Goal: Information Seeking & Learning: Find specific fact

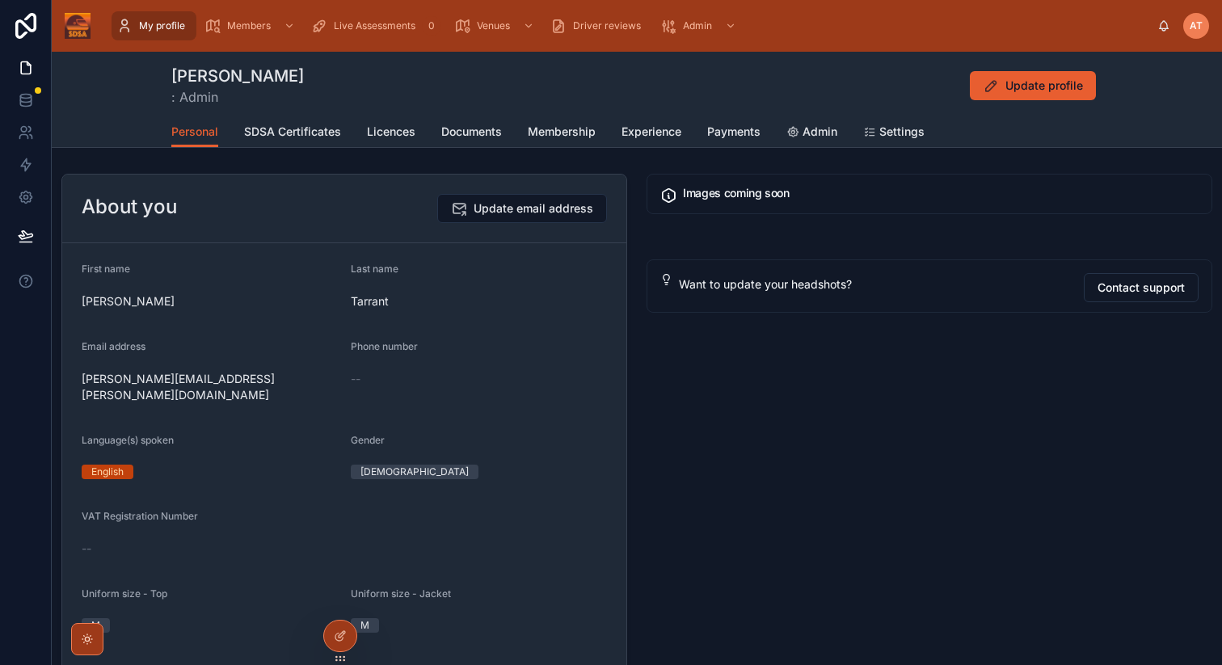
click at [1196, 32] on span "AT" at bounding box center [1196, 25] width 13 height 13
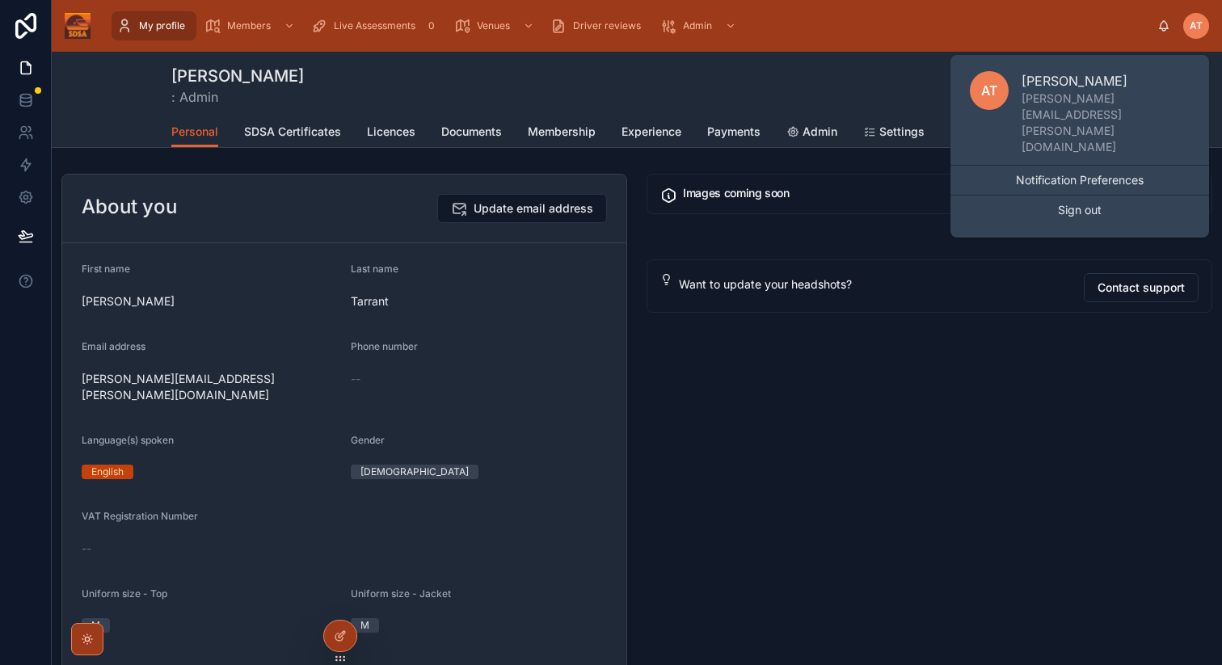
click at [129, 81] on div "[PERSON_NAME] : Admin Update profile Personal Personal SDSA Certificates Licenc…" at bounding box center [637, 100] width 1170 height 96
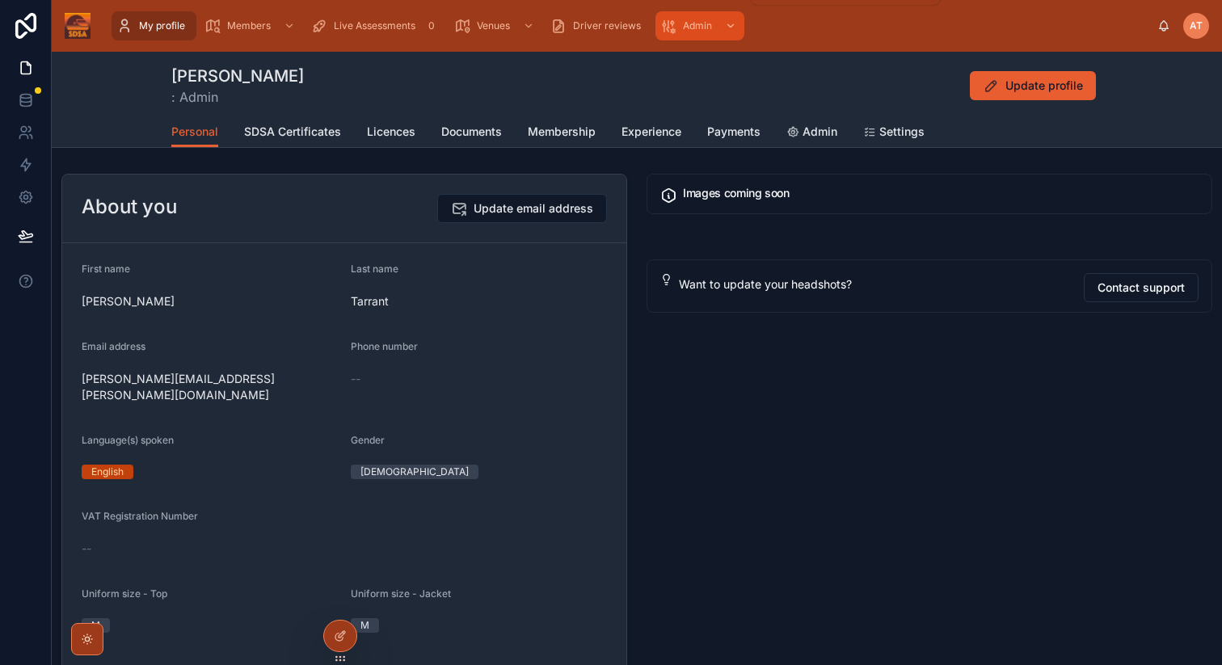
click at [696, 32] on div "Admin" at bounding box center [699, 26] width 79 height 26
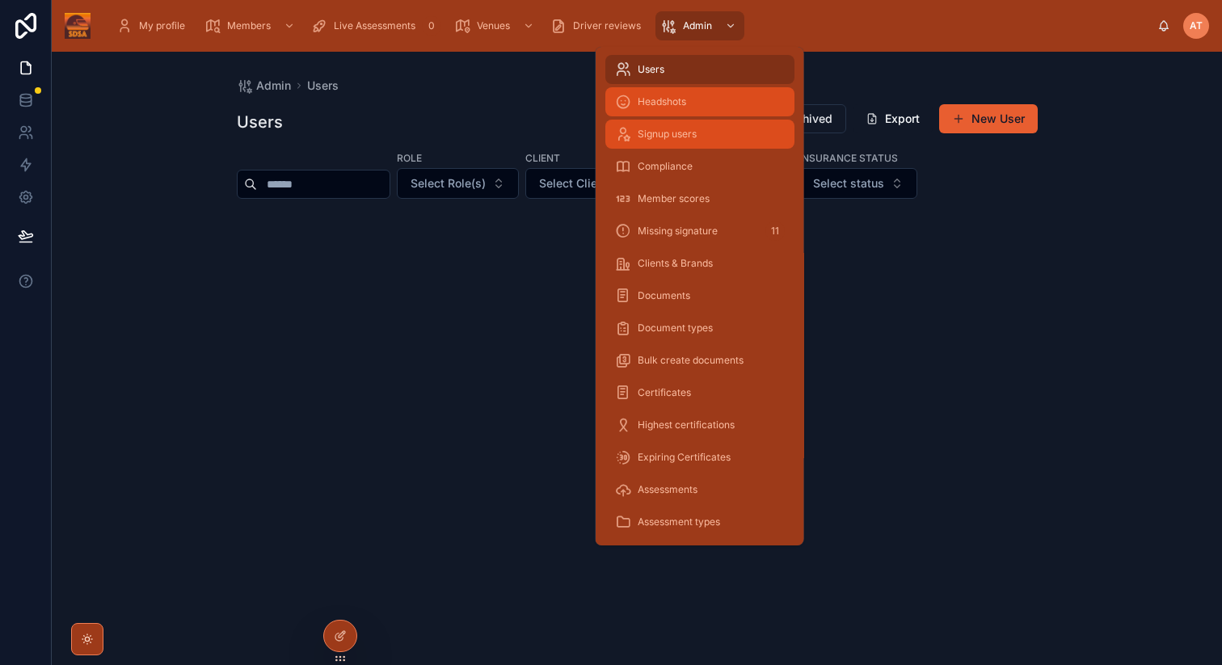
drag, startPoint x: 671, startPoint y: 98, endPoint x: 616, endPoint y: 124, distance: 61.1
click at [671, 98] on span "Headshots" at bounding box center [662, 101] width 49 height 13
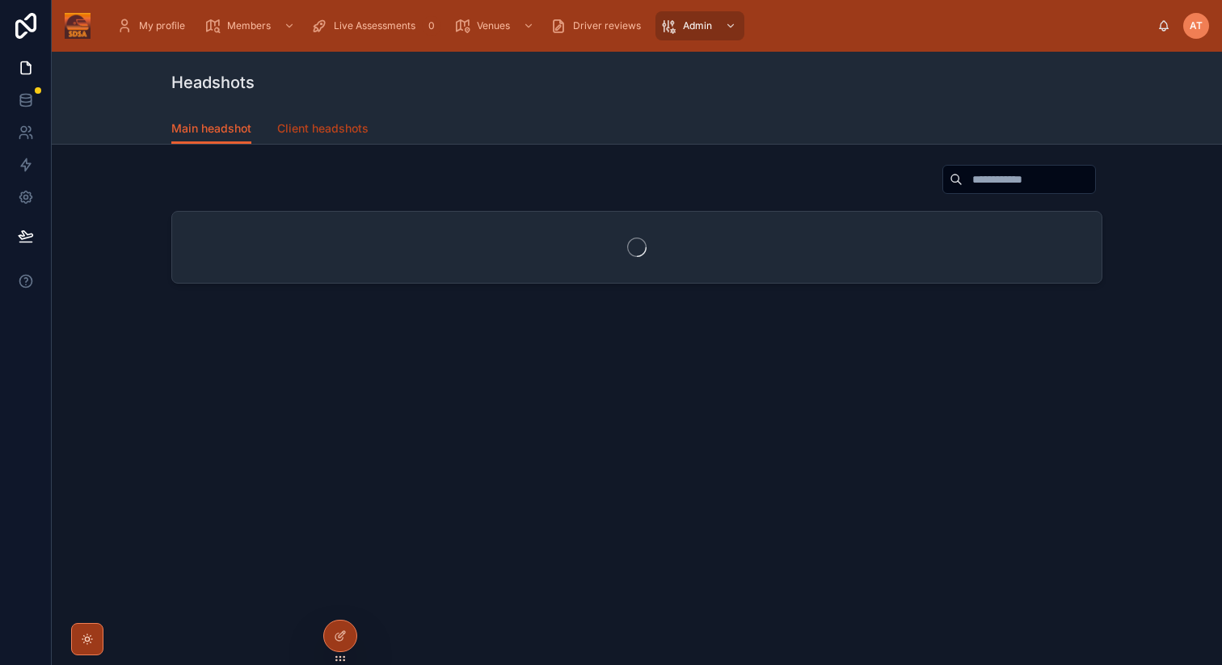
click at [322, 129] on span "Client headshots" at bounding box center [322, 128] width 91 height 16
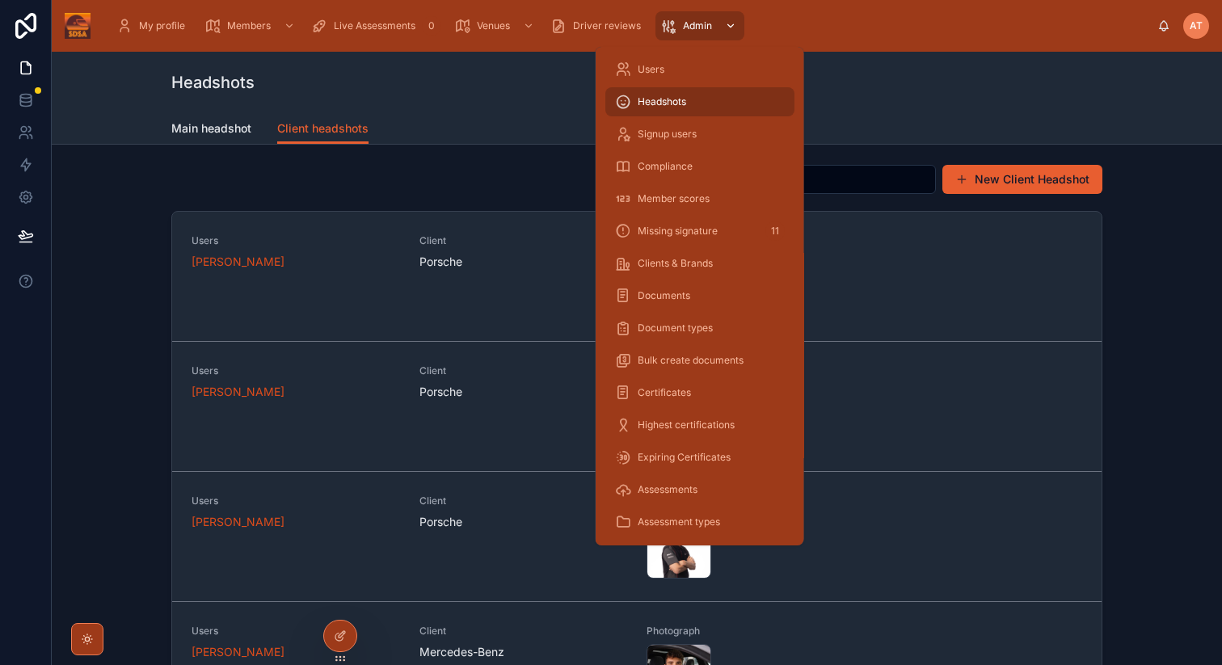
click at [719, 23] on div "scrollable content" at bounding box center [729, 26] width 21 height 26
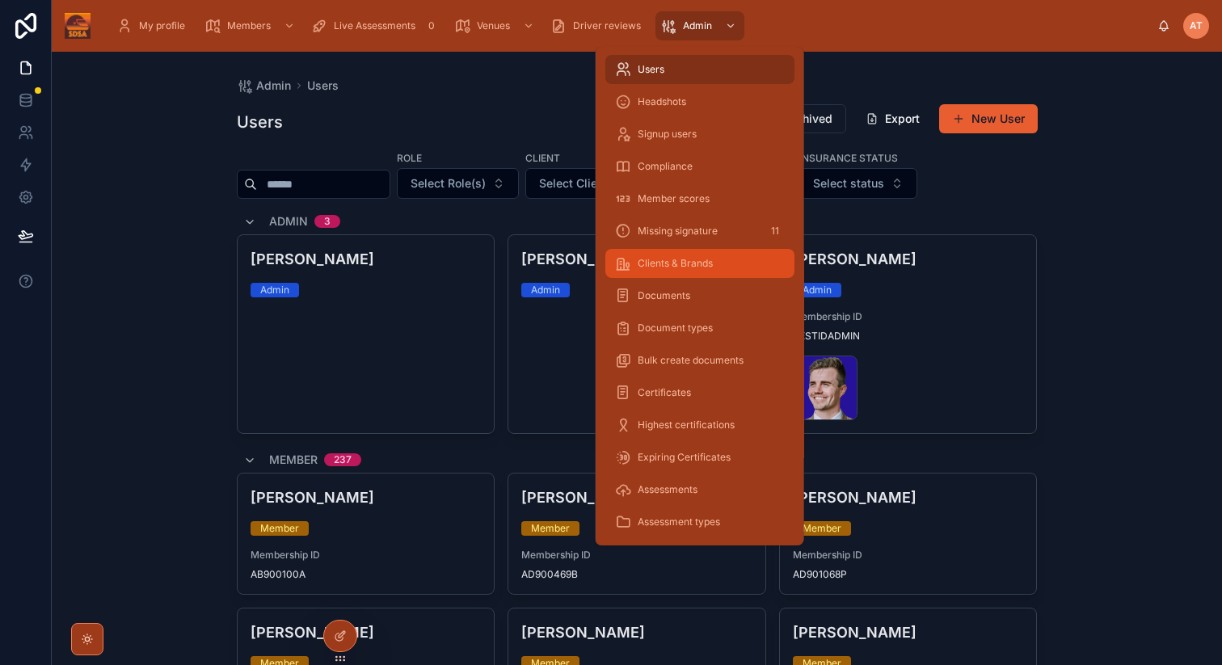
click at [664, 266] on span "Clients & Brands" at bounding box center [675, 263] width 75 height 13
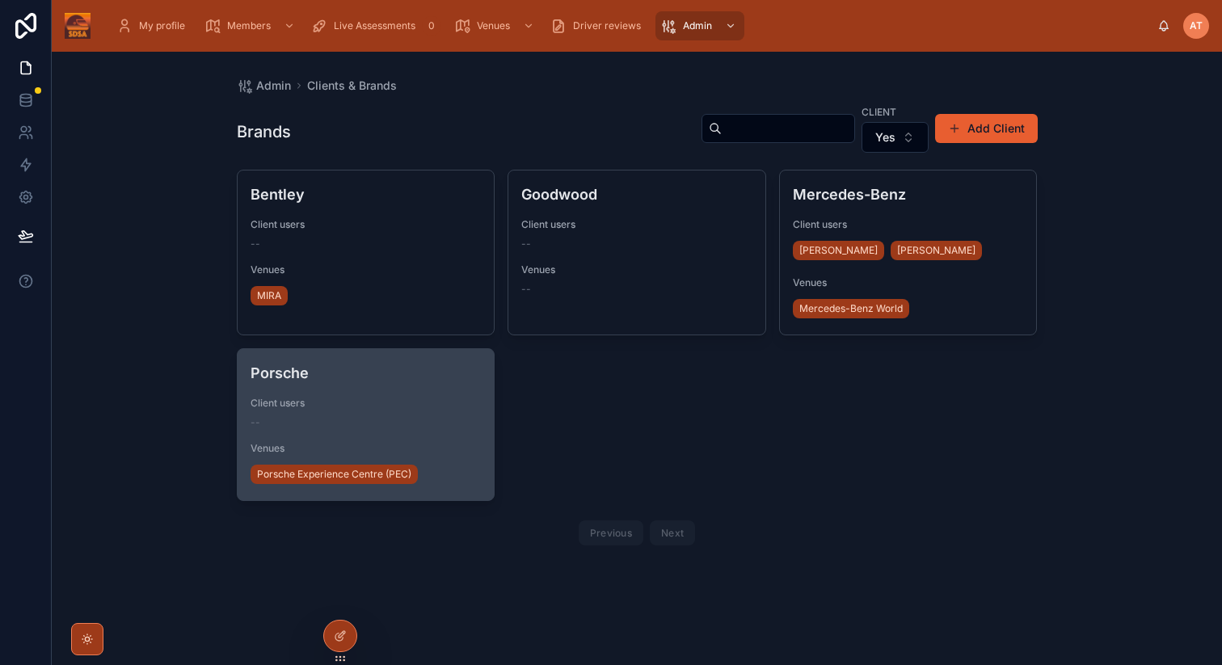
click at [373, 417] on div "--" at bounding box center [366, 422] width 231 height 13
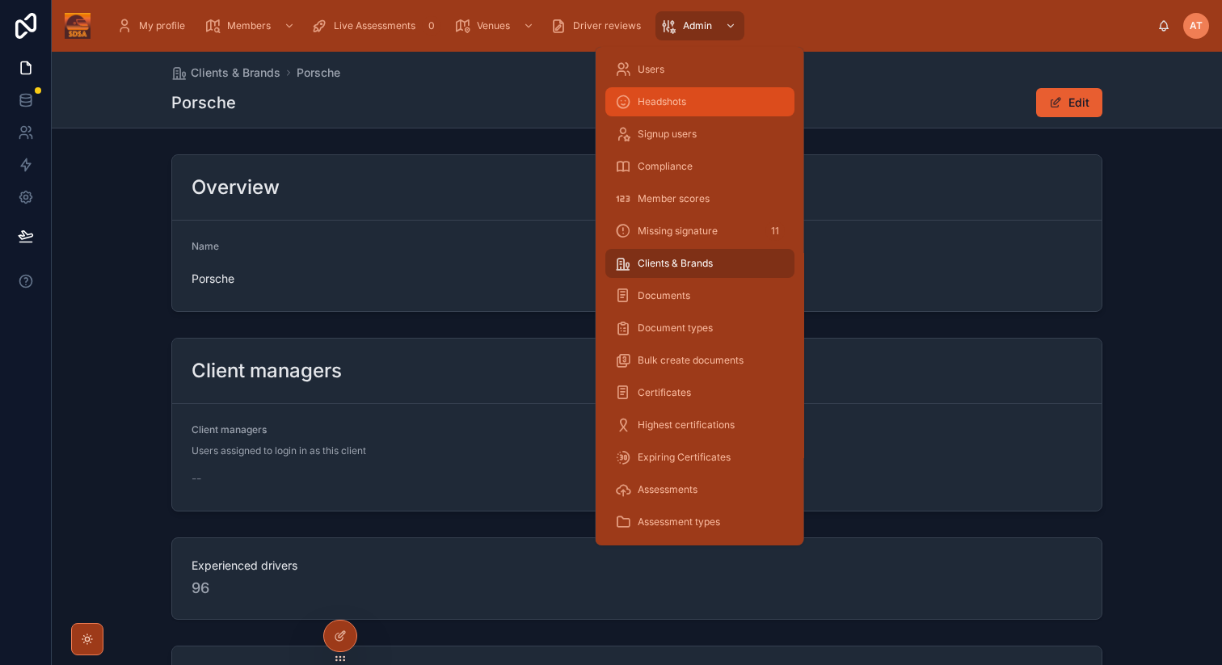
click at [682, 95] on span "Headshots" at bounding box center [662, 101] width 49 height 13
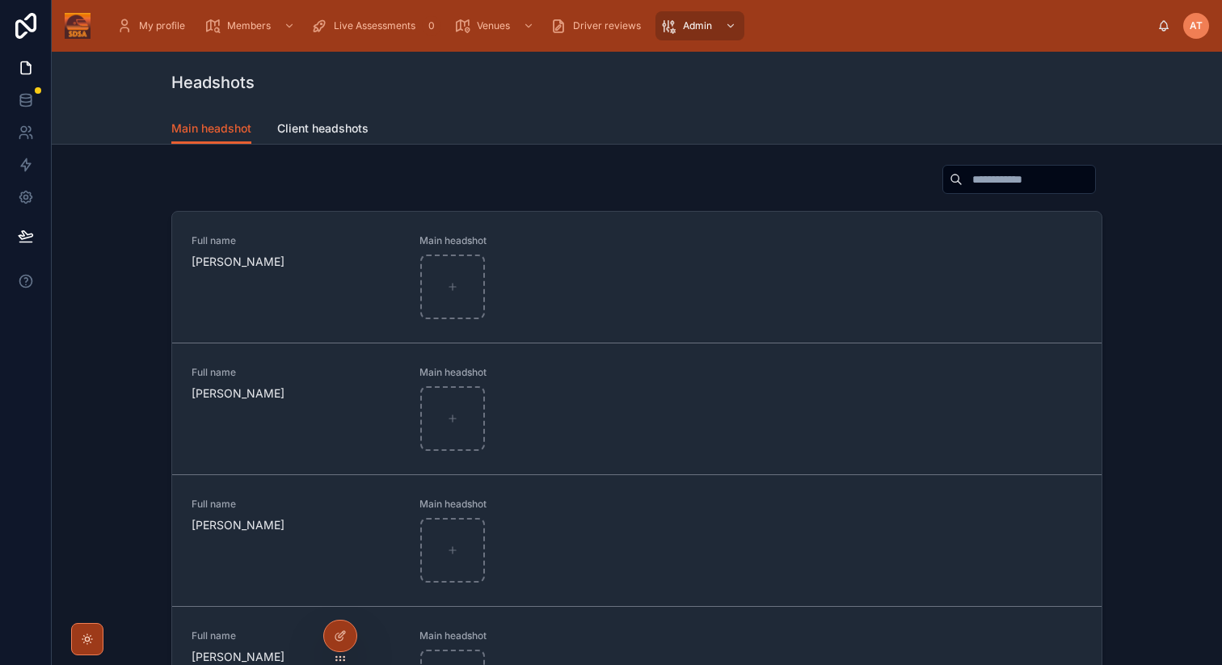
click at [985, 183] on input "text" at bounding box center [1029, 179] width 133 height 23
type input "****"
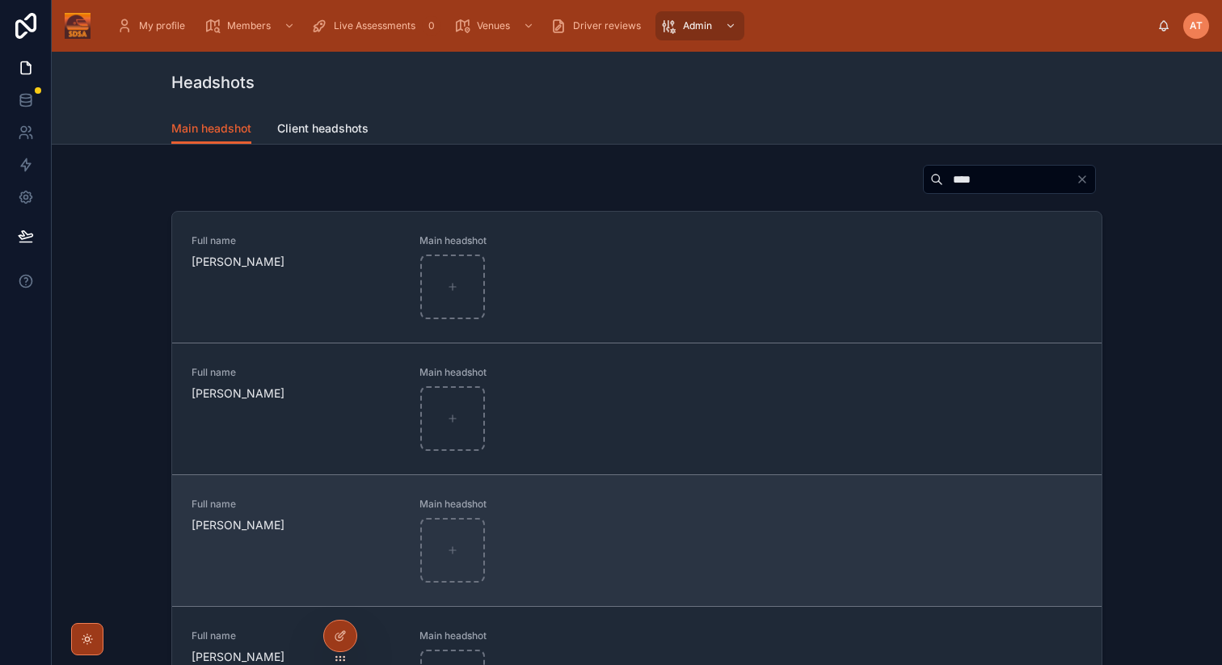
scroll to position [199, 0]
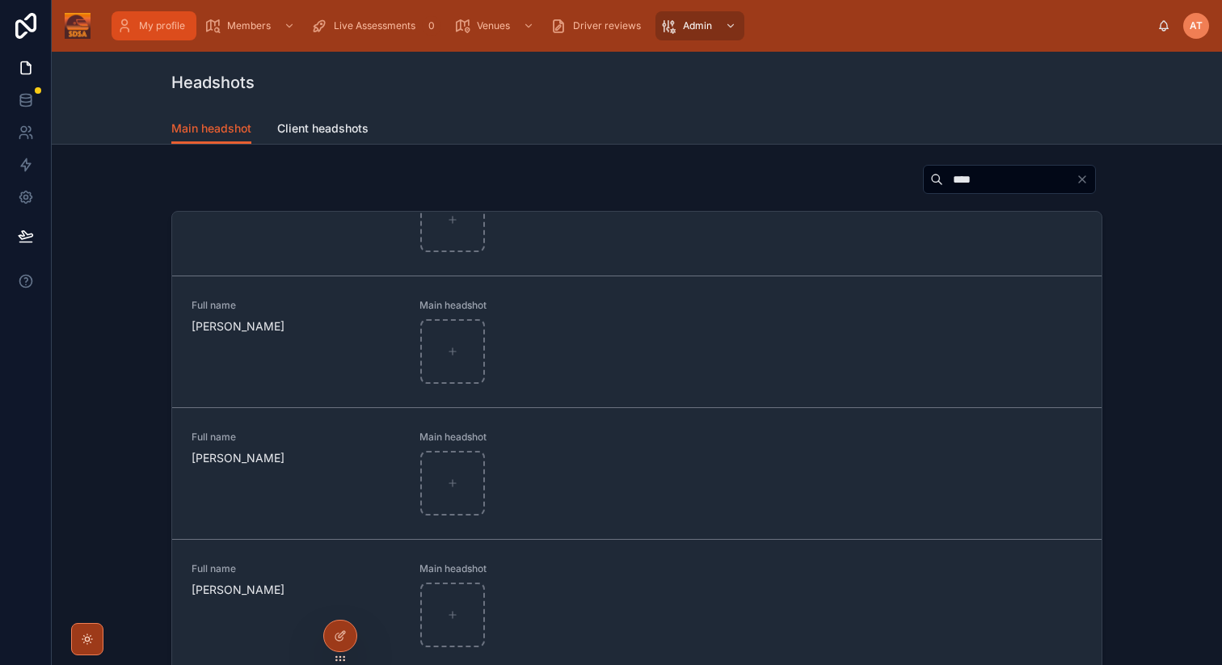
click at [133, 21] on div "My profile" at bounding box center [153, 26] width 75 height 26
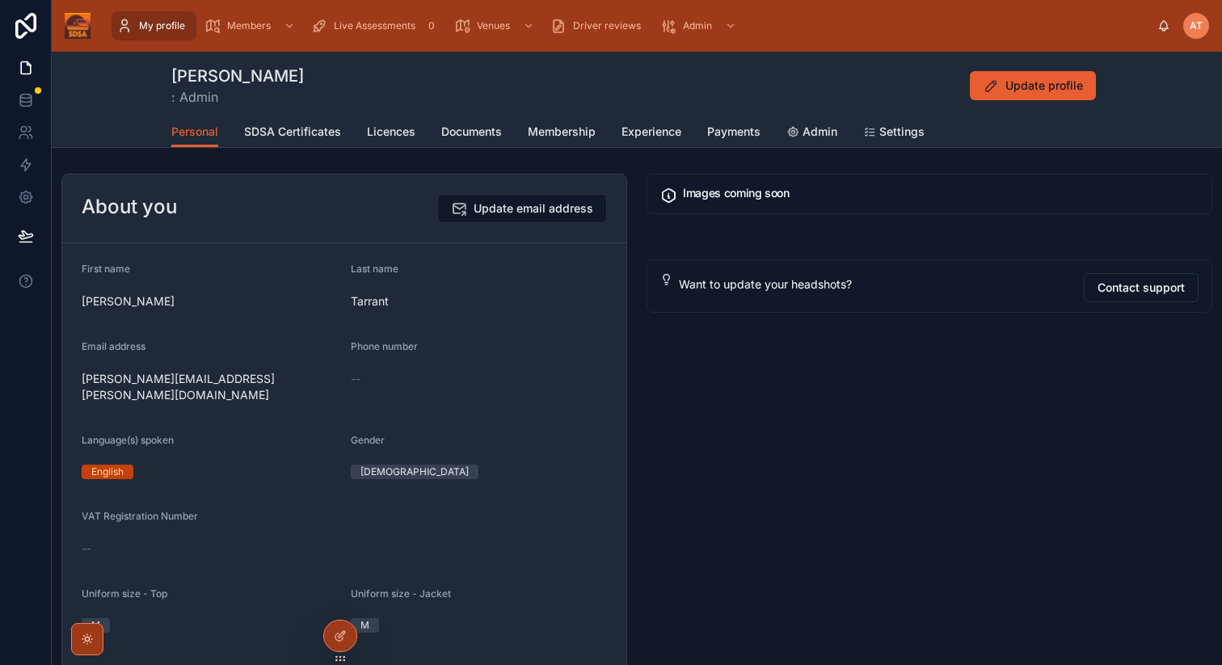
click at [722, 193] on h5 "Images coming soon" at bounding box center [941, 193] width 516 height 11
click at [1027, 87] on span "Update profile" at bounding box center [1045, 86] width 78 height 16
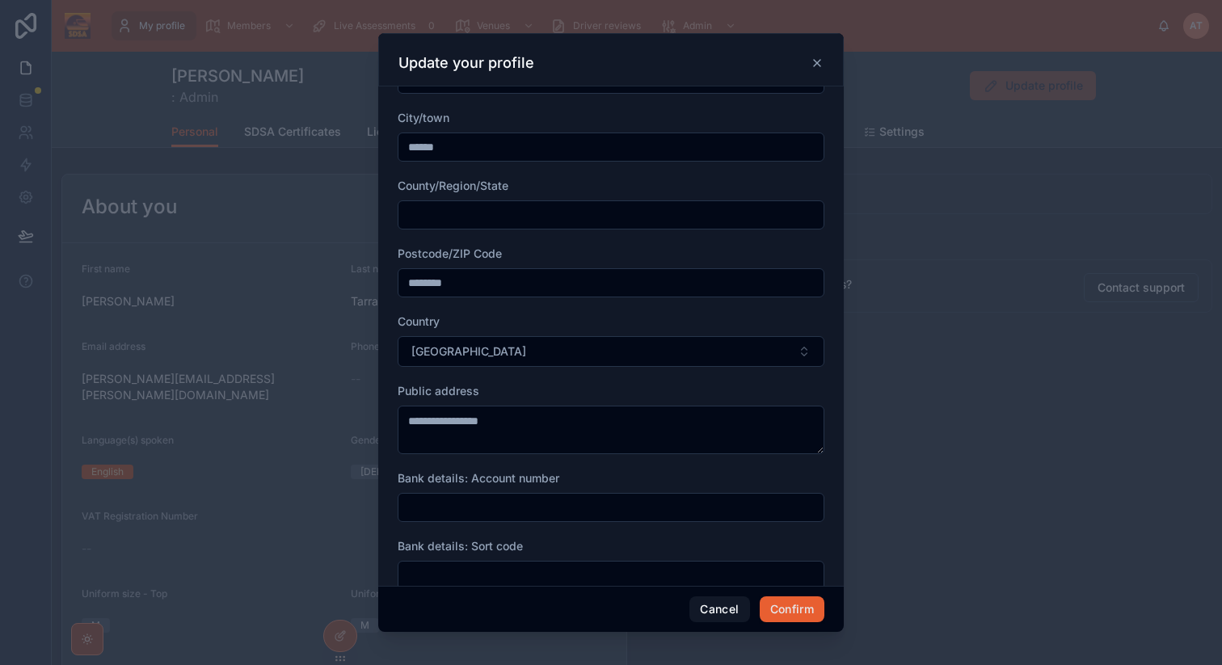
scroll to position [788, 0]
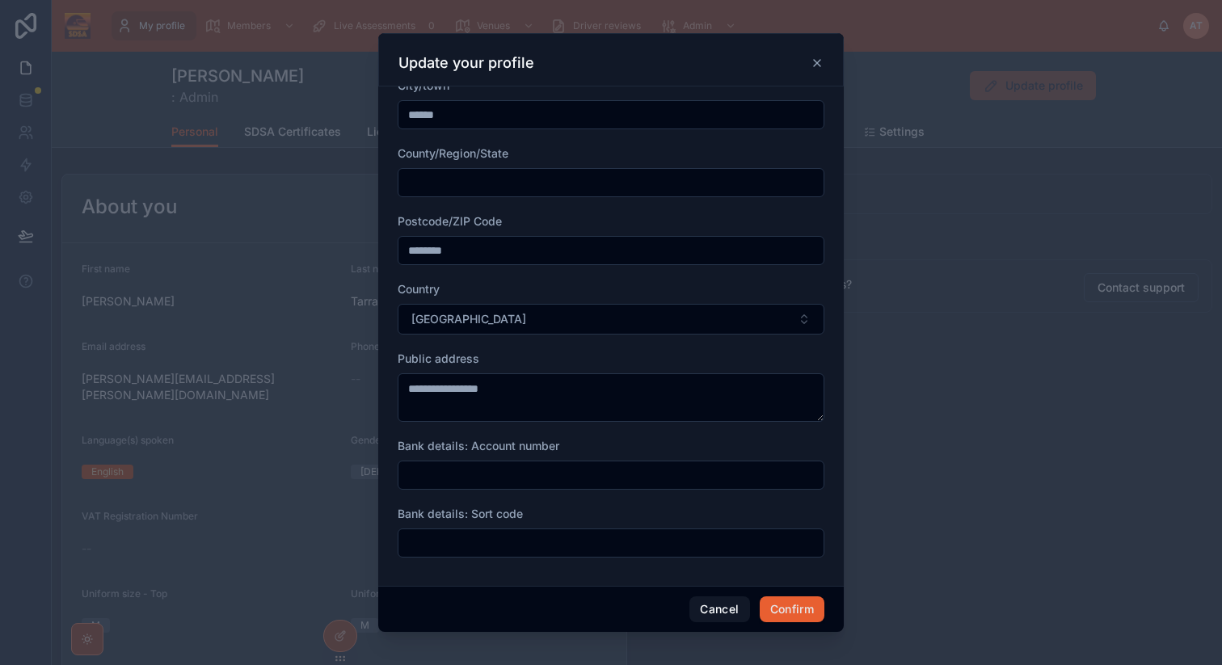
click at [490, 478] on input "text" at bounding box center [611, 475] width 425 height 23
type input "********"
click at [450, 543] on input "text" at bounding box center [611, 543] width 425 height 23
type input "******"
click at [782, 605] on button "Confirm" at bounding box center [792, 610] width 65 height 26
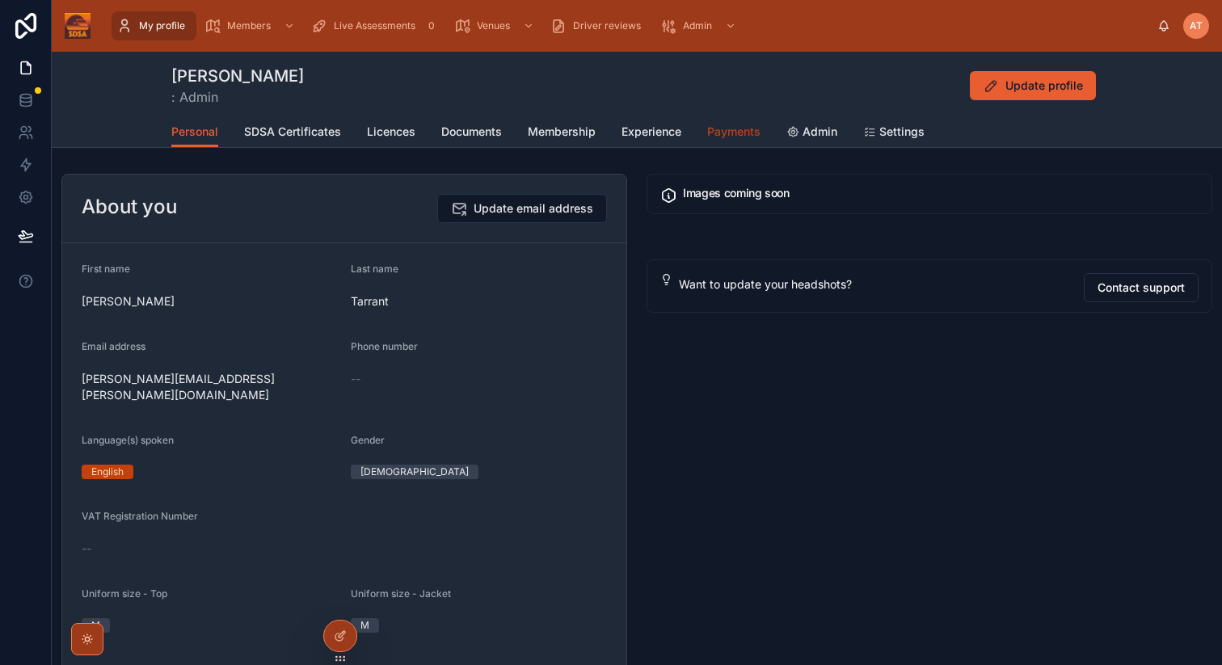
click at [753, 133] on span "Payments" at bounding box center [733, 132] width 53 height 16
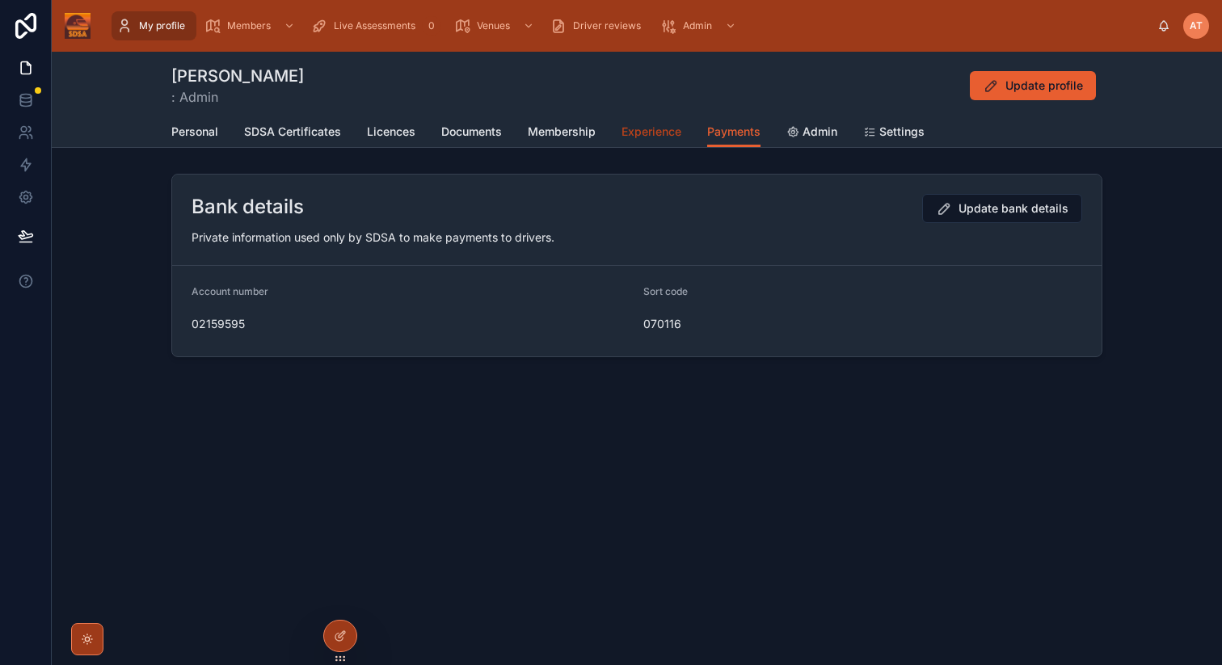
click at [669, 134] on span "Experience" at bounding box center [652, 132] width 60 height 16
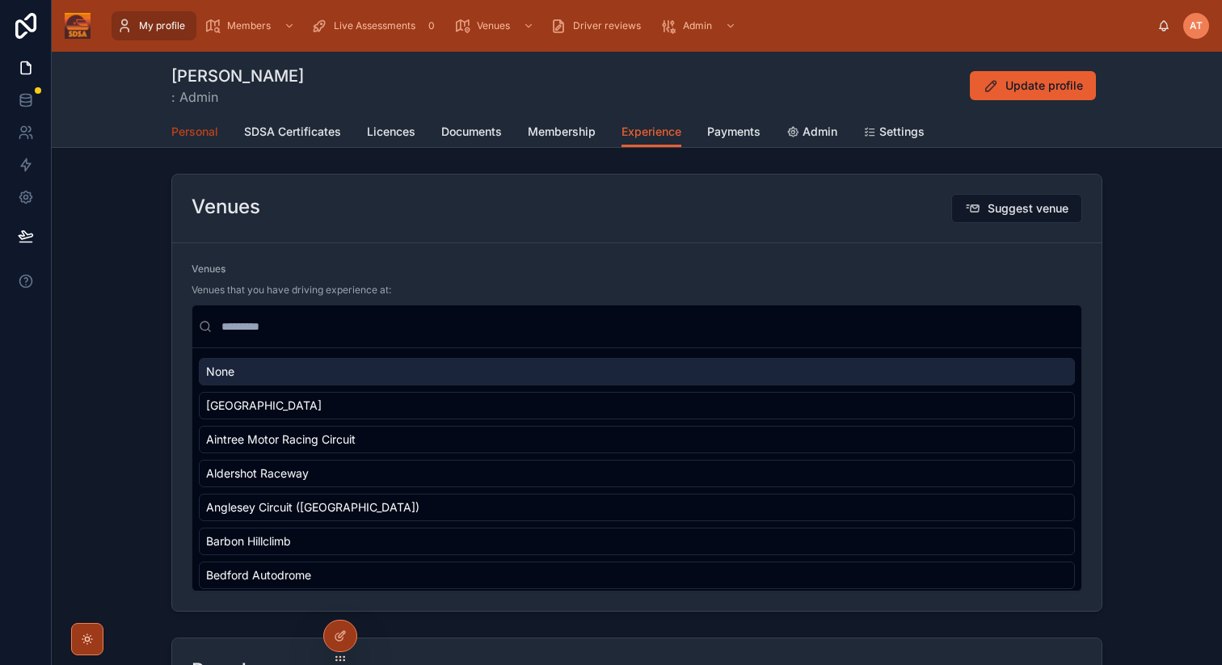
click at [216, 137] on span "Personal" at bounding box center [194, 132] width 47 height 16
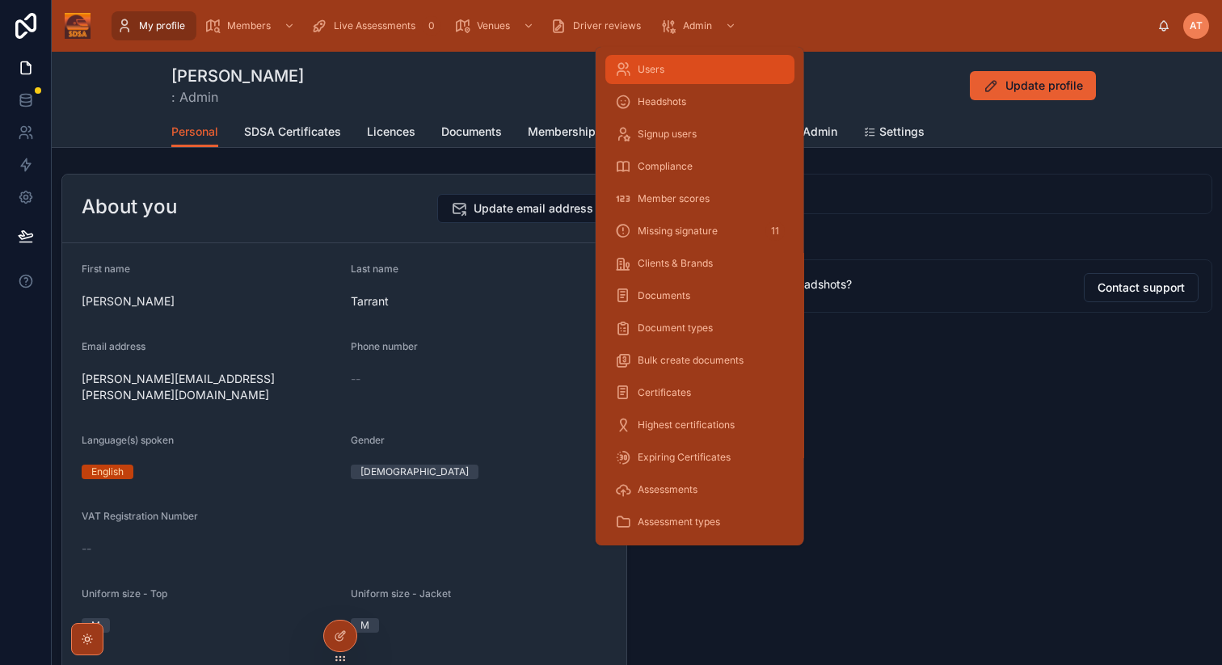
click at [675, 71] on div "Users" at bounding box center [700, 70] width 170 height 26
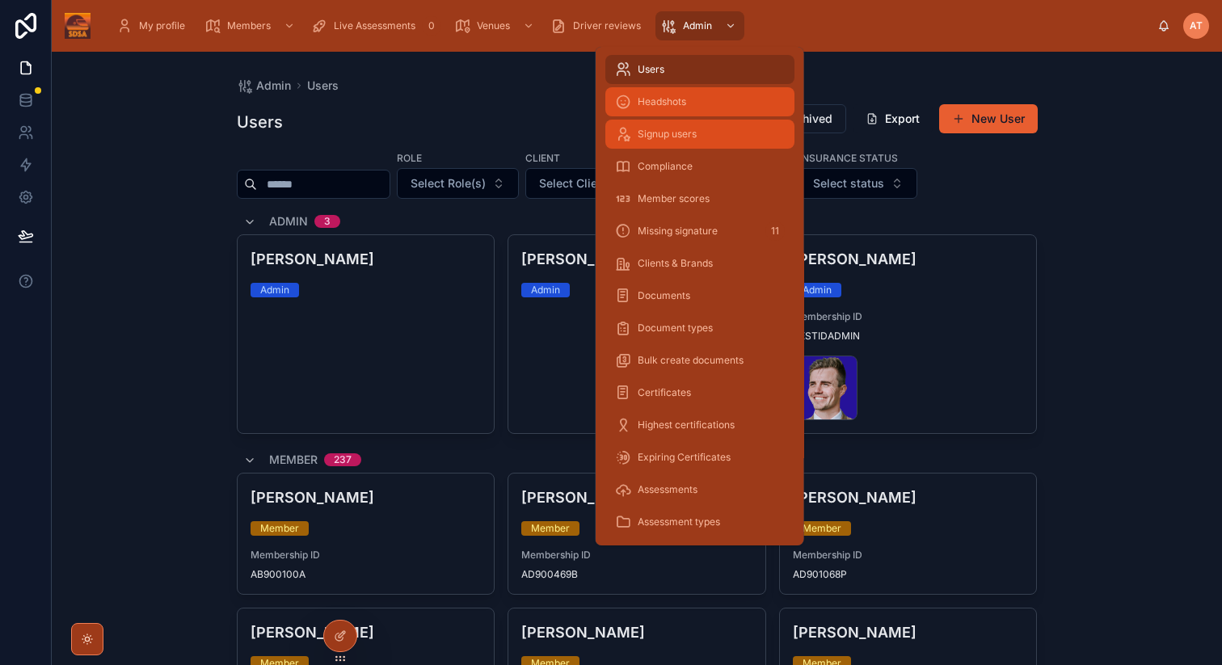
click at [659, 103] on span "Headshots" at bounding box center [662, 101] width 49 height 13
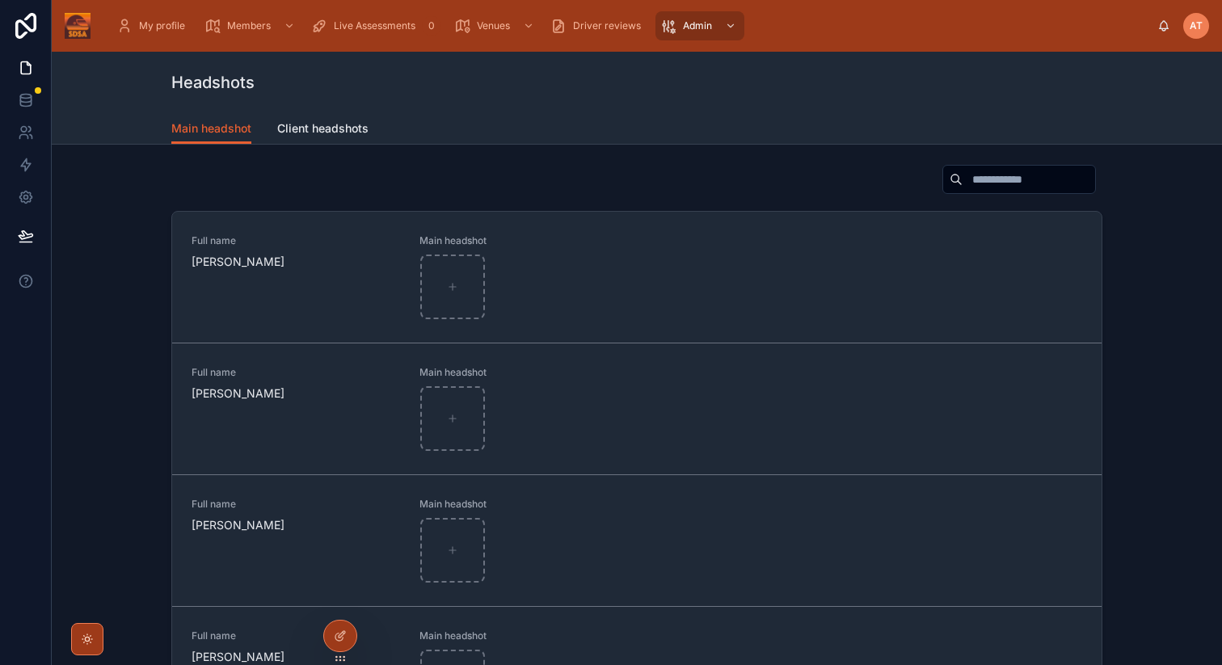
click at [999, 181] on input "text" at bounding box center [1029, 179] width 133 height 23
type input "*"
type input "****"
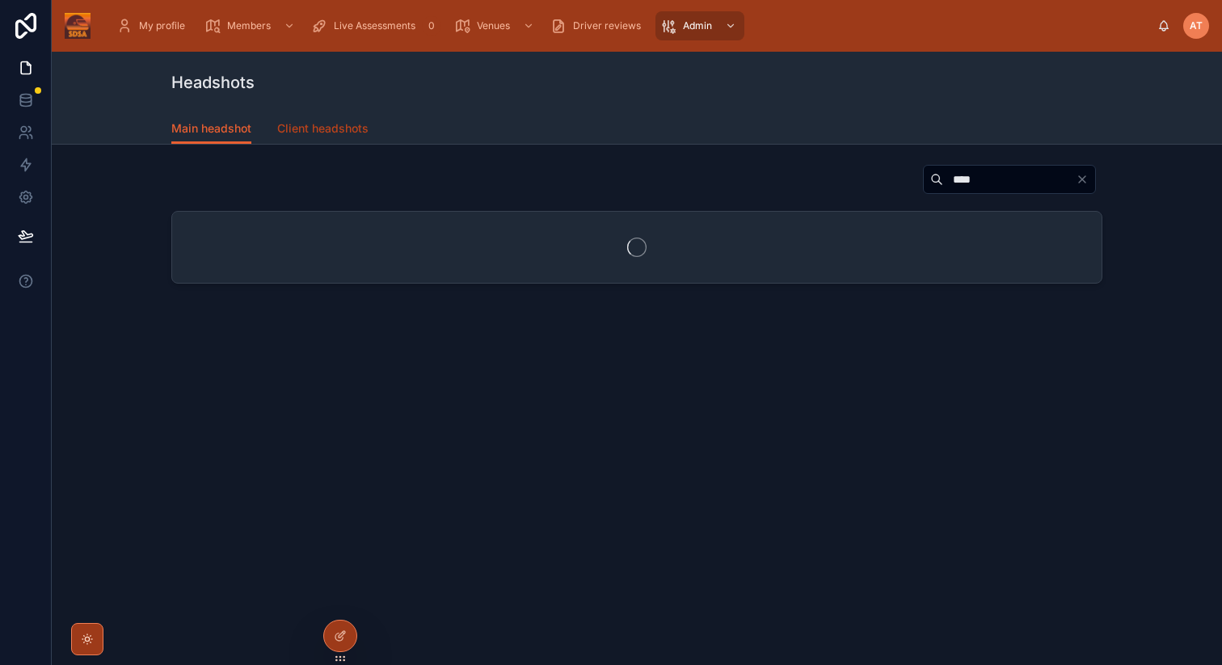
click at [317, 137] on link "Client headshots" at bounding box center [322, 130] width 91 height 32
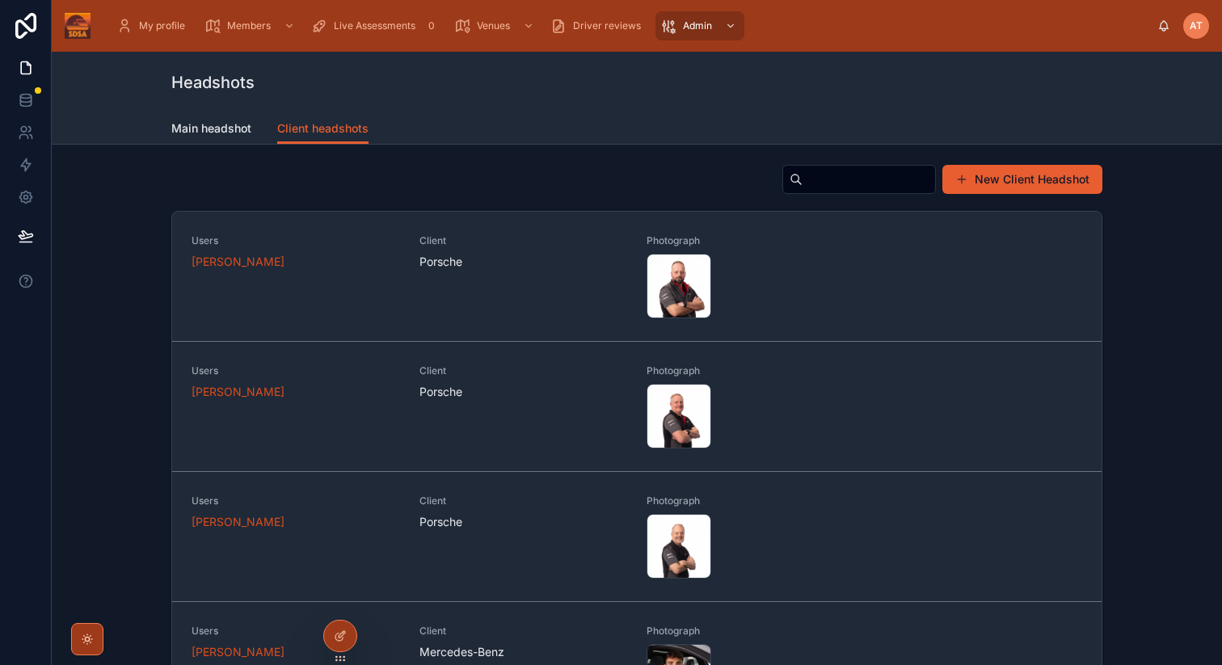
click at [816, 185] on input "text" at bounding box center [869, 179] width 133 height 23
type input "****"
click at [830, 174] on input "****" at bounding box center [849, 179] width 133 height 23
click at [1146, 230] on div "**** New Client Headshot Users [PERSON_NAME] Client Porsche Photograph 47---[PE…" at bounding box center [637, 437] width 1145 height 559
click at [216, 125] on span "Main headshot" at bounding box center [211, 128] width 80 height 16
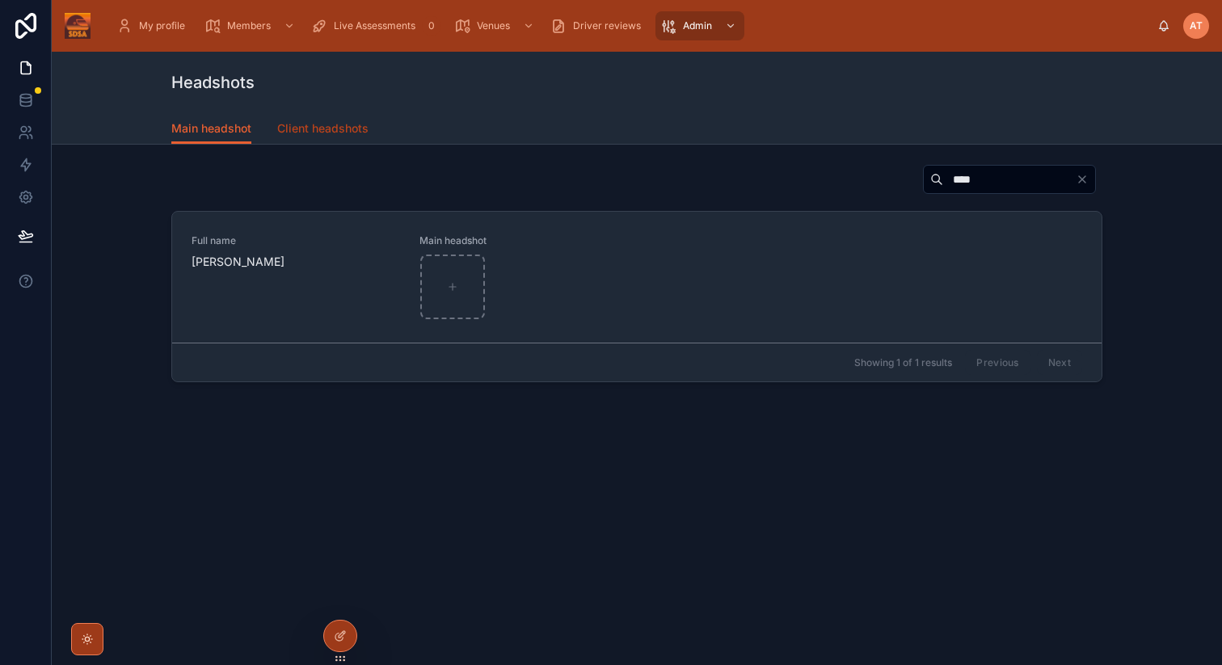
click at [328, 135] on span "Client headshots" at bounding box center [322, 128] width 91 height 16
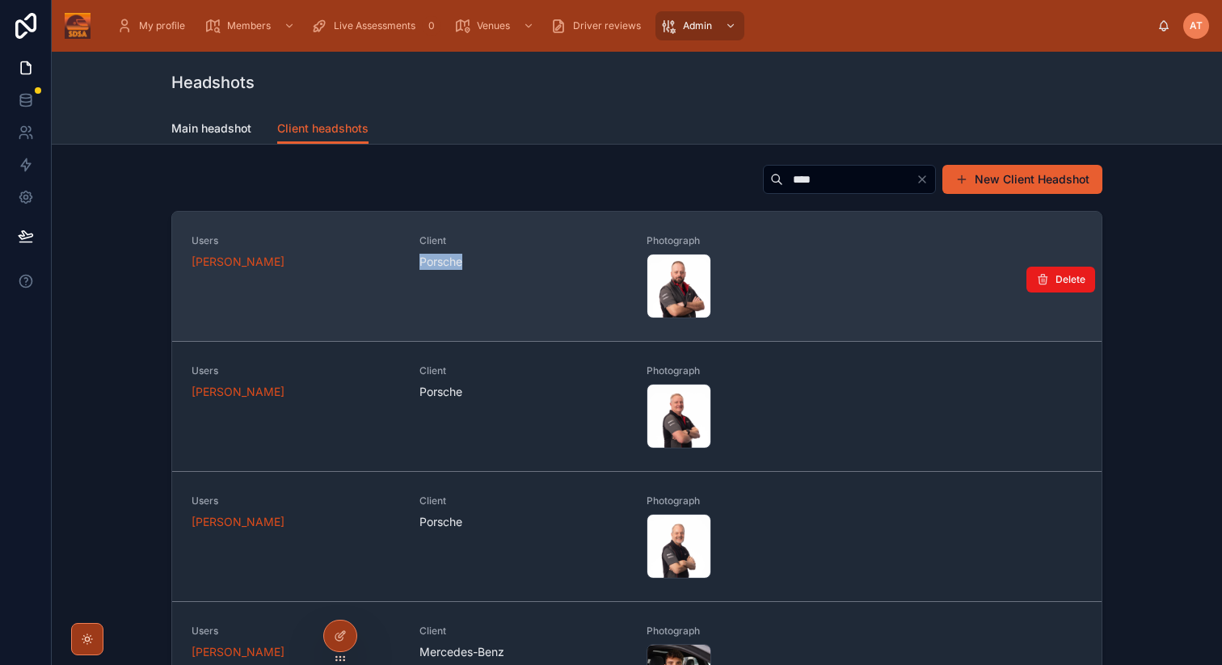
click at [462, 254] on span "Porsche" at bounding box center [441, 262] width 43 height 16
click at [403, 277] on div "Users [PERSON_NAME] Client Porsche Photograph 47---[PERSON_NAME]-Bird6 .jpg" at bounding box center [637, 276] width 891 height 84
drag, startPoint x: 547, startPoint y: 297, endPoint x: 934, endPoint y: 311, distance: 387.5
click at [548, 297] on div "Client Porsche" at bounding box center [524, 276] width 209 height 84
click at [892, 293] on div "Users [PERSON_NAME] Client Porsche Photograph 47---[PERSON_NAME]-Bird6 .jpg" at bounding box center [637, 276] width 891 height 84
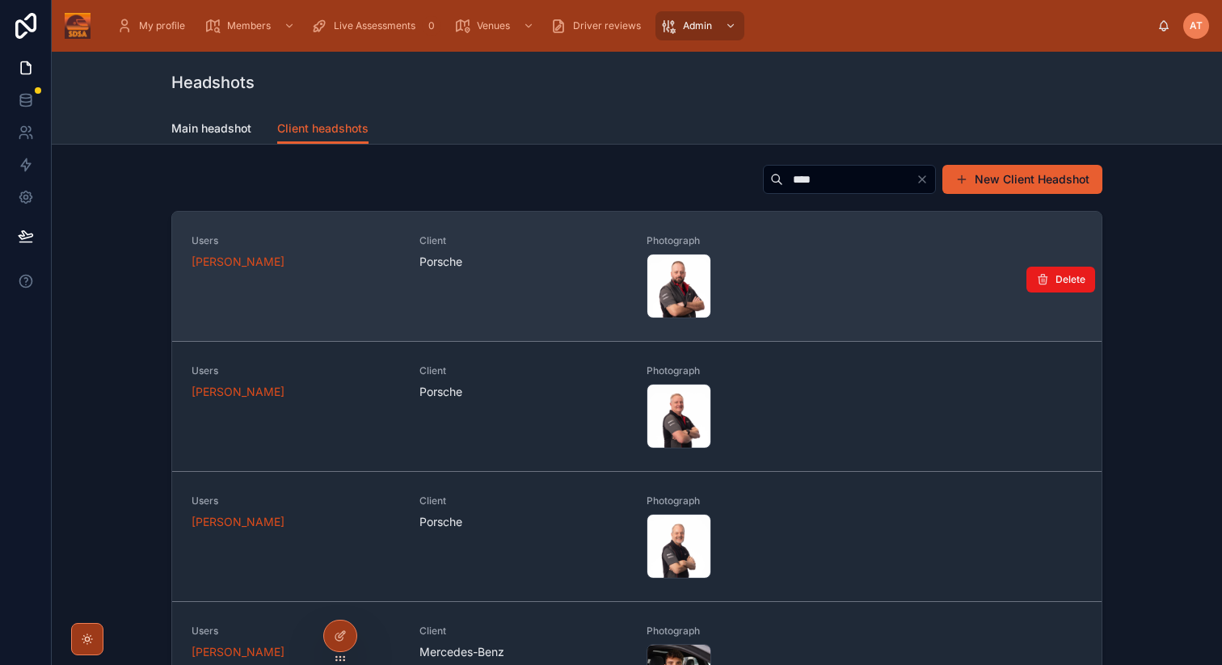
click at [747, 290] on div "47---[PERSON_NAME]-Bird6 .jpg" at bounding box center [751, 286] width 209 height 65
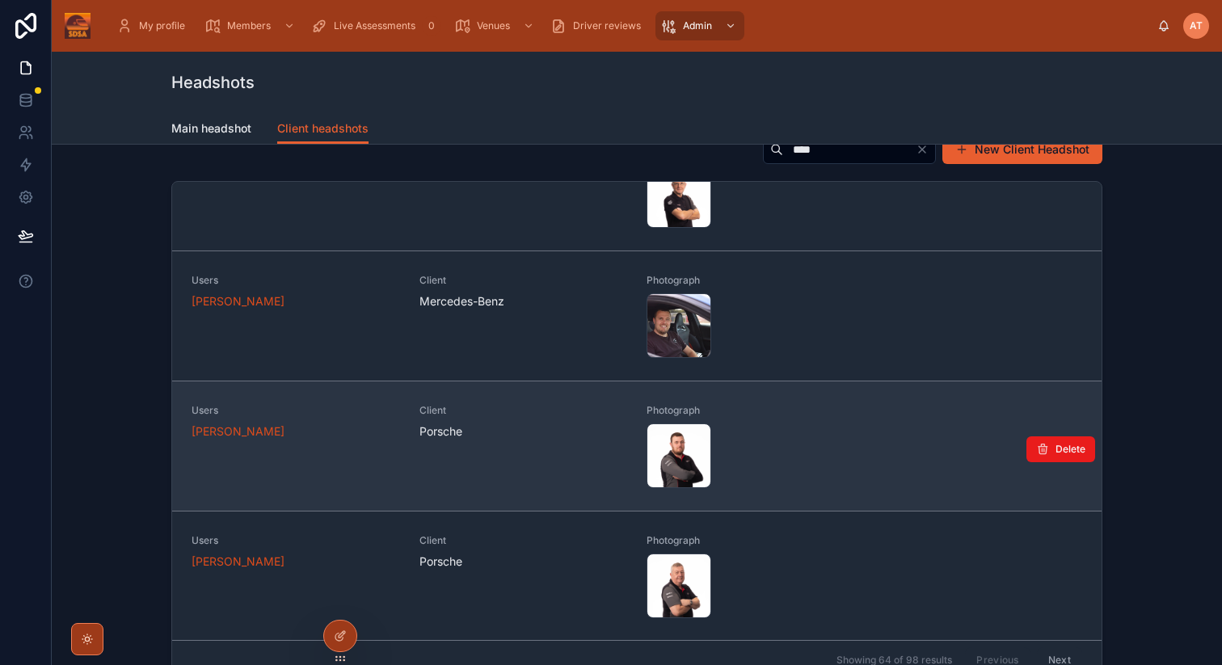
scroll to position [180, 0]
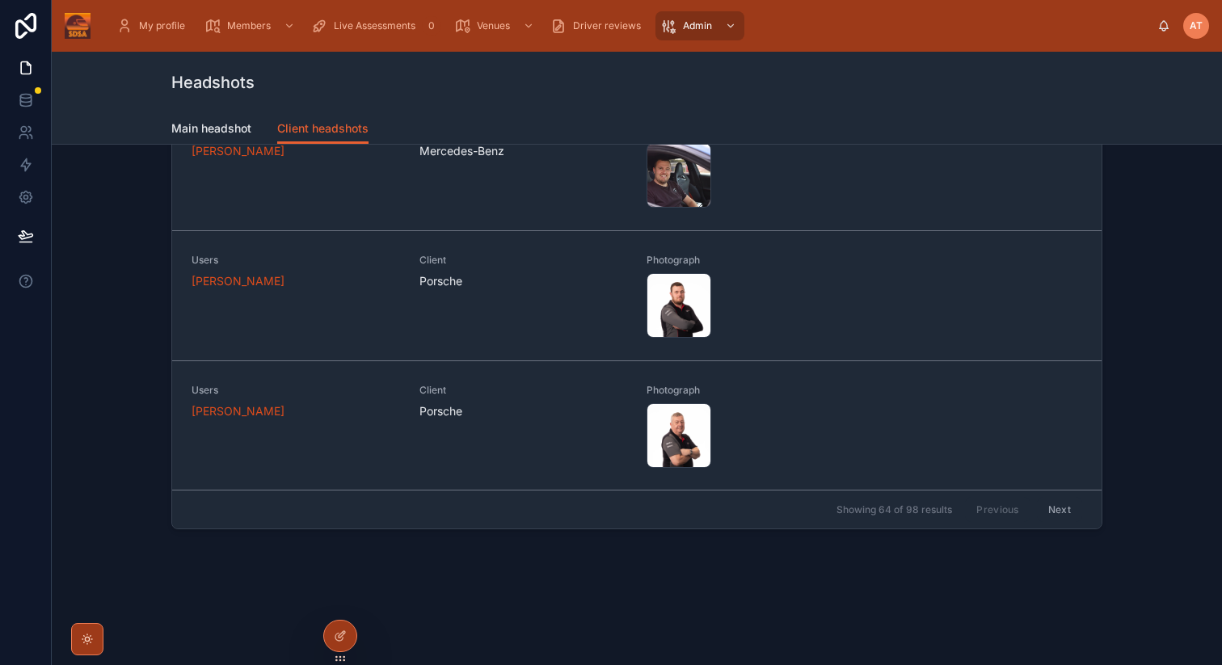
click at [1053, 511] on button "Next" at bounding box center [1059, 509] width 45 height 25
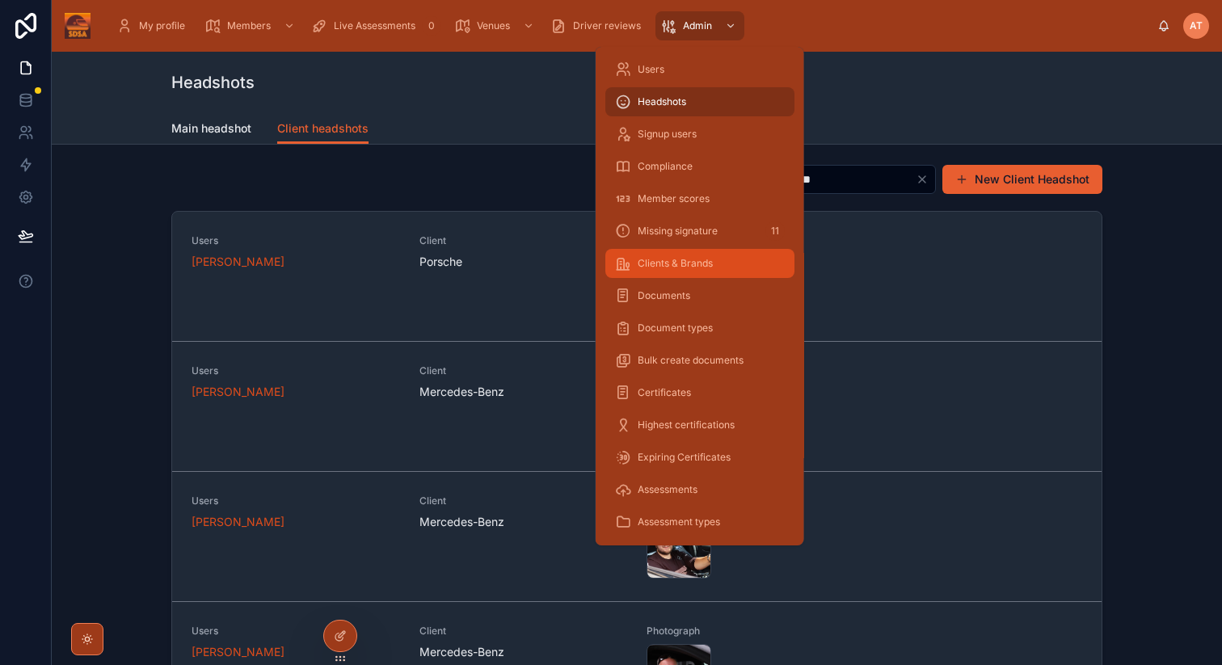
click at [677, 254] on div "Clients & Brands" at bounding box center [700, 264] width 170 height 26
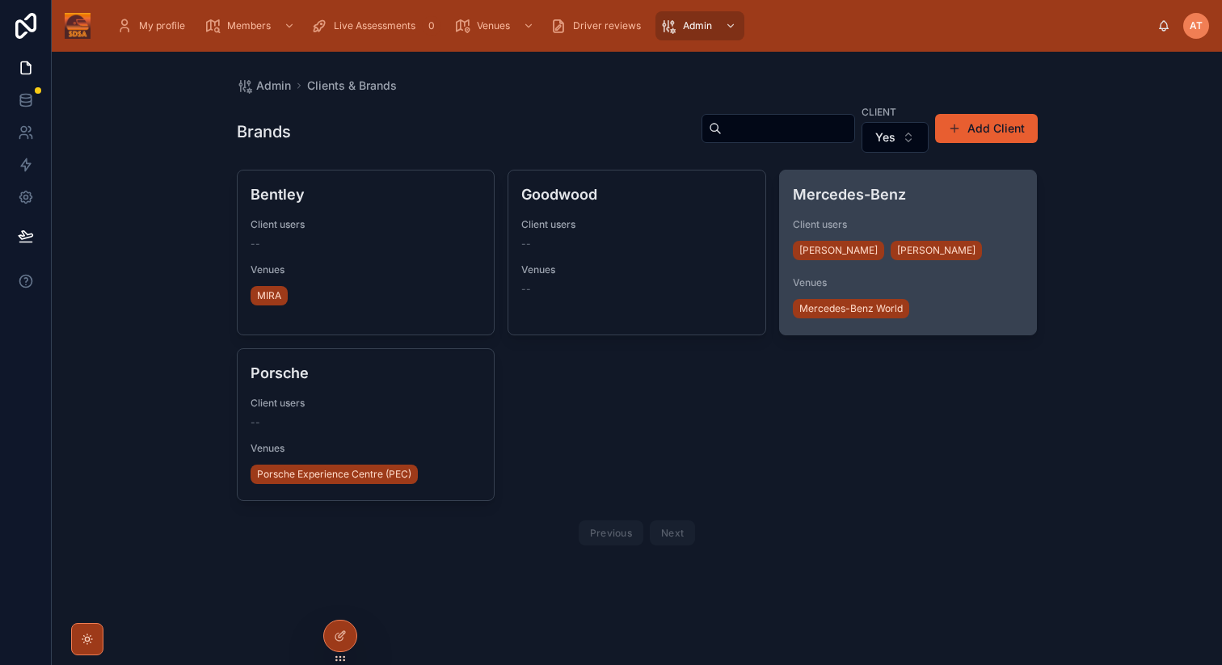
click at [950, 287] on span "Venues" at bounding box center [908, 282] width 231 height 13
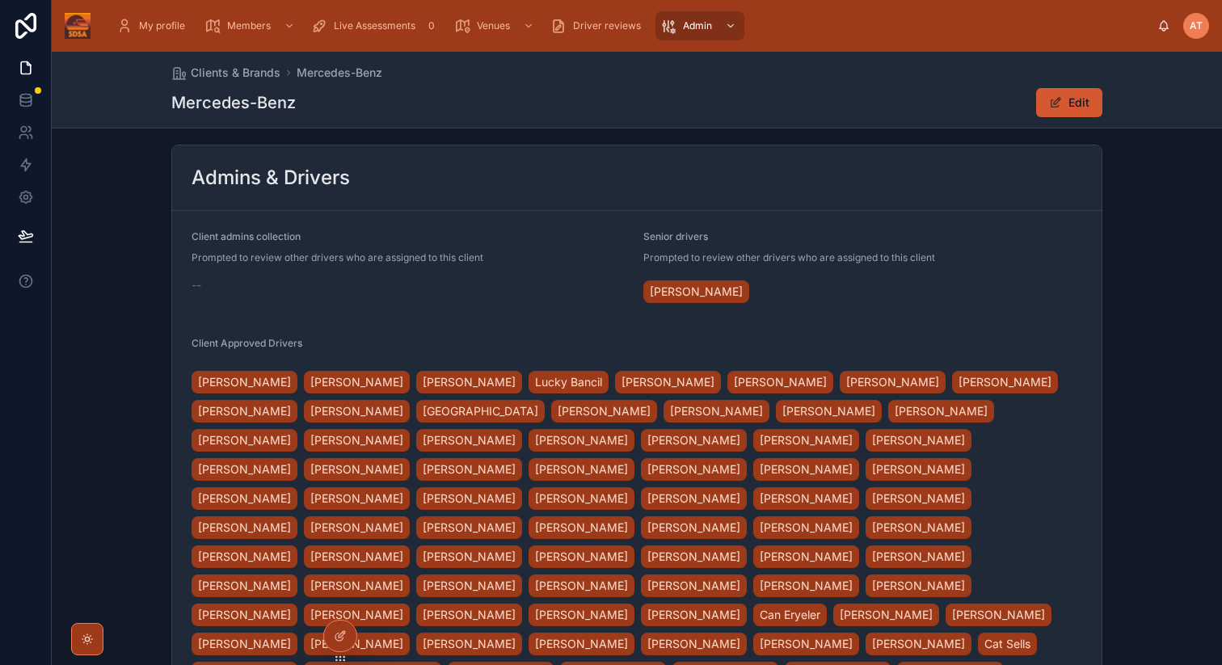
click at [1074, 101] on button "Edit" at bounding box center [1069, 102] width 66 height 29
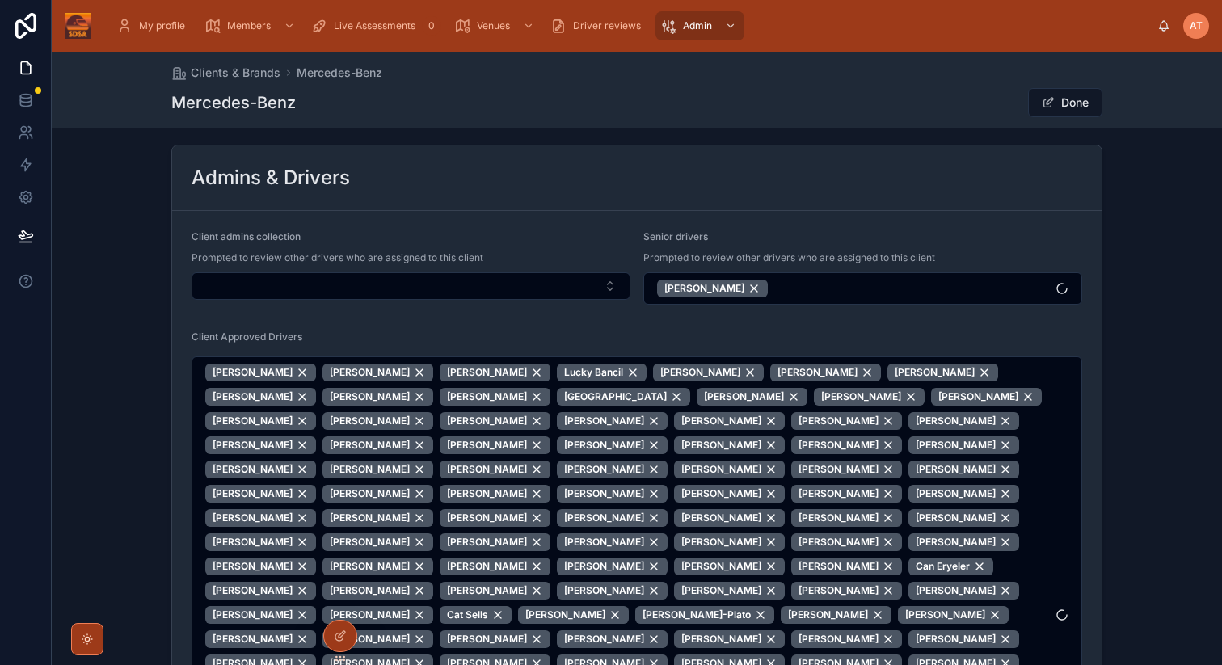
scroll to position [558, 0]
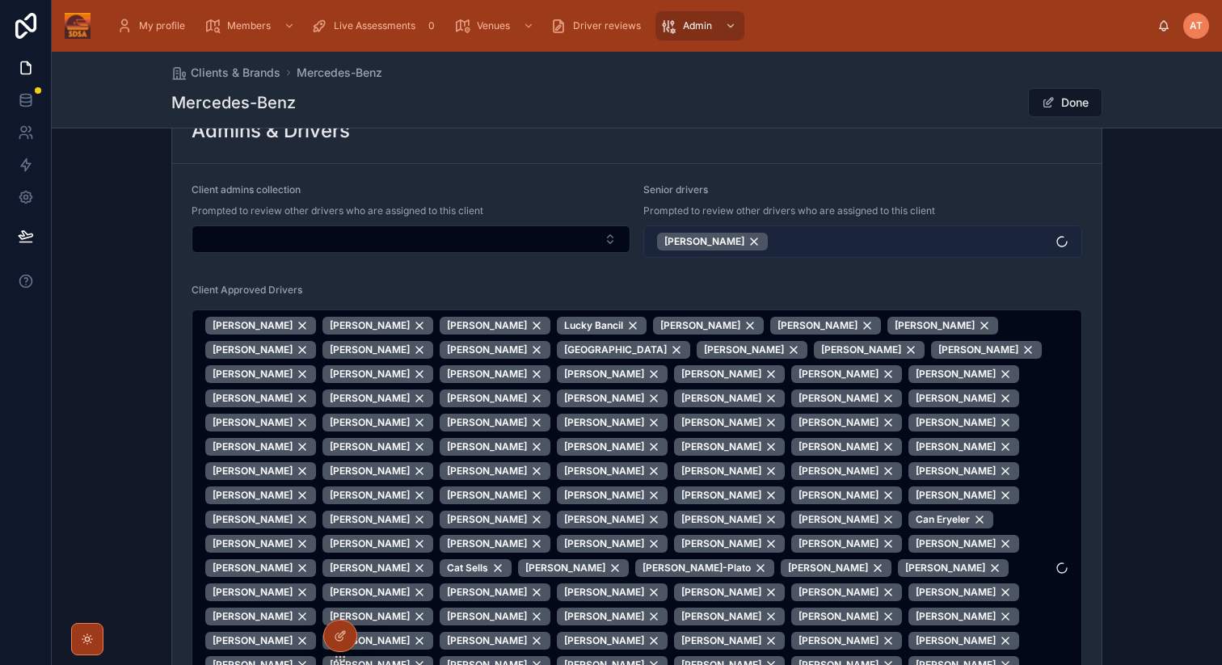
click at [843, 242] on button "[PERSON_NAME]" at bounding box center [862, 242] width 439 height 32
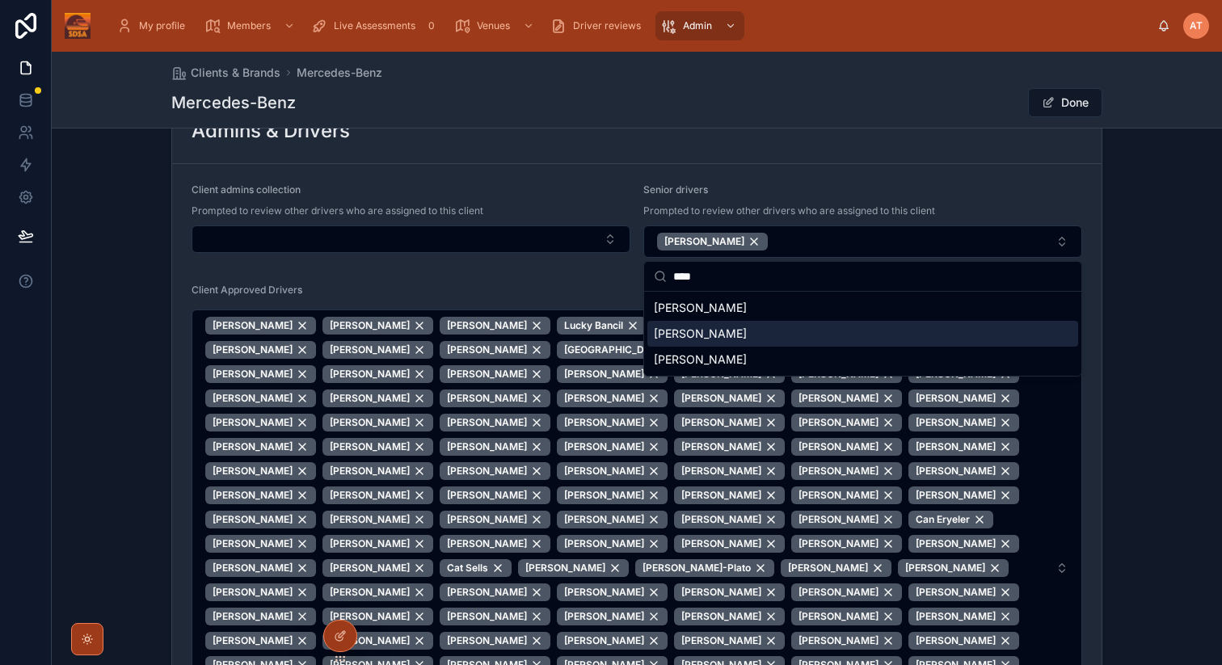
click at [700, 331] on span "[PERSON_NAME]" at bounding box center [700, 334] width 93 height 16
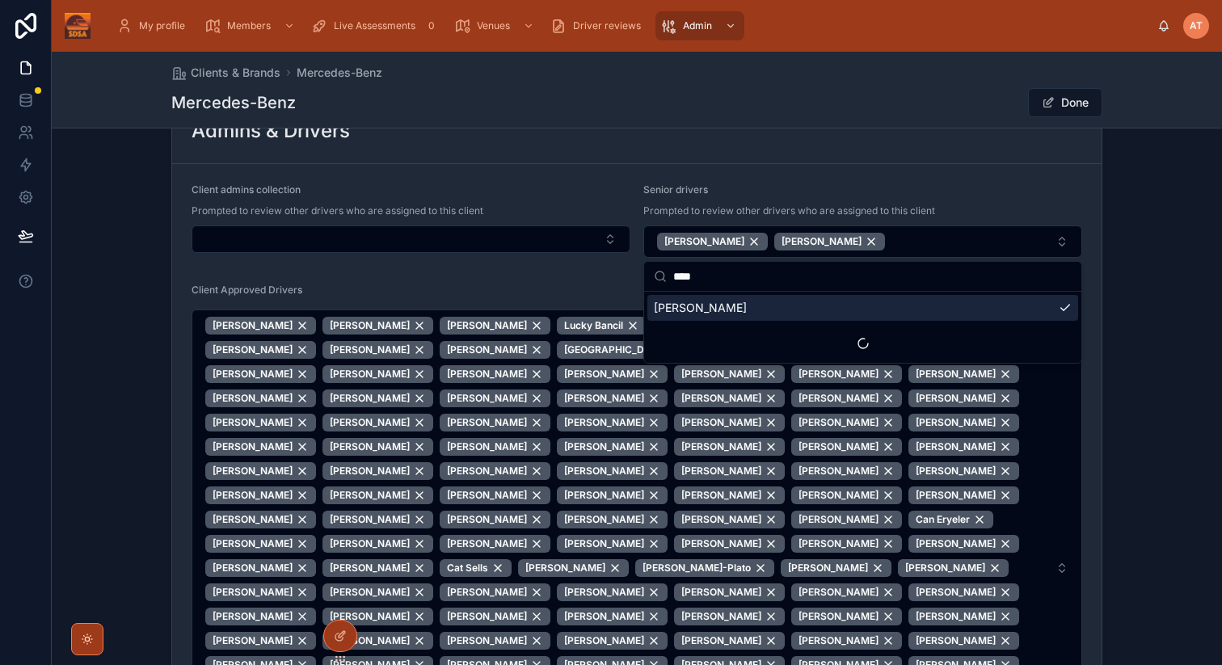
drag, startPoint x: 642, startPoint y: 279, endPoint x: 632, endPoint y: 279, distance: 9.7
click at [632, 279] on div "**********" at bounding box center [637, 332] width 1170 height 665
drag, startPoint x: 691, startPoint y: 276, endPoint x: 655, endPoint y: 276, distance: 36.4
click at [655, 276] on div "****" at bounding box center [862, 277] width 437 height 30
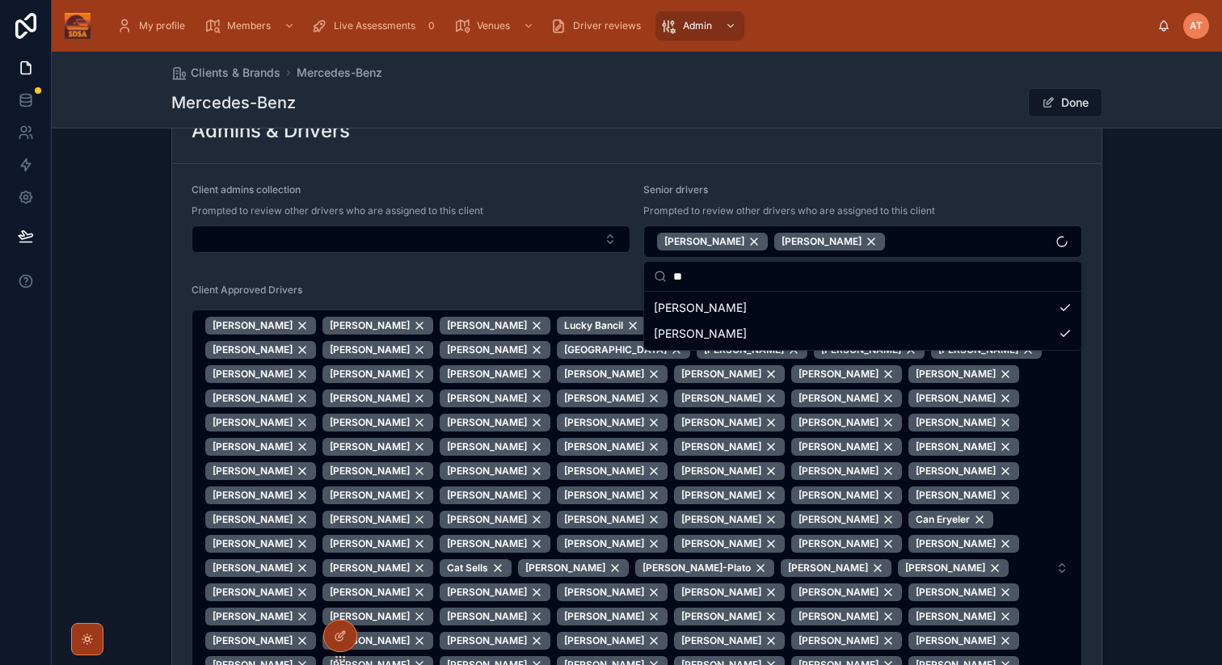
scroll to position [0, 0]
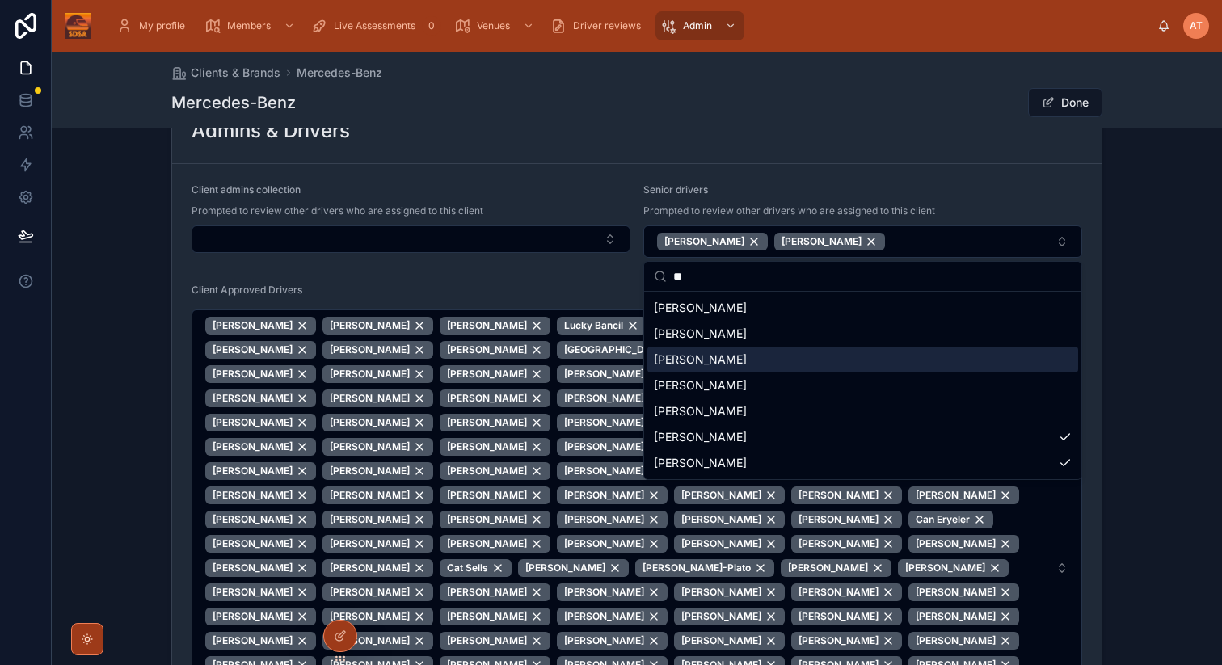
type input "**"
click at [680, 360] on span "[PERSON_NAME]" at bounding box center [700, 360] width 93 height 16
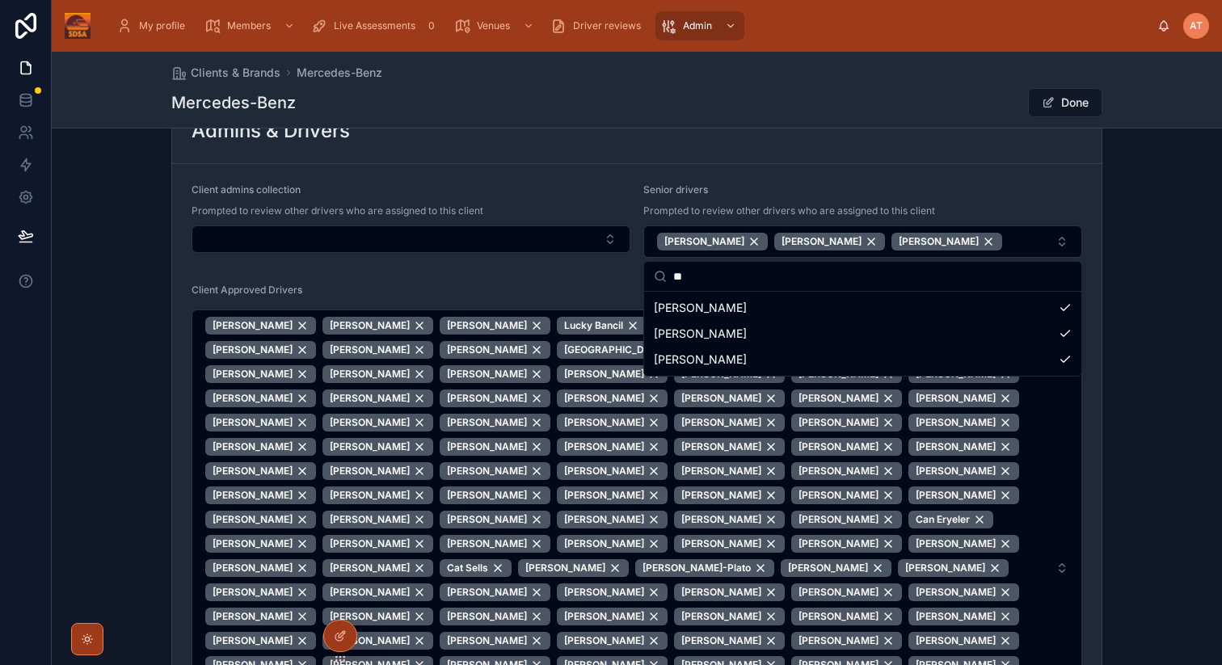
click at [1156, 243] on div "Admins & Drivers Client admins collection Prompted to review other drivers who …" at bounding box center [637, 550] width 1170 height 919
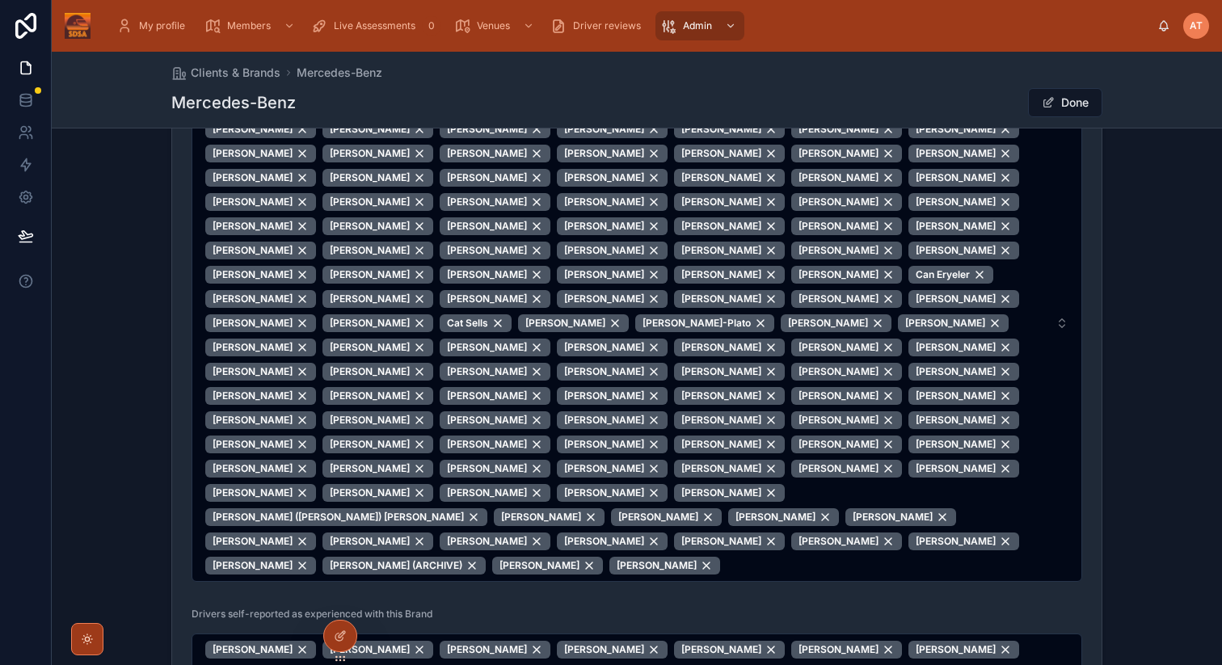
scroll to position [801, 0]
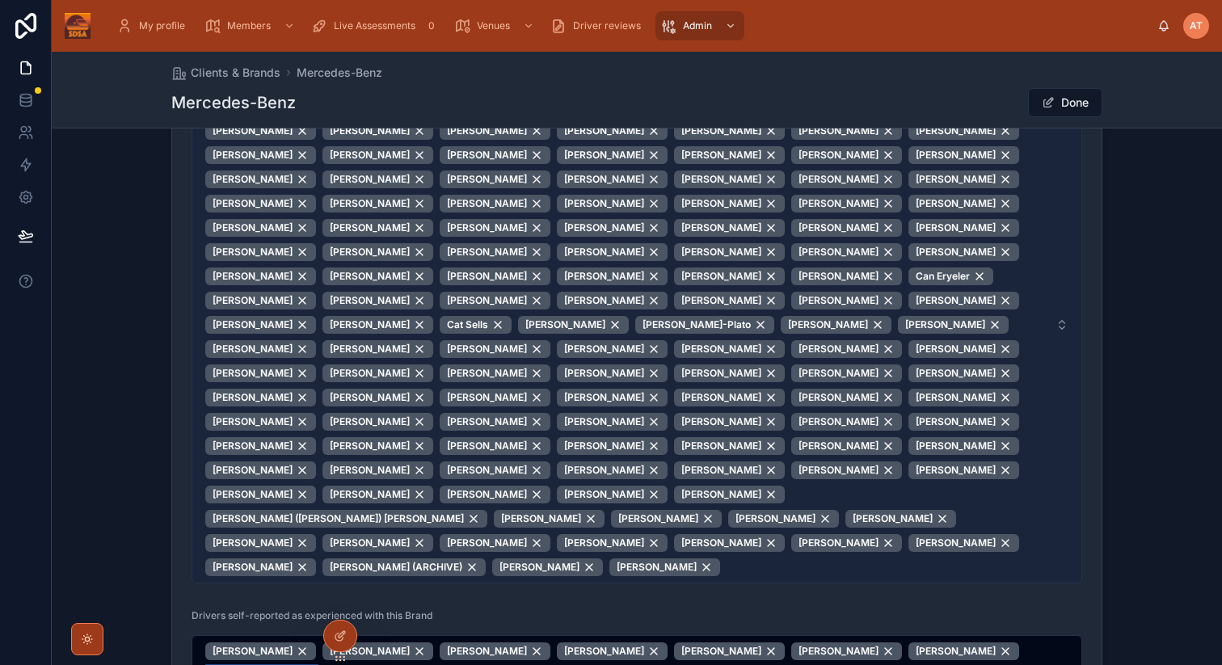
drag, startPoint x: 902, startPoint y: 577, endPoint x: 1024, endPoint y: 453, distance: 174.3
click at [1024, 453] on form "Client admins collection Prompted to review other drivers who are assigned to t…" at bounding box center [637, 340] width 930 height 839
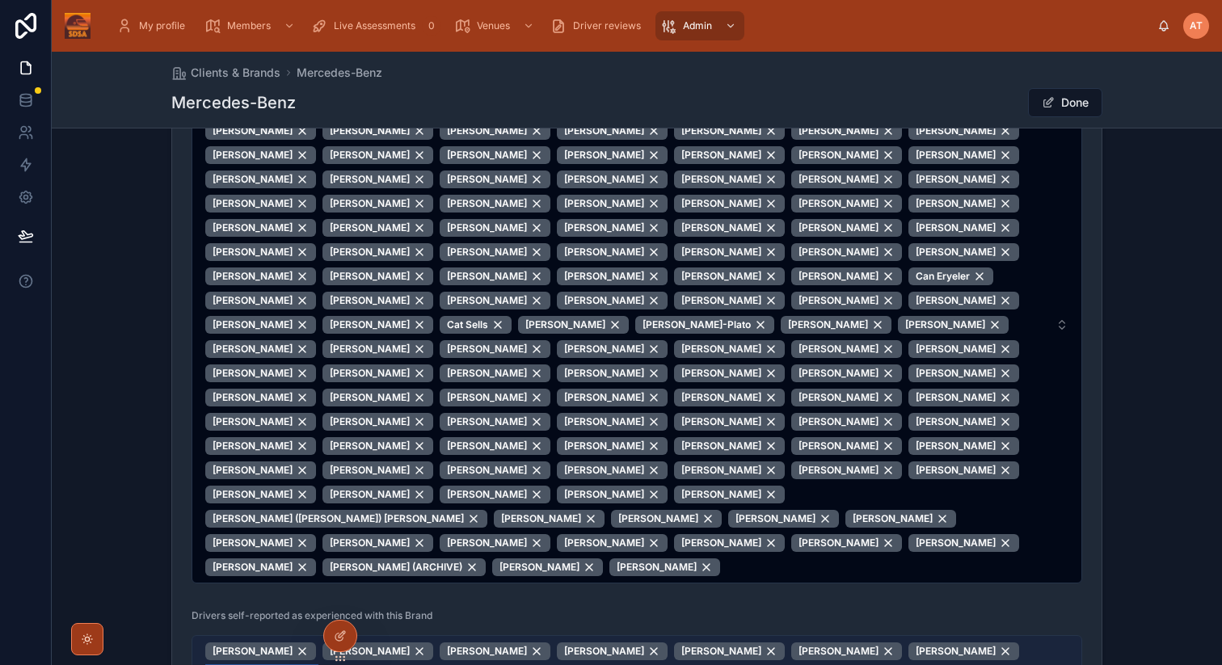
drag, startPoint x: 921, startPoint y: 579, endPoint x: 926, endPoint y: 627, distance: 48.7
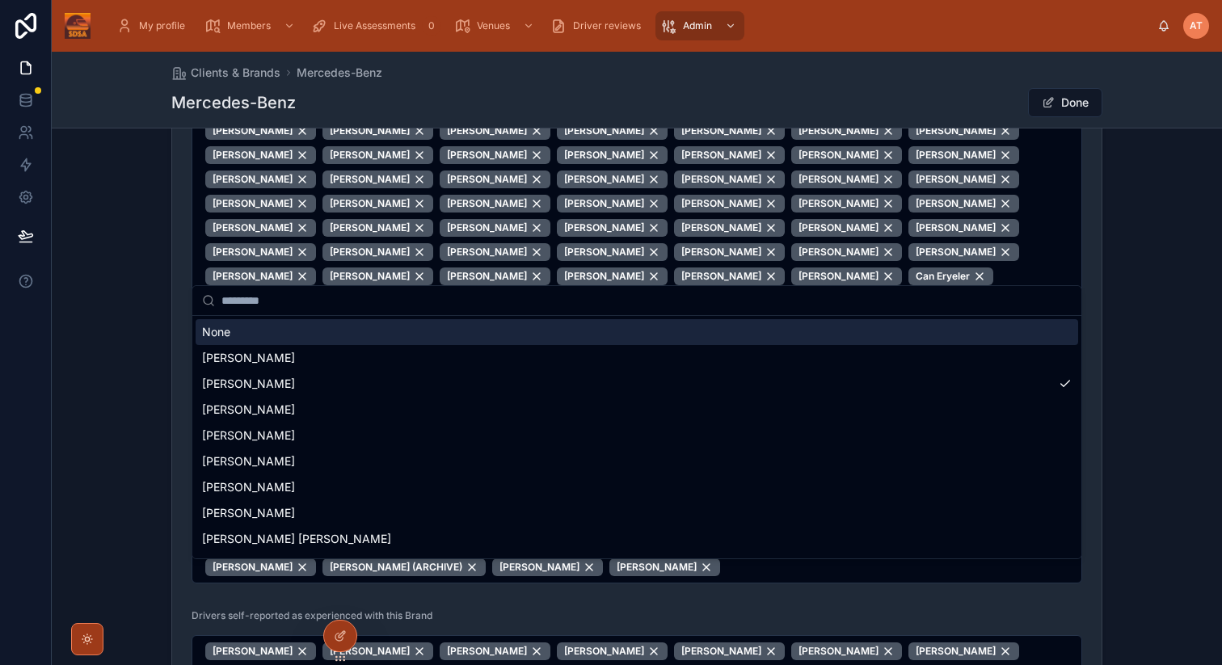
click at [1175, 496] on div "Admins & Drivers Client admins collection Prompted to review other drivers who …" at bounding box center [637, 307] width 1170 height 919
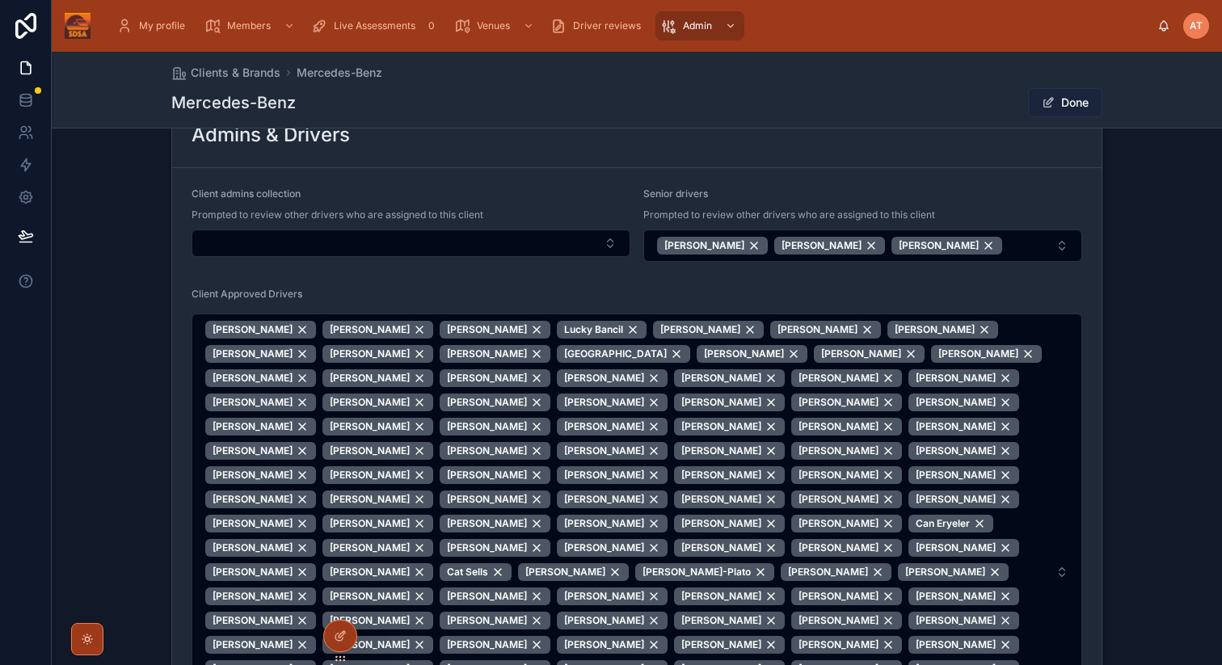
click at [1061, 103] on button "Done" at bounding box center [1065, 102] width 74 height 29
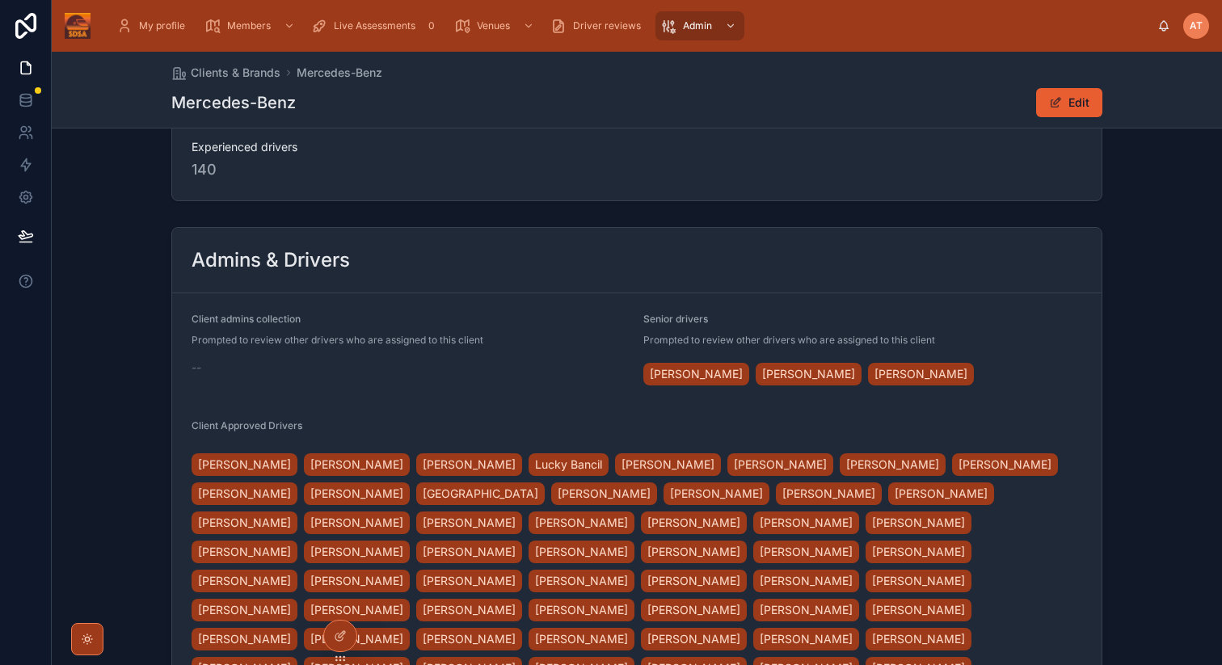
scroll to position [0, 0]
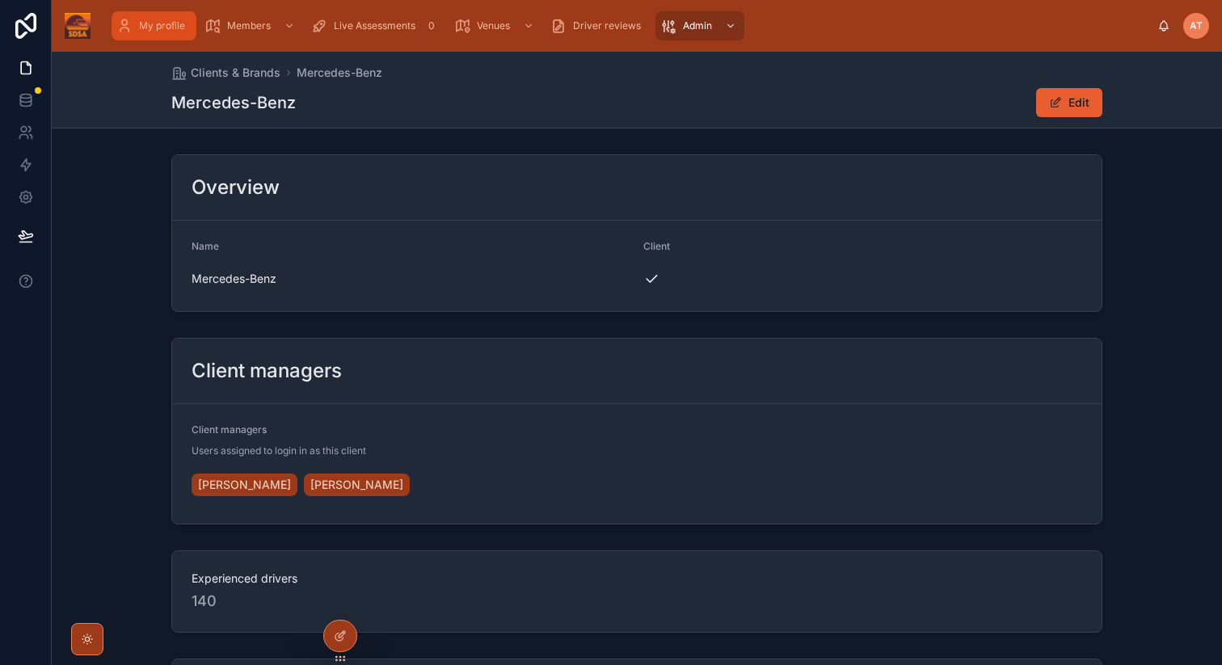
click at [149, 23] on span "My profile" at bounding box center [162, 25] width 46 height 13
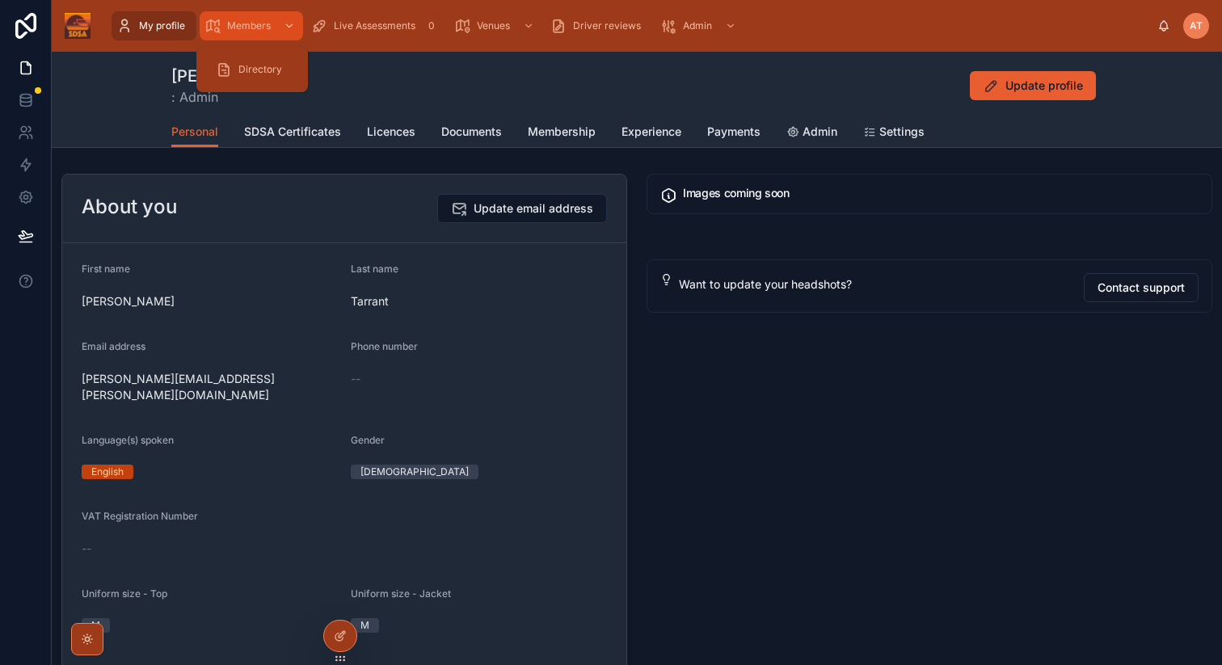
click at [253, 34] on div "Members" at bounding box center [252, 26] width 94 height 26
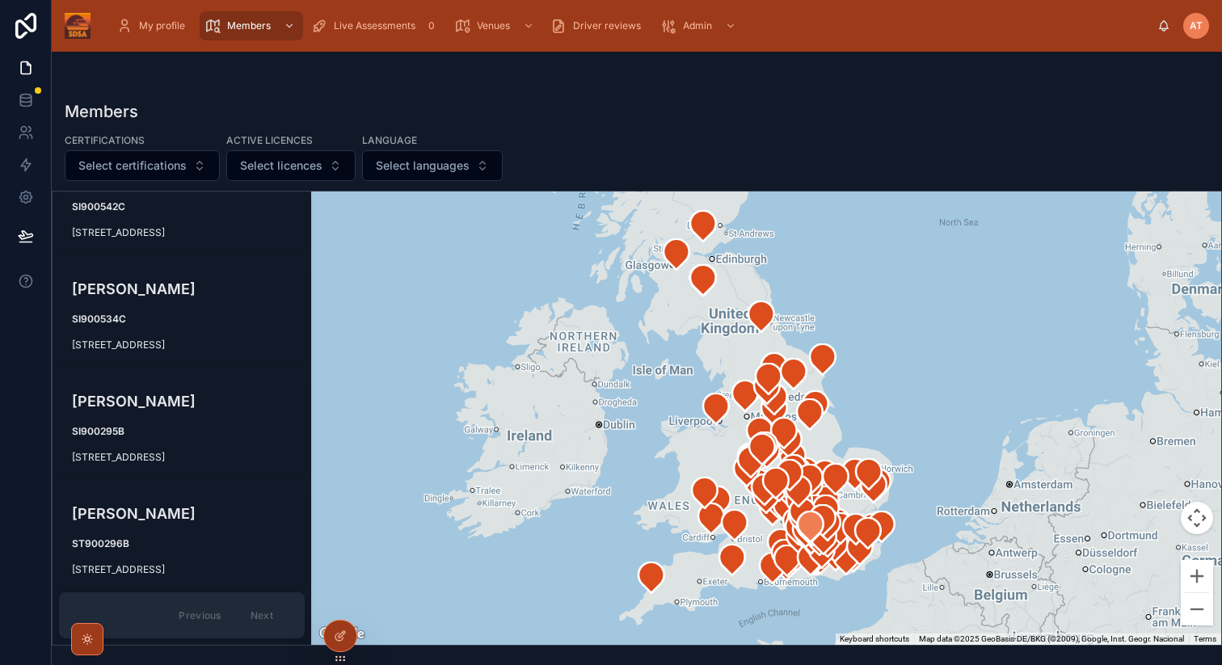
scroll to position [23960, 0]
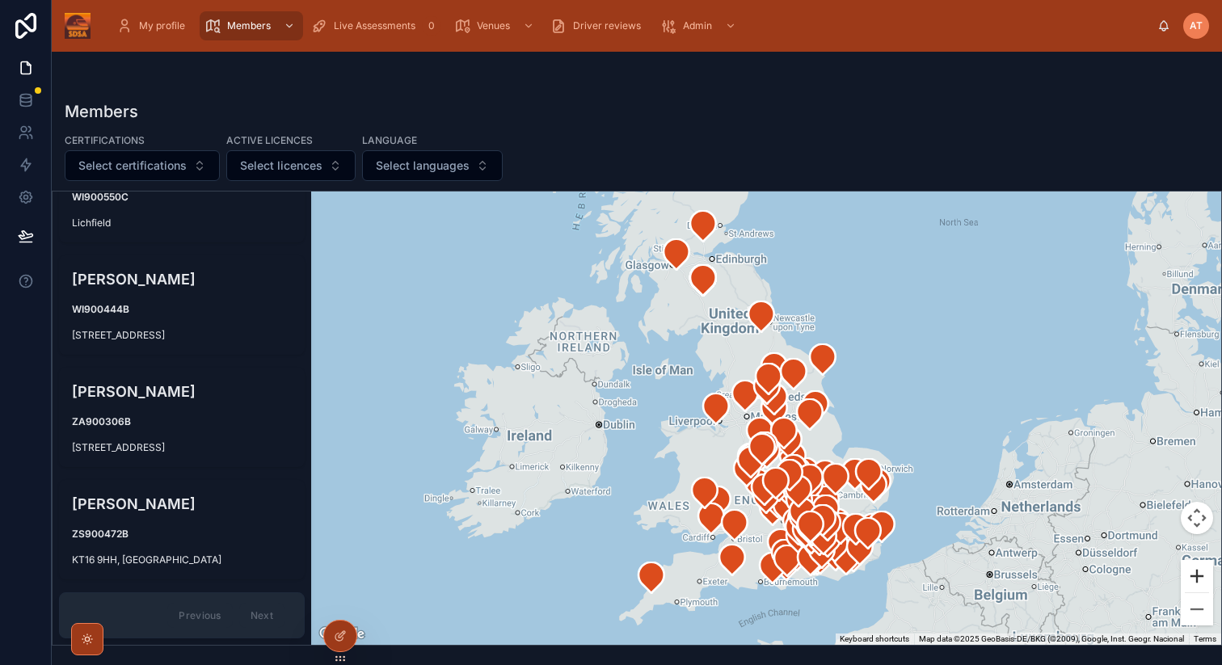
click at [1202, 573] on button "Zoom in" at bounding box center [1197, 576] width 32 height 32
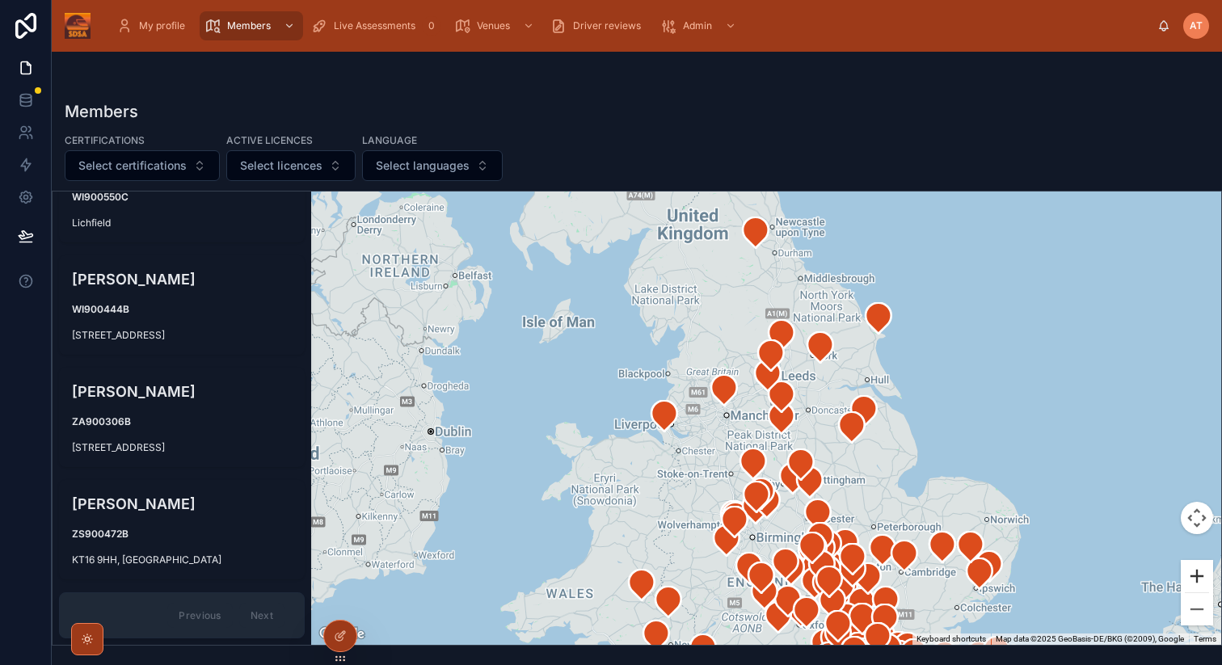
click at [1202, 573] on button "Zoom in" at bounding box center [1197, 576] width 32 height 32
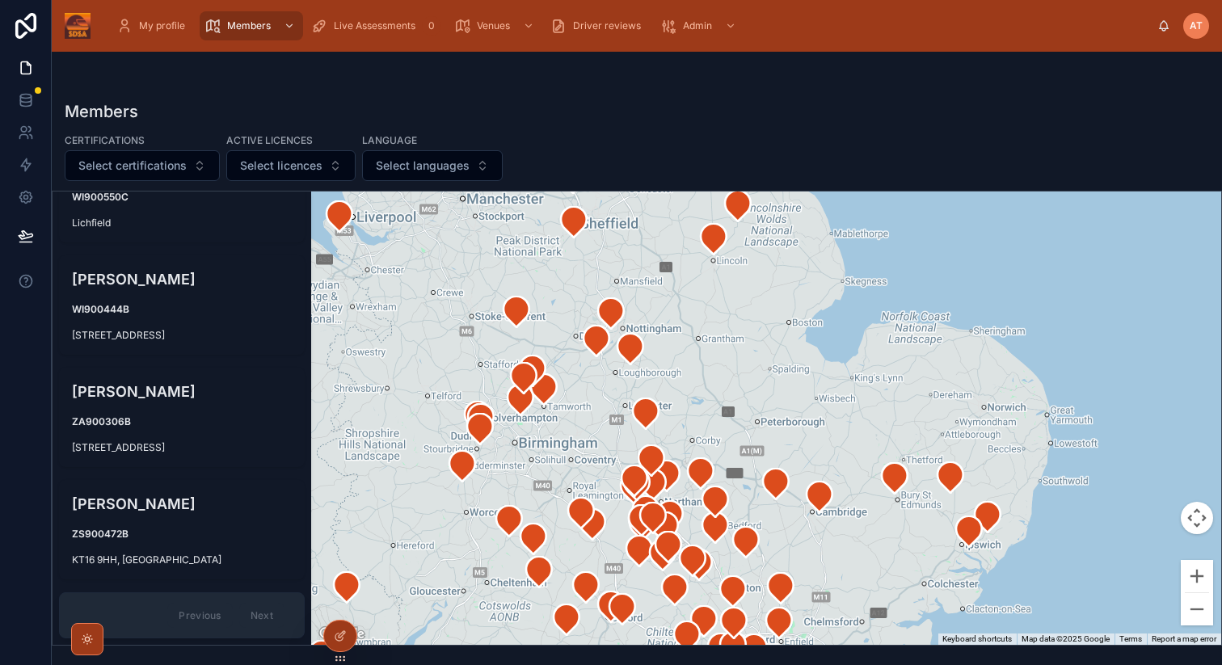
drag, startPoint x: 958, startPoint y: 483, endPoint x: 736, endPoint y: 252, distance: 320.1
click at [736, 252] on div at bounding box center [766, 418] width 910 height 453
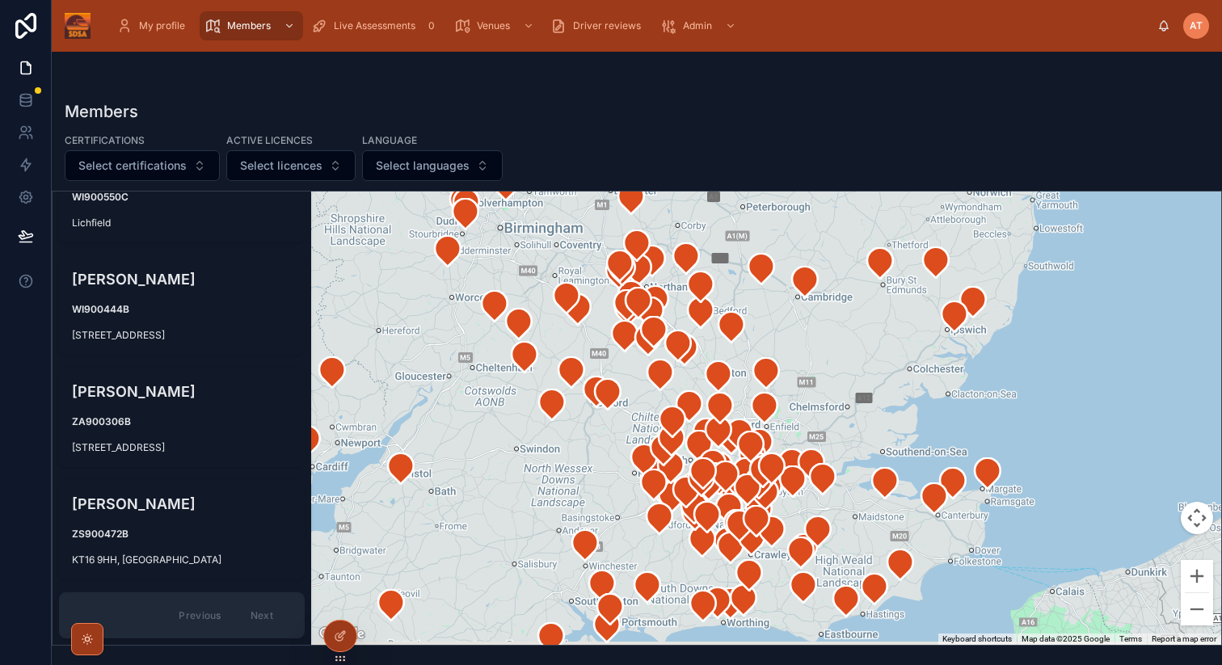
drag, startPoint x: 875, startPoint y: 543, endPoint x: 840, endPoint y: 288, distance: 257.9
click at [840, 288] on div at bounding box center [766, 418] width 910 height 453
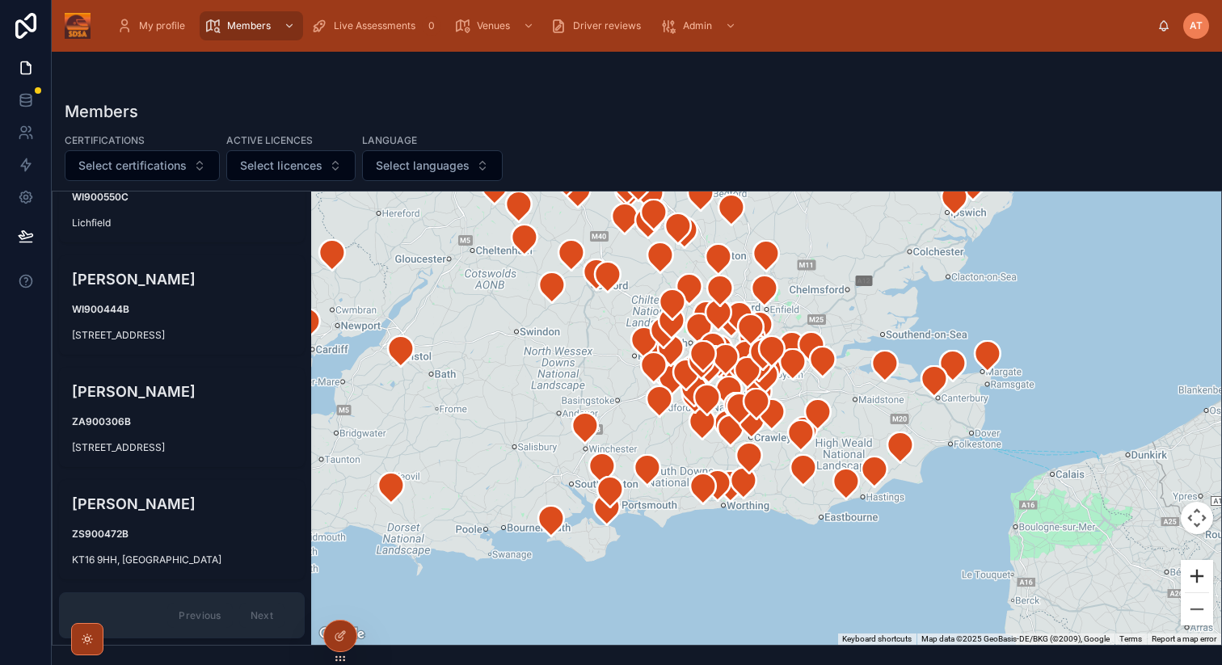
click at [1197, 578] on button "Zoom in" at bounding box center [1197, 576] width 32 height 32
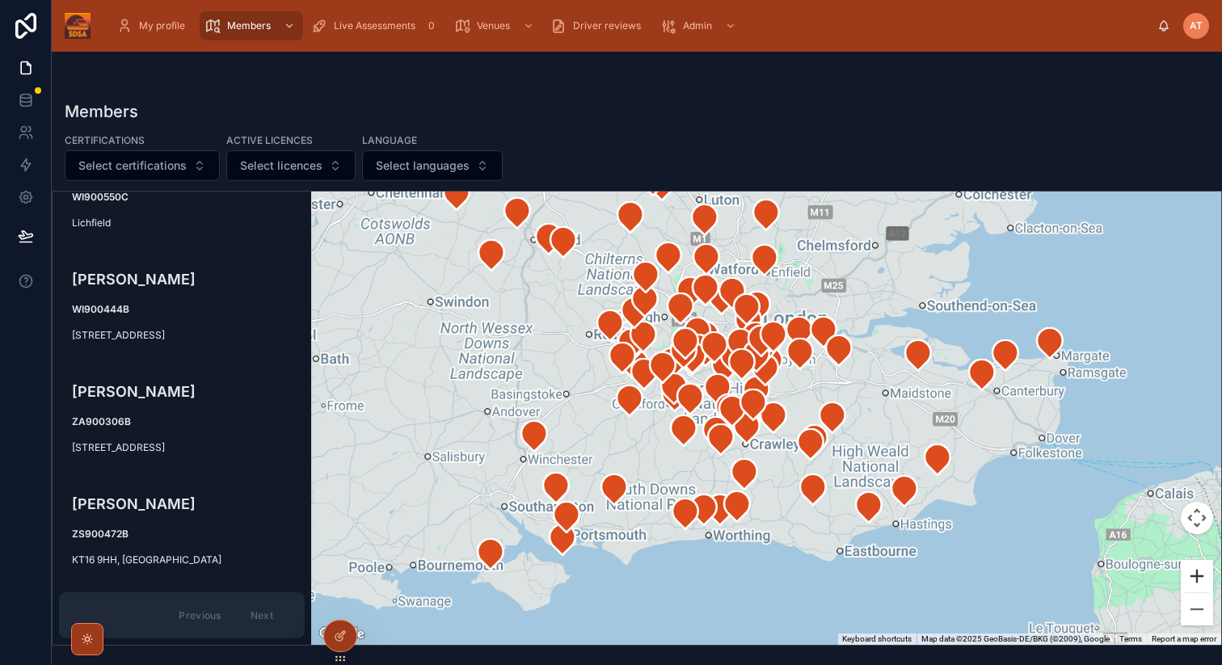
click at [1197, 578] on button "Zoom in" at bounding box center [1197, 576] width 32 height 32
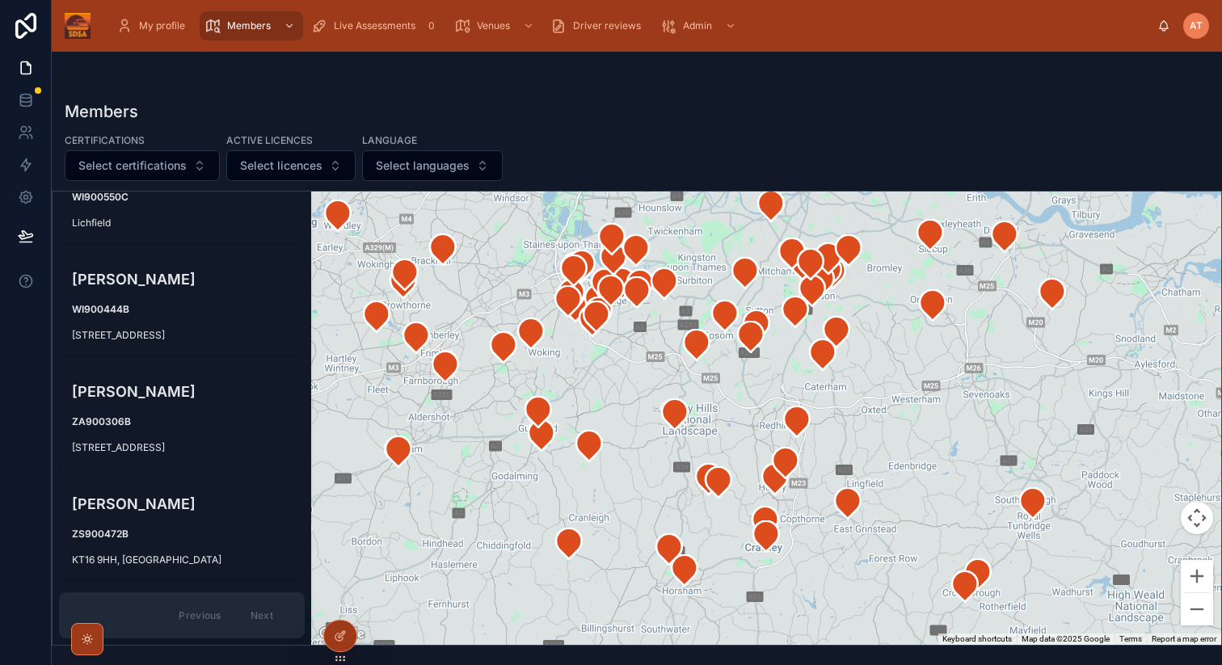
drag, startPoint x: 872, startPoint y: 366, endPoint x: 961, endPoint y: 449, distance: 121.8
click at [961, 449] on div at bounding box center [766, 418] width 910 height 453
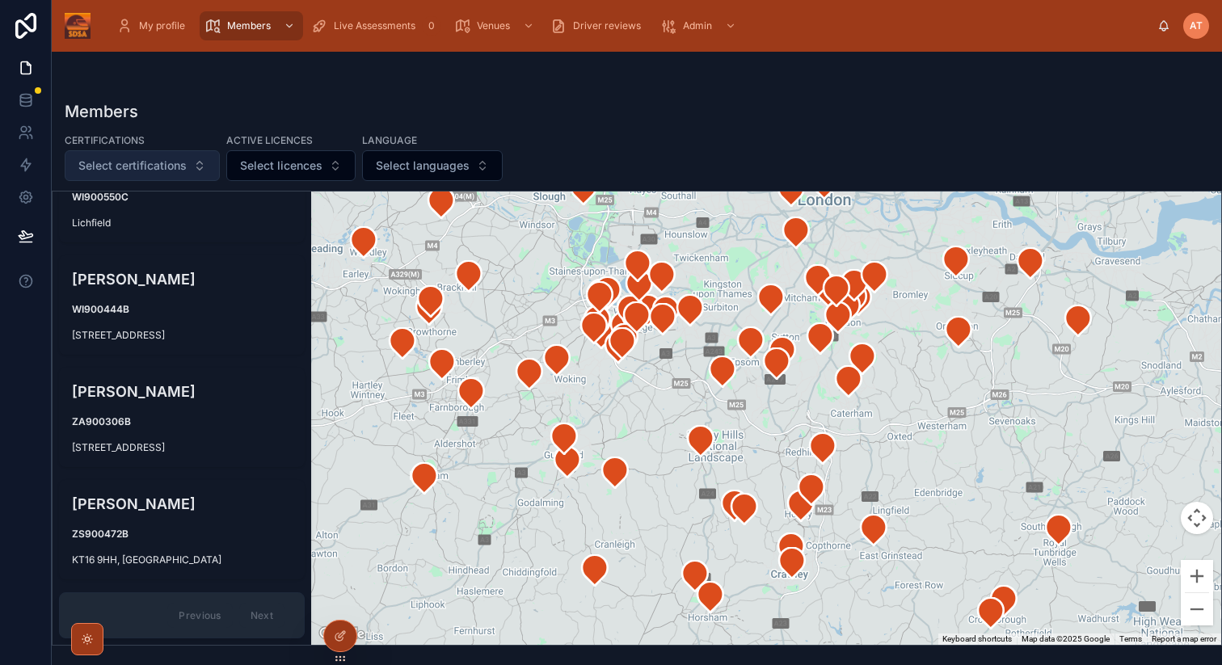
click at [140, 159] on span "Select certifications" at bounding box center [132, 166] width 108 height 16
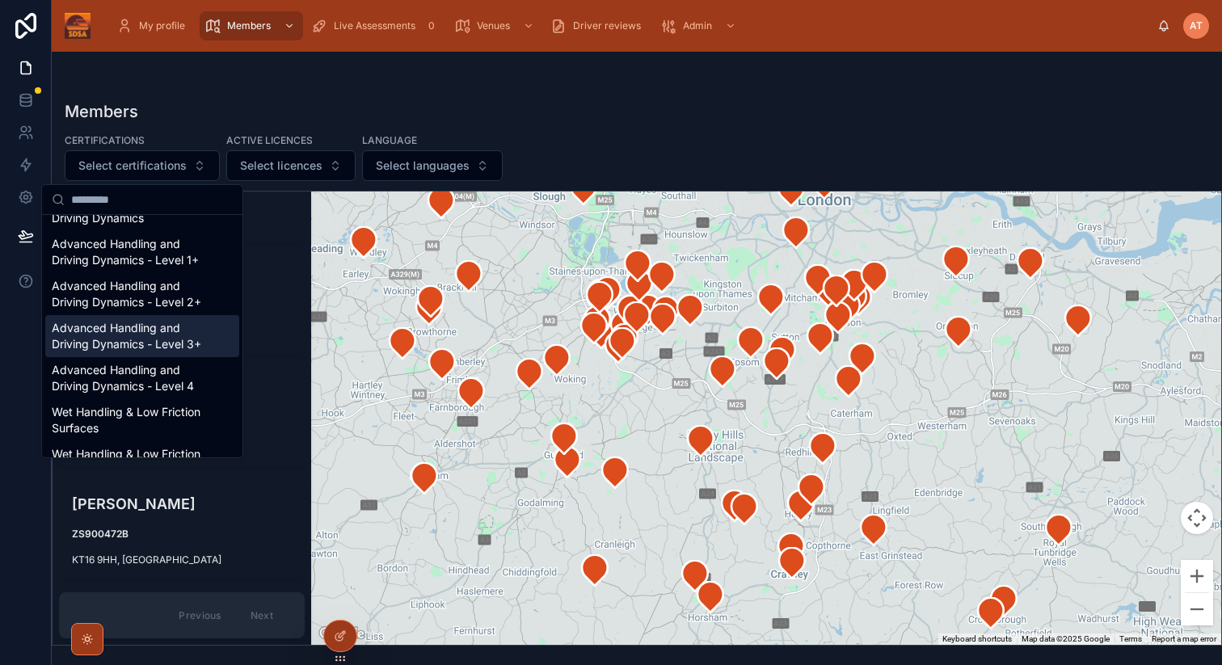
scroll to position [0, 0]
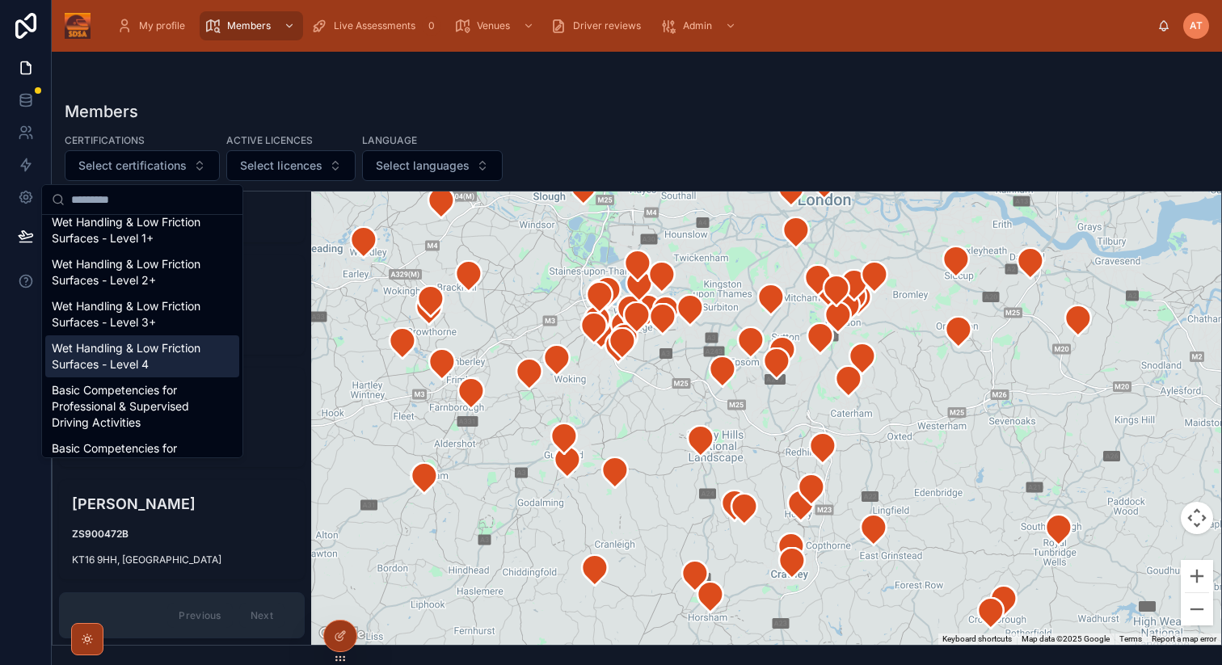
click at [111, 355] on div "Wet Handling & Low Friction Surfaces - Level 4" at bounding box center [142, 356] width 194 height 42
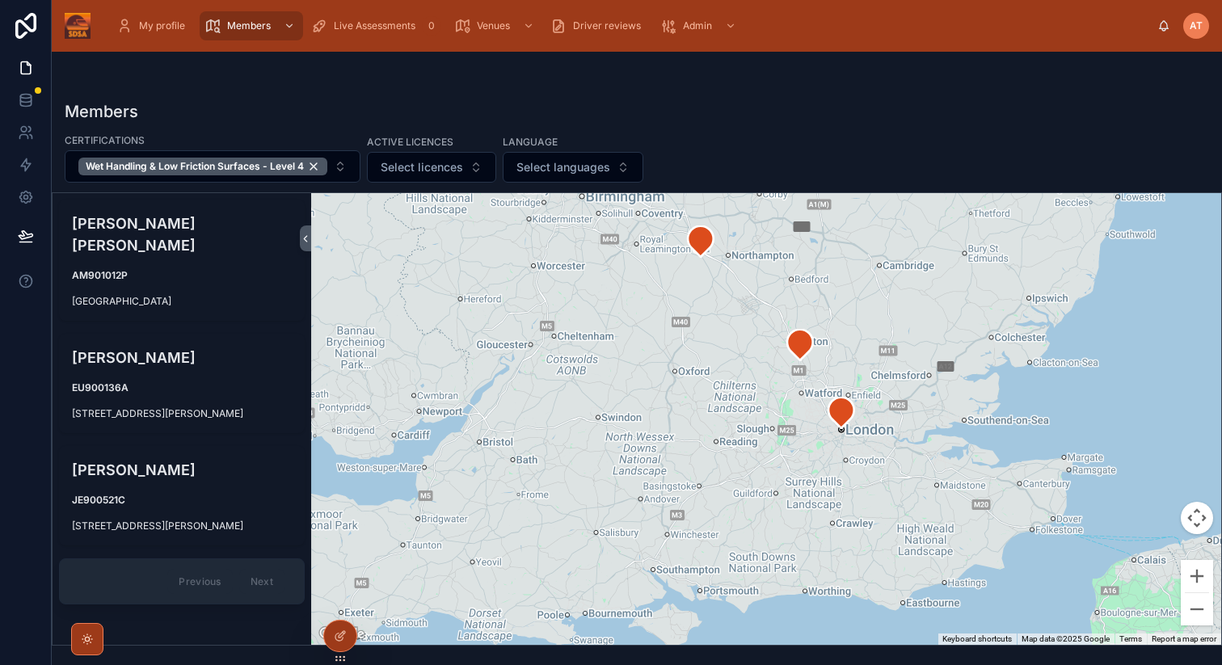
drag, startPoint x: 1052, startPoint y: 522, endPoint x: 855, endPoint y: 355, distance: 258.6
click at [855, 355] on div at bounding box center [766, 419] width 910 height 452
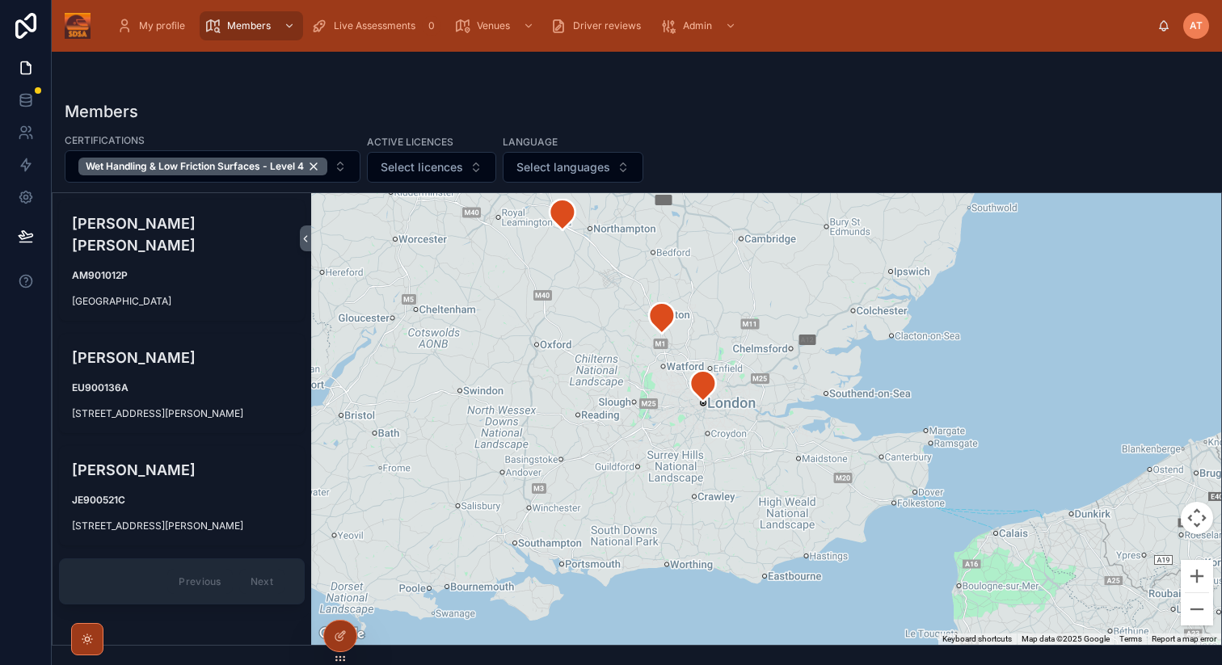
drag, startPoint x: 841, startPoint y: 315, endPoint x: 770, endPoint y: 317, distance: 72.0
click at [770, 317] on div at bounding box center [766, 419] width 910 height 452
click at [314, 162] on div "Wet Handling & Low Friction Surfaces - Level 4" at bounding box center [202, 167] width 249 height 18
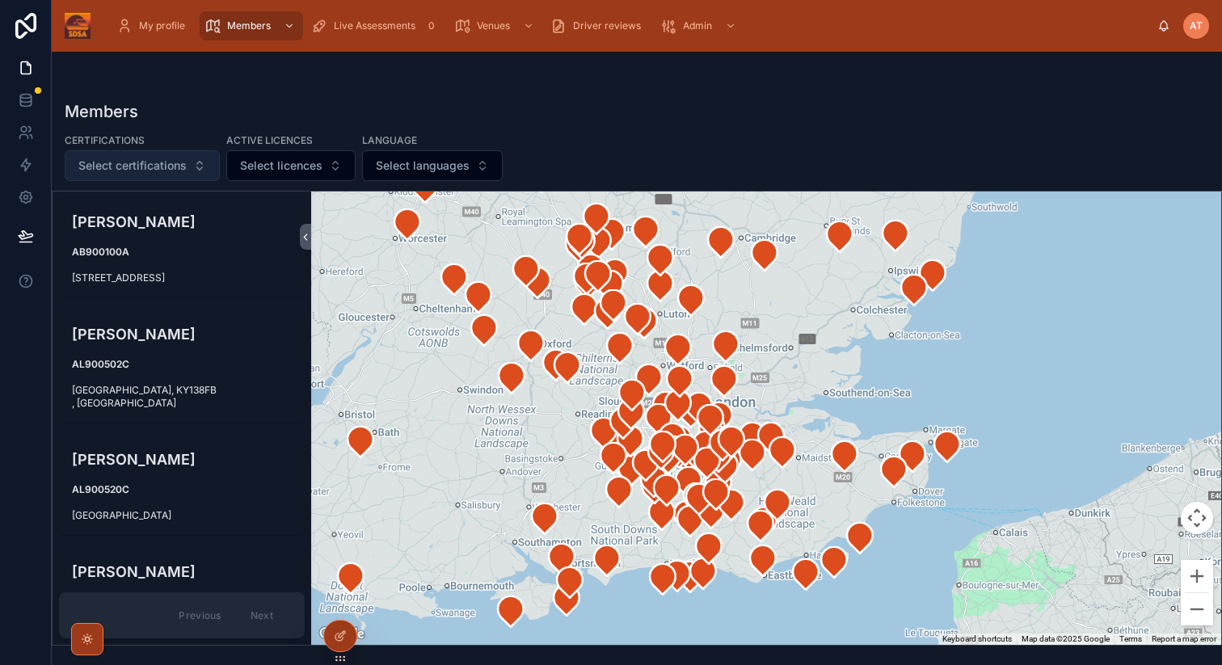
click at [163, 164] on span "Select certifications" at bounding box center [132, 166] width 108 height 16
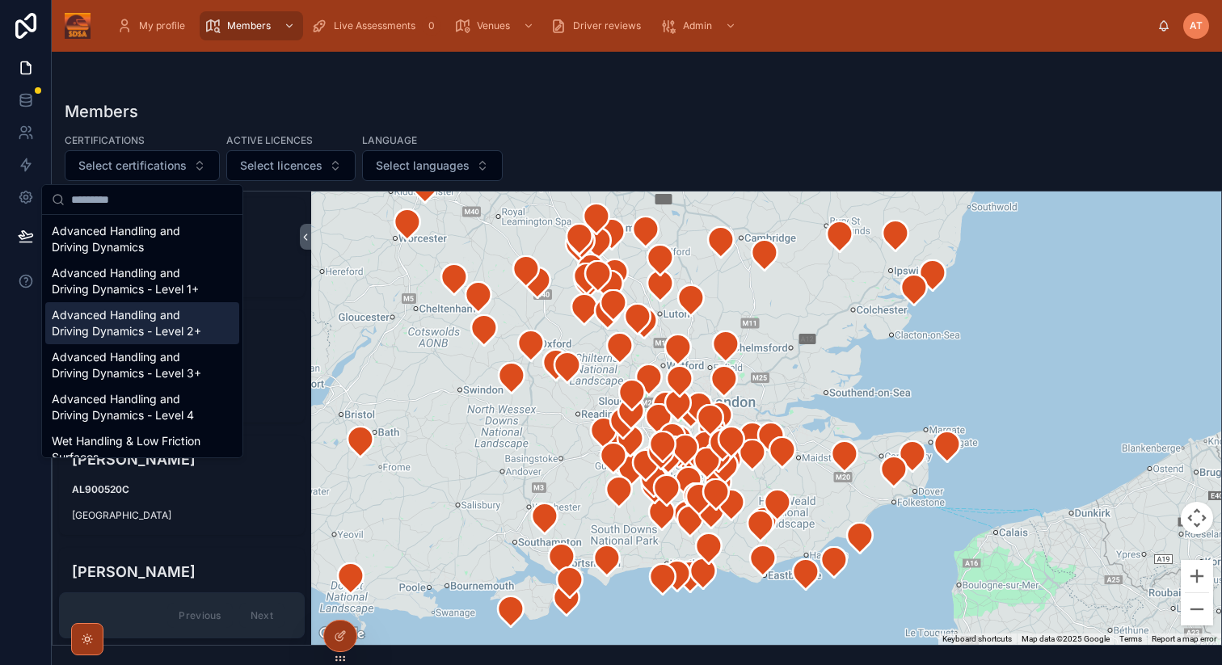
click at [154, 335] on div "Advanced Handling and Driving Dynamics - Level 2+" at bounding box center [142, 323] width 194 height 42
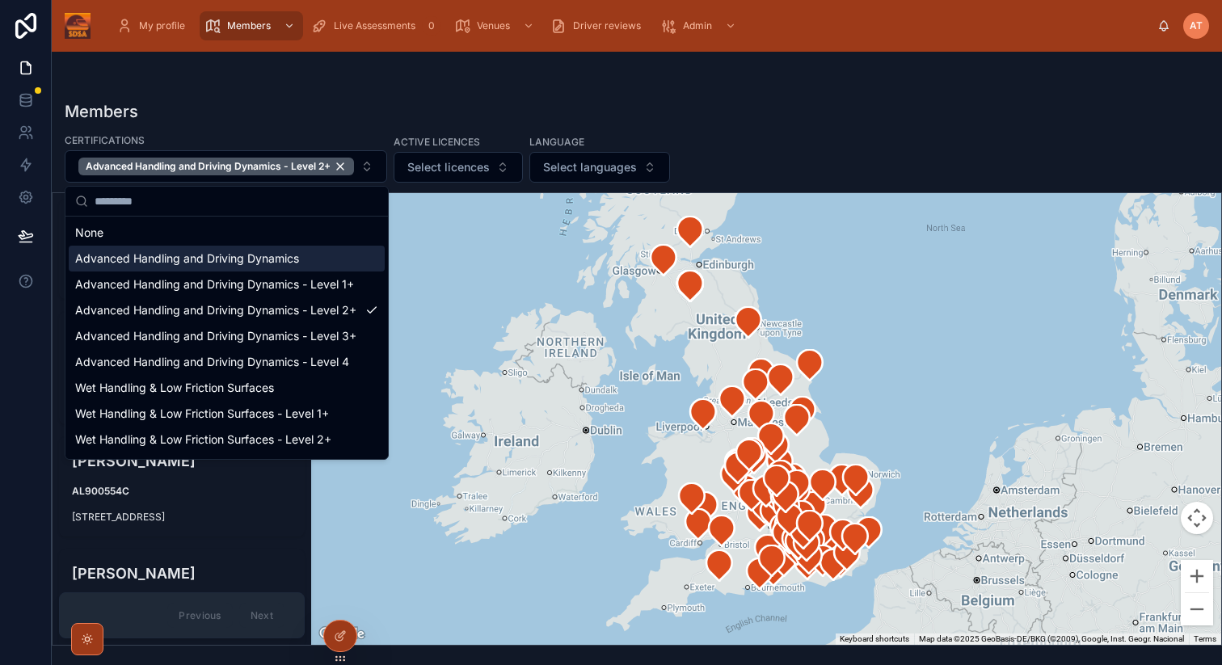
click at [496, 66] on div "Members Certifications Advanced Handling and Driving Dynamics - Level 2+ Active…" at bounding box center [637, 349] width 1170 height 594
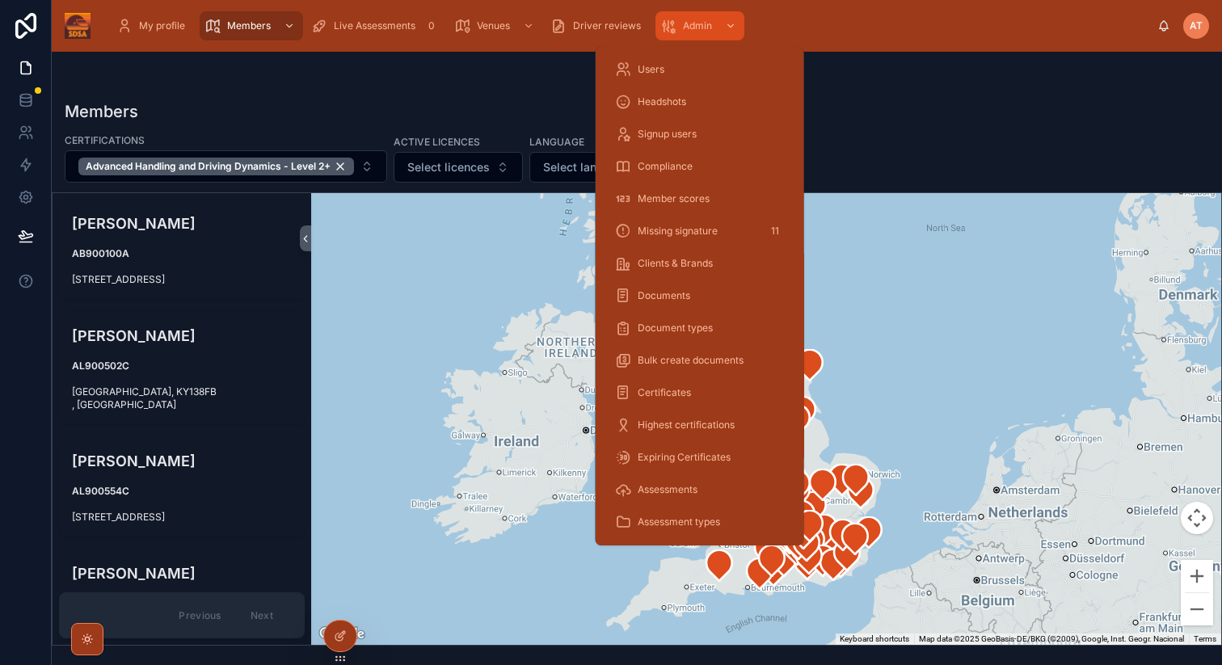
click at [685, 29] on span "Admin" at bounding box center [697, 25] width 29 height 13
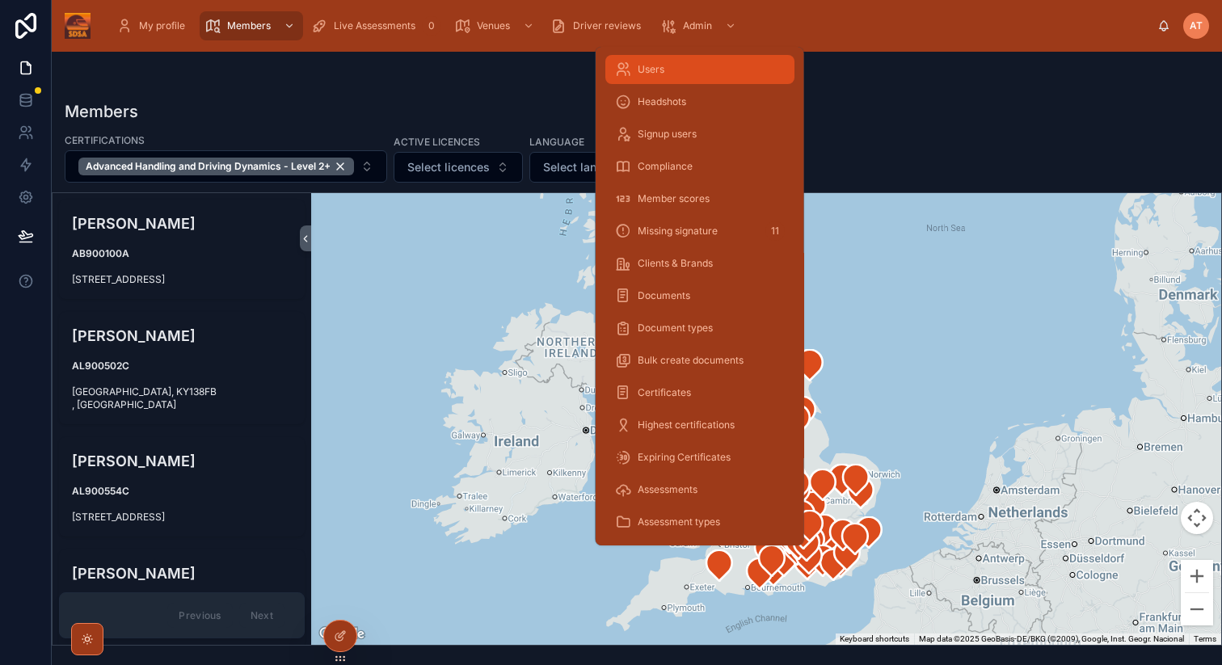
click at [658, 76] on div "Users" at bounding box center [700, 70] width 170 height 26
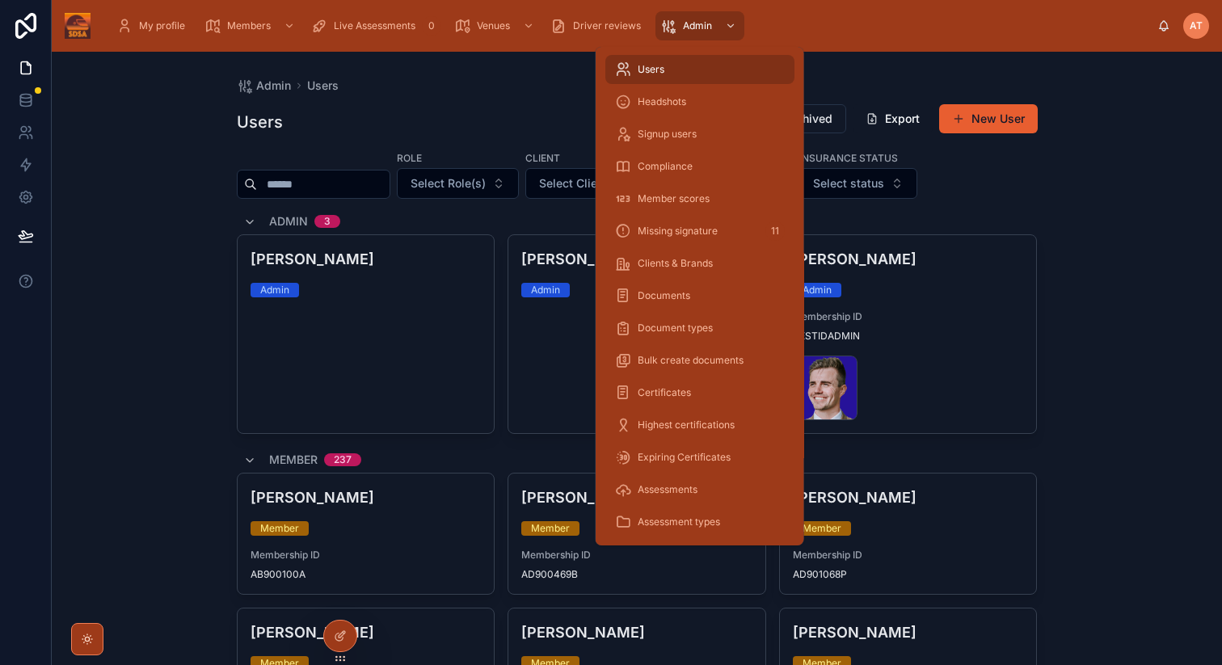
click at [662, 74] on span "Users" at bounding box center [651, 69] width 27 height 13
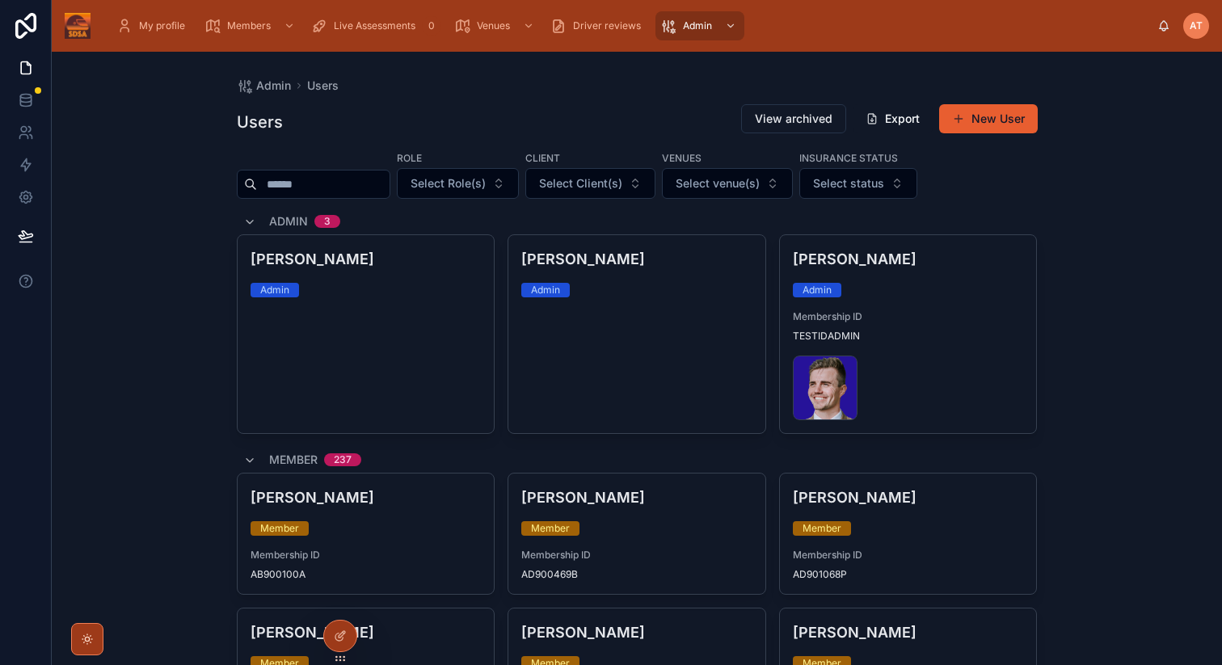
click at [308, 179] on input "text" at bounding box center [323, 184] width 133 height 23
type input "****"
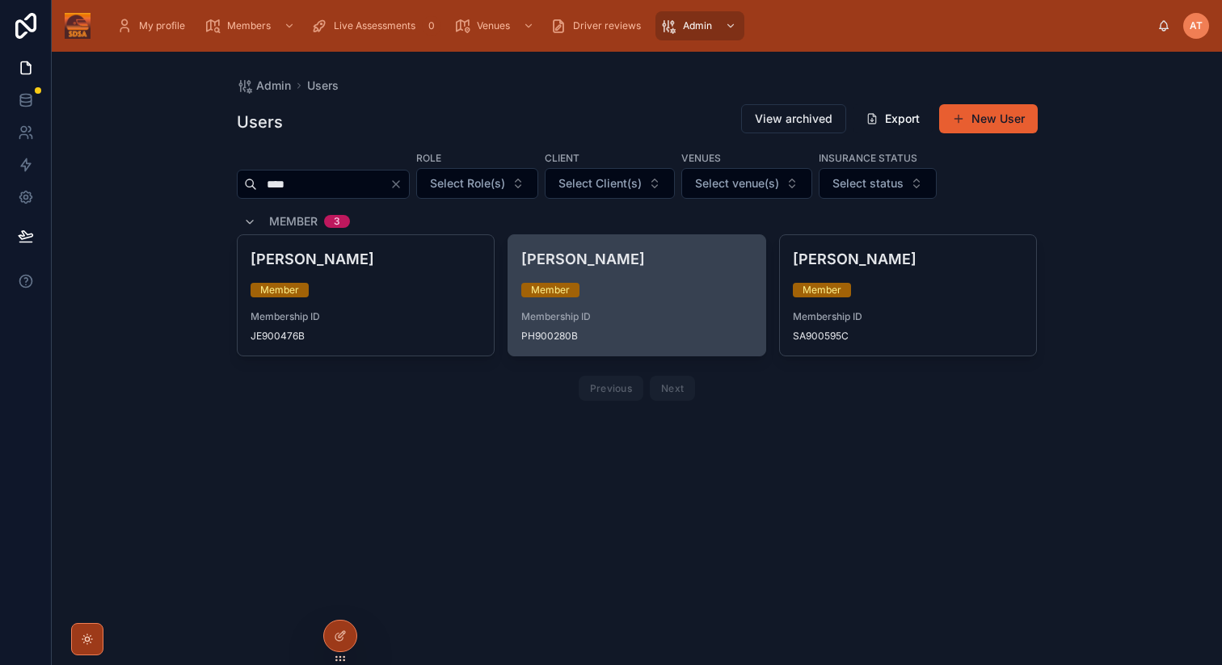
click at [649, 296] on div "Member" at bounding box center [636, 290] width 231 height 15
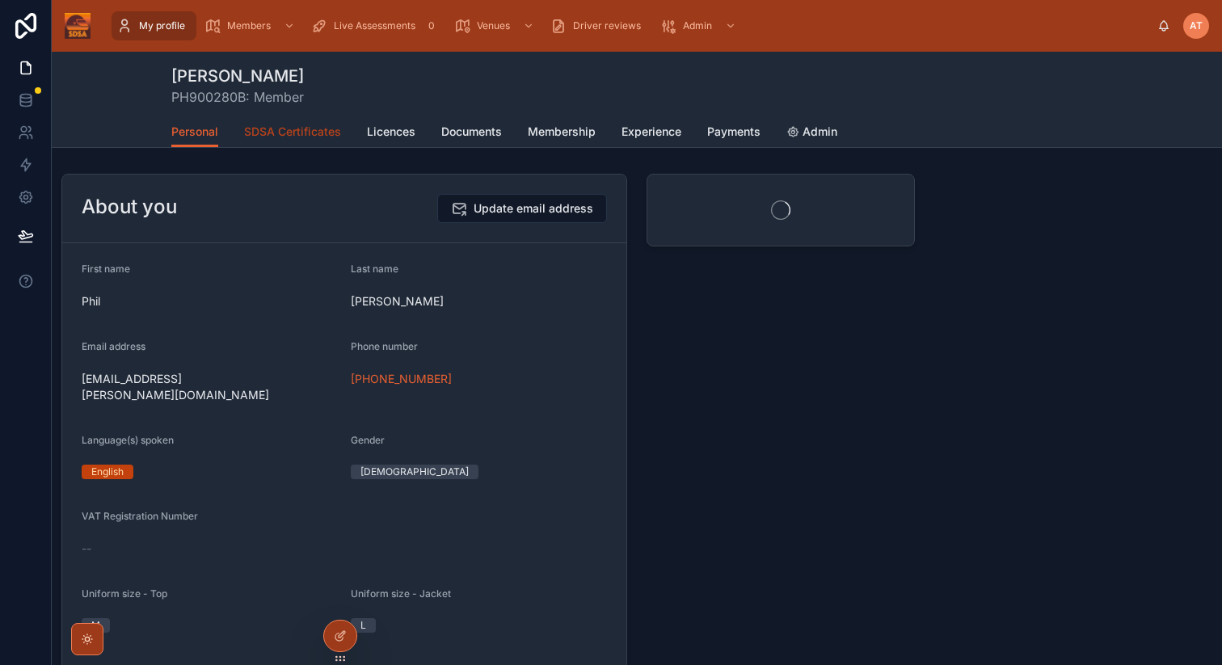
click at [279, 125] on span "SDSA Certificates" at bounding box center [292, 132] width 97 height 16
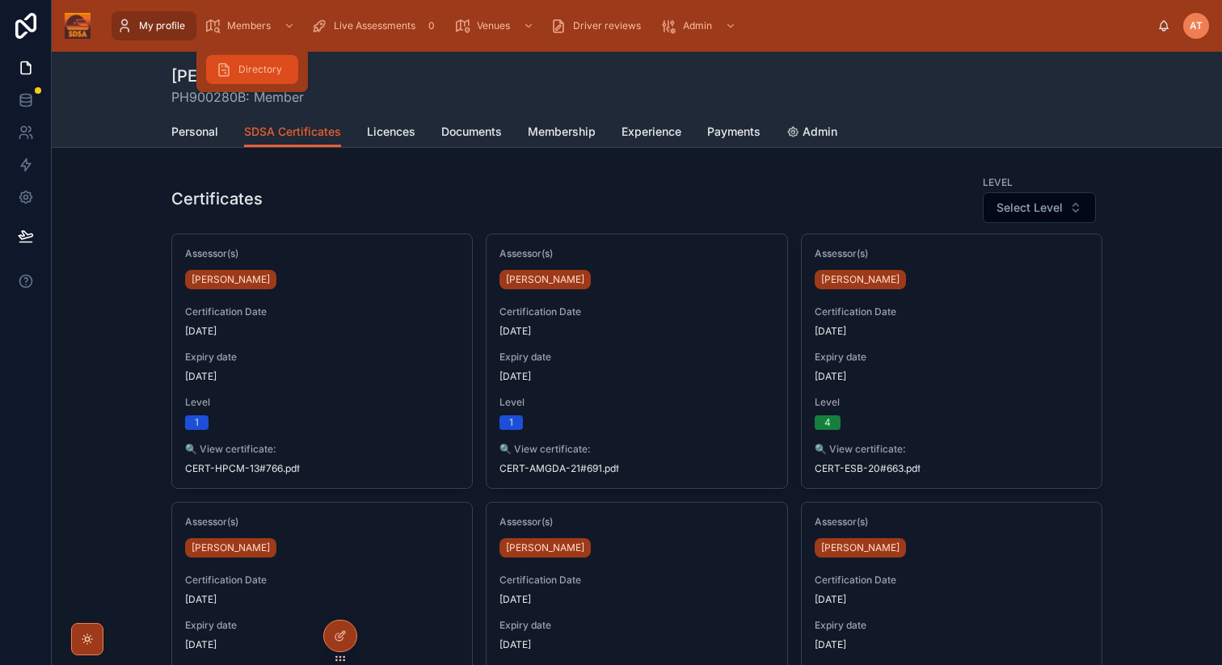
click at [234, 65] on div "Directory" at bounding box center [252, 70] width 73 height 26
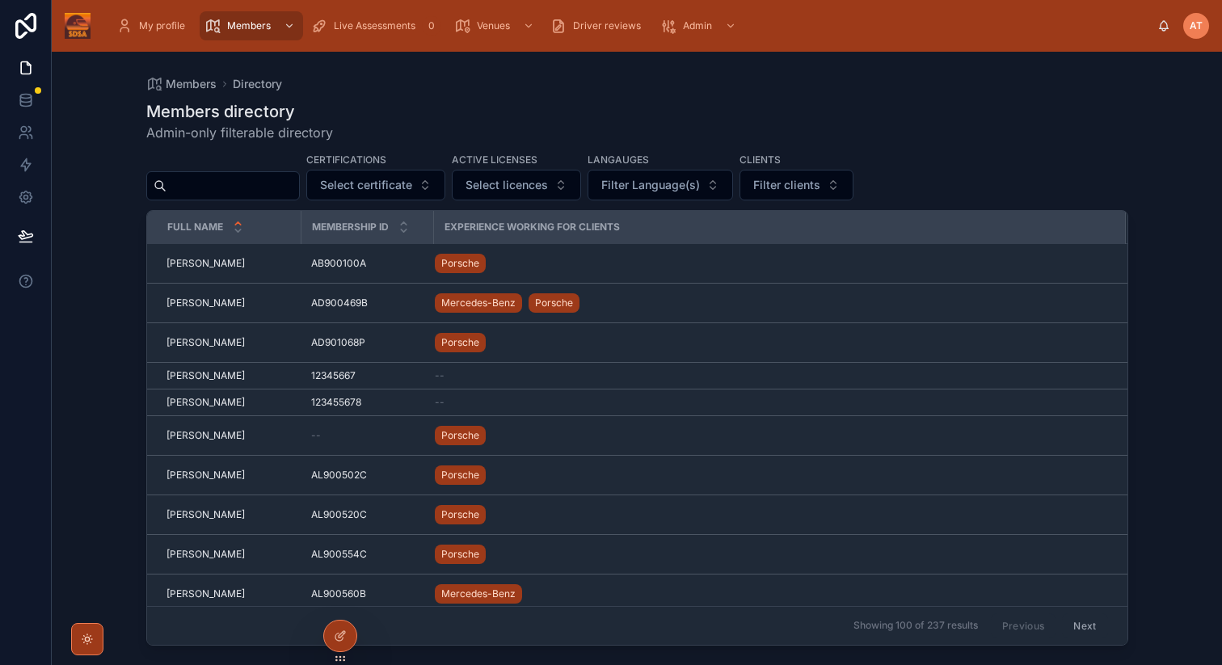
click at [244, 188] on input "text" at bounding box center [233, 186] width 133 height 23
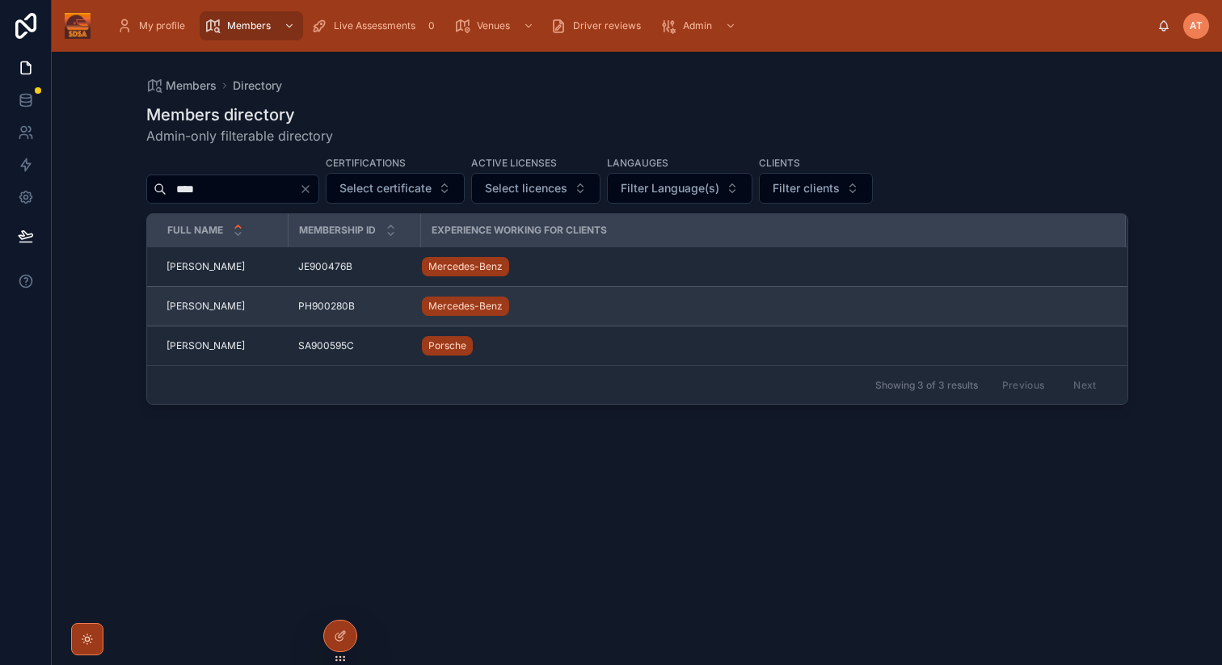
type input "****"
click at [206, 308] on span "[PERSON_NAME]" at bounding box center [206, 306] width 78 height 13
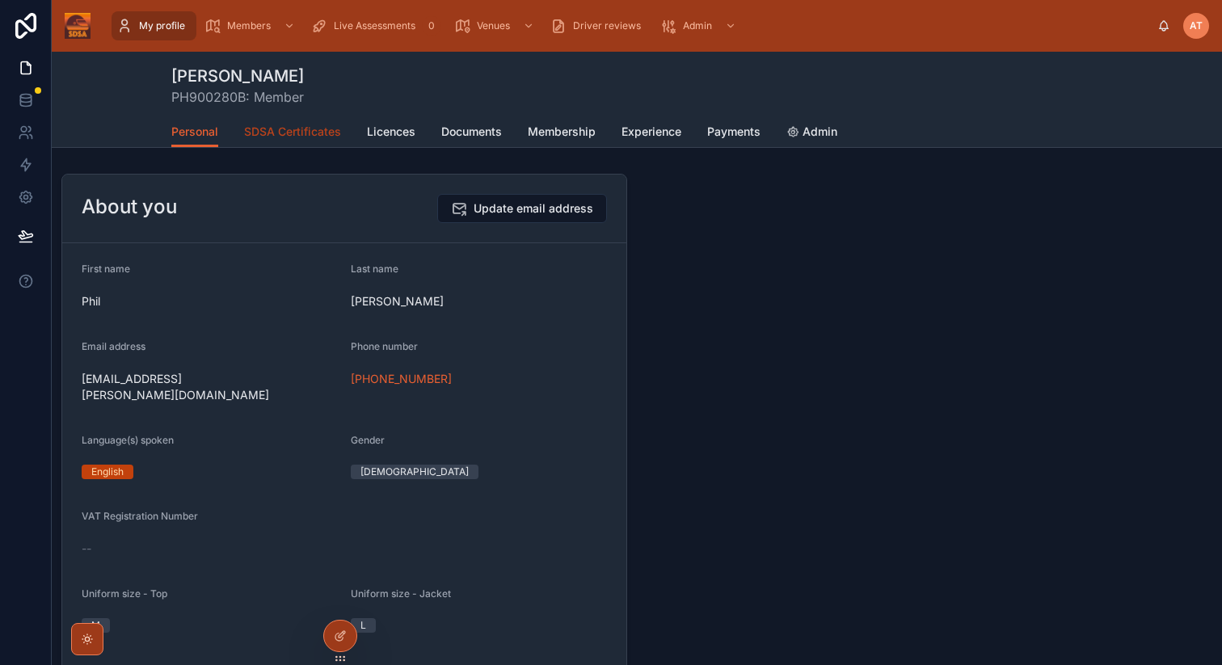
click at [276, 140] on link "SDSA Certificates" at bounding box center [292, 133] width 97 height 32
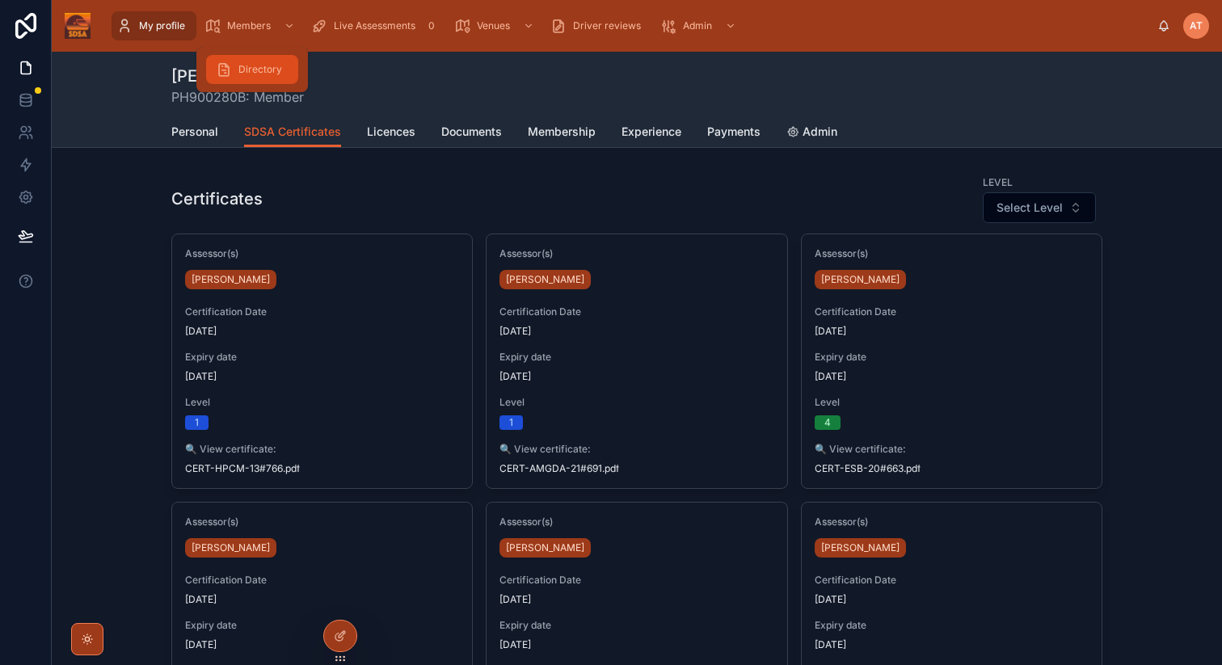
click at [244, 65] on span "Directory" at bounding box center [260, 69] width 44 height 13
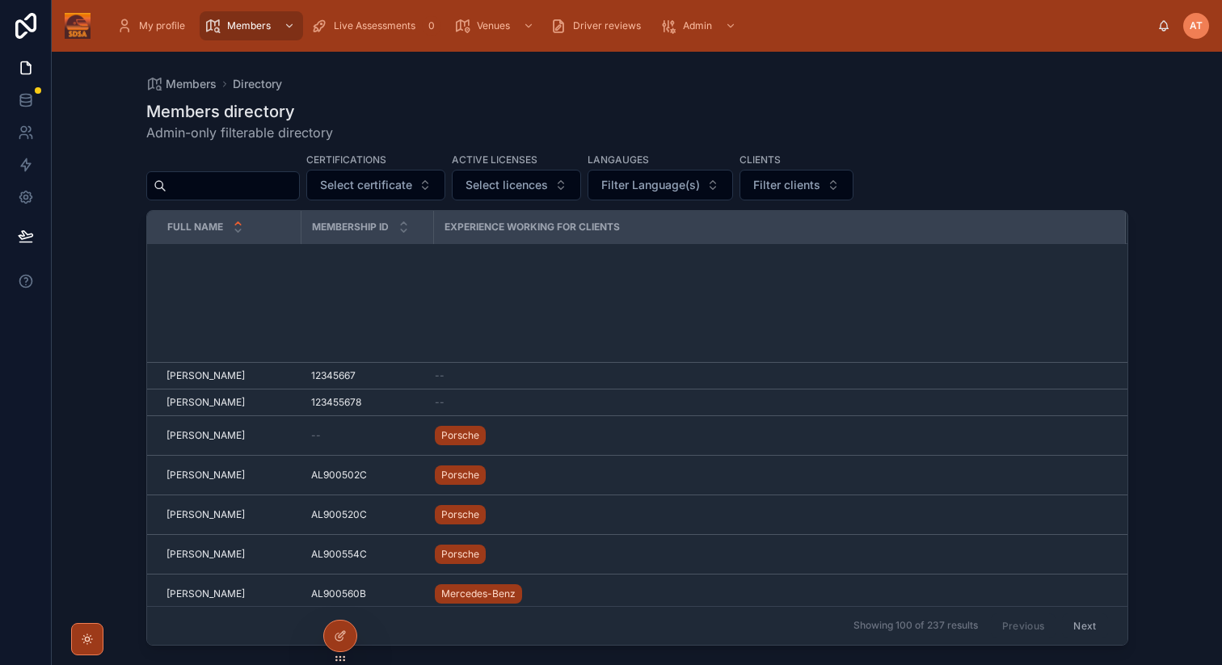
scroll to position [1085, 0]
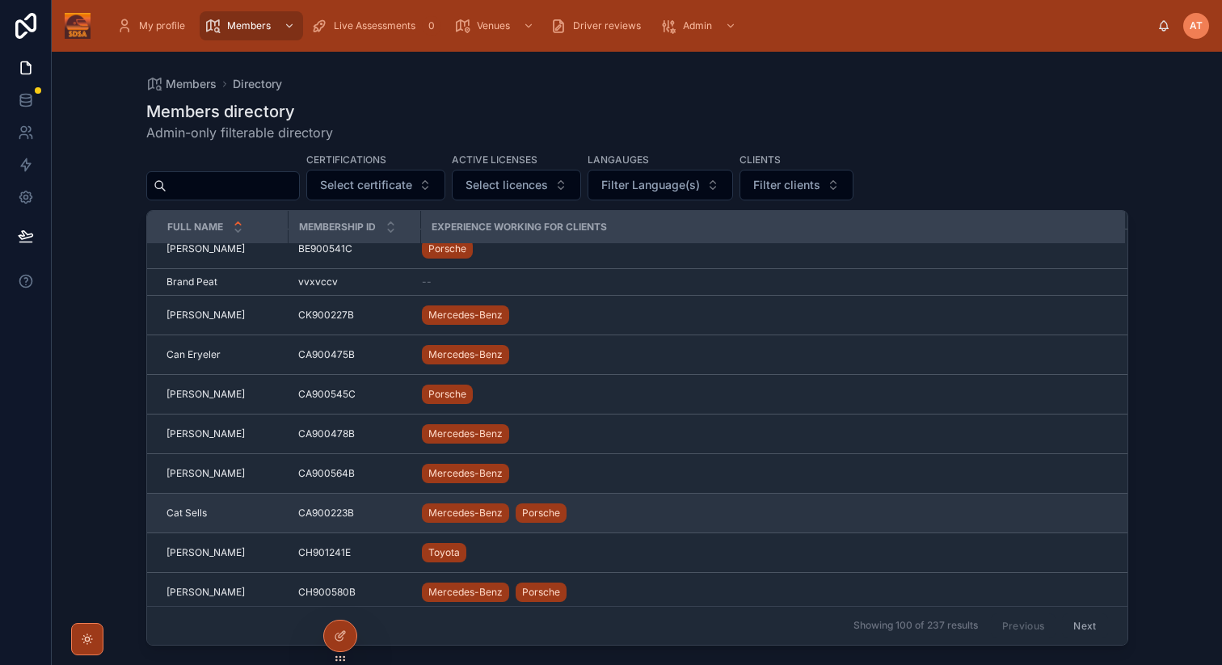
click at [192, 516] on span "Cat Sells" at bounding box center [187, 513] width 40 height 13
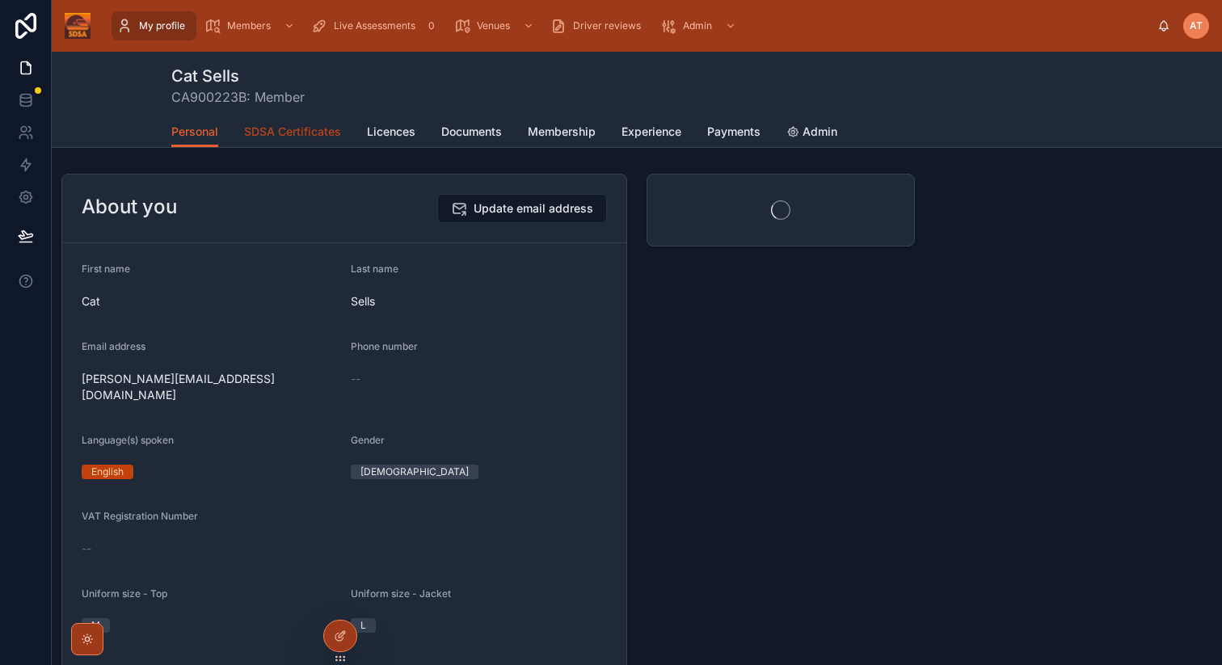
click at [302, 131] on span "SDSA Certificates" at bounding box center [292, 132] width 97 height 16
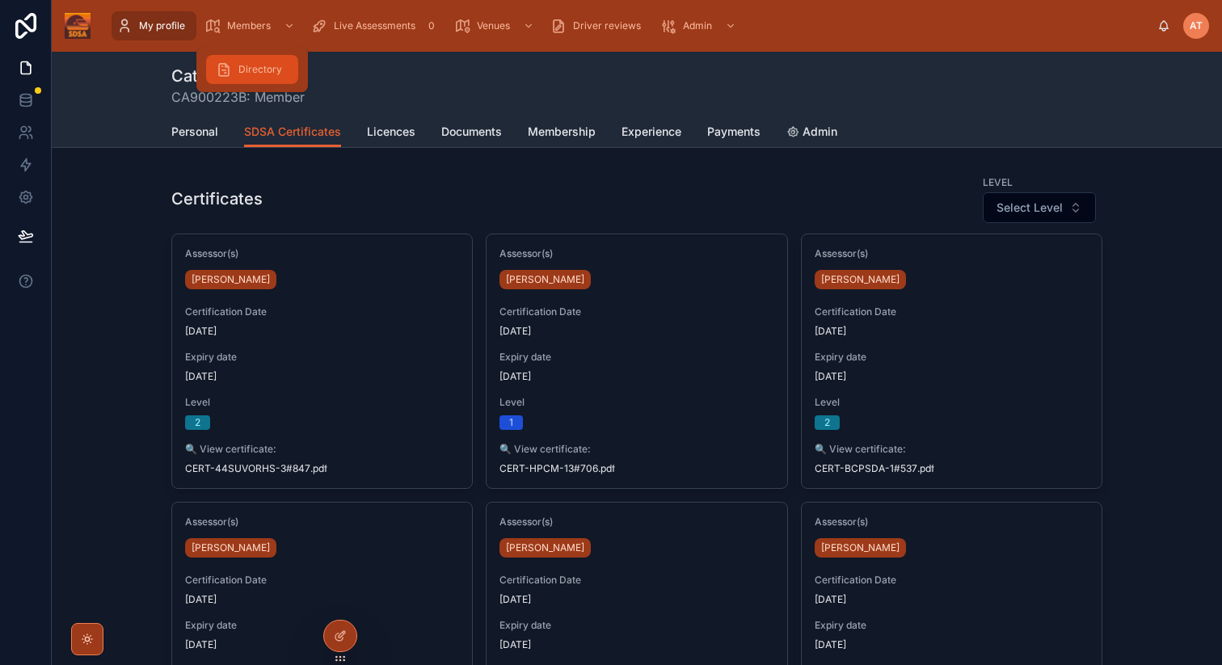
click at [249, 68] on span "Directory" at bounding box center [260, 69] width 44 height 13
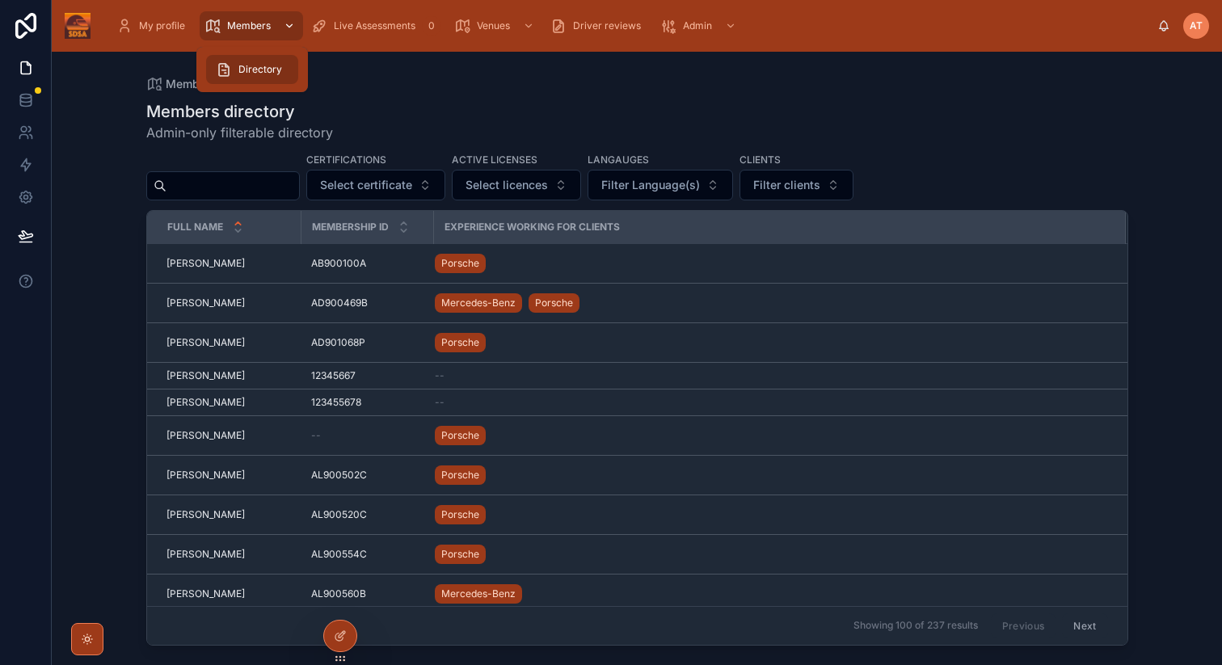
click at [243, 25] on span "Members" at bounding box center [249, 25] width 44 height 13
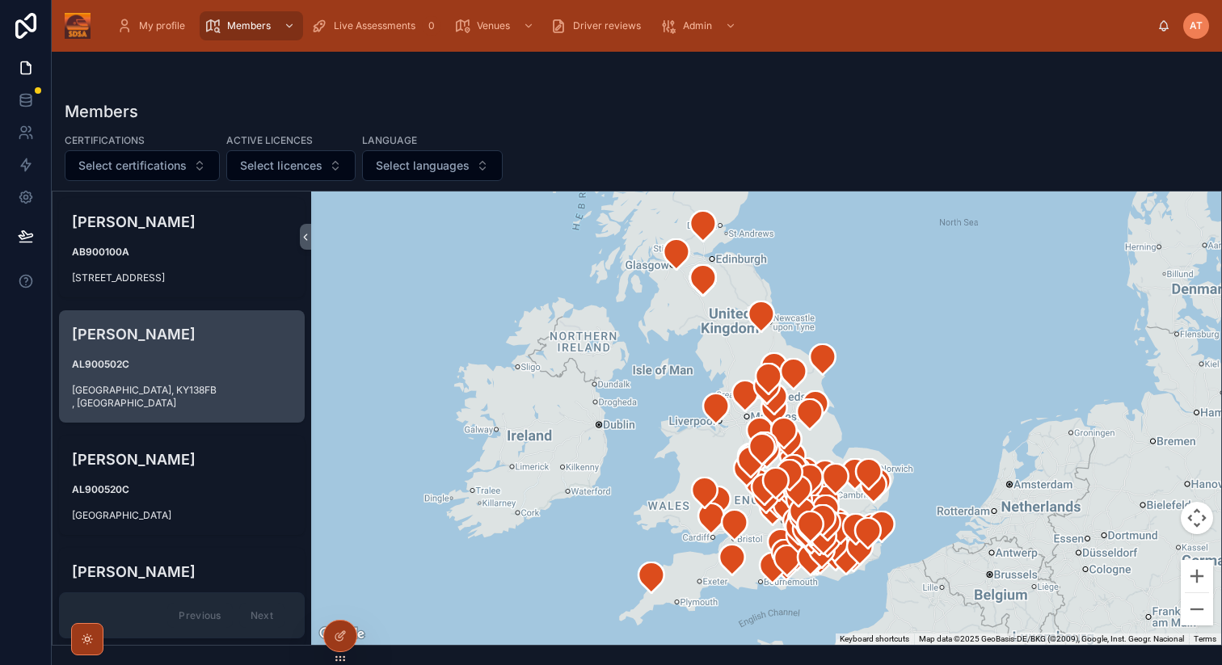
click at [146, 344] on h4 "[PERSON_NAME]" at bounding box center [182, 334] width 220 height 22
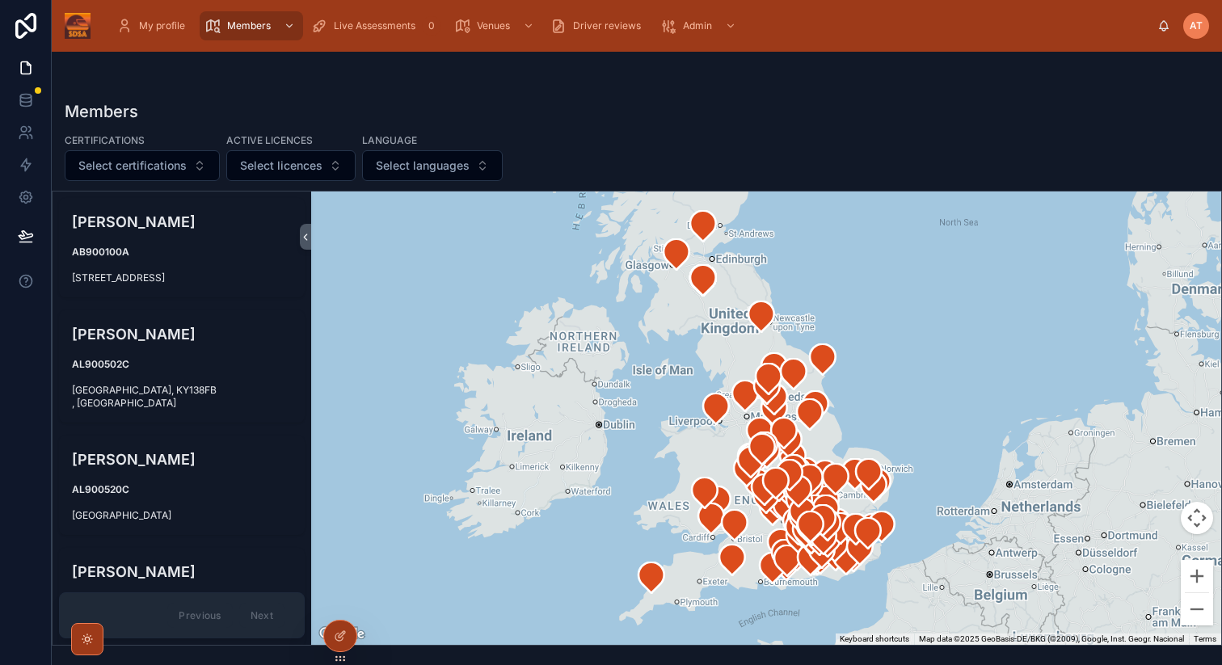
click at [666, 95] on div "Members Certifications Select certifications Active licences Select licences La…" at bounding box center [637, 368] width 1170 height 555
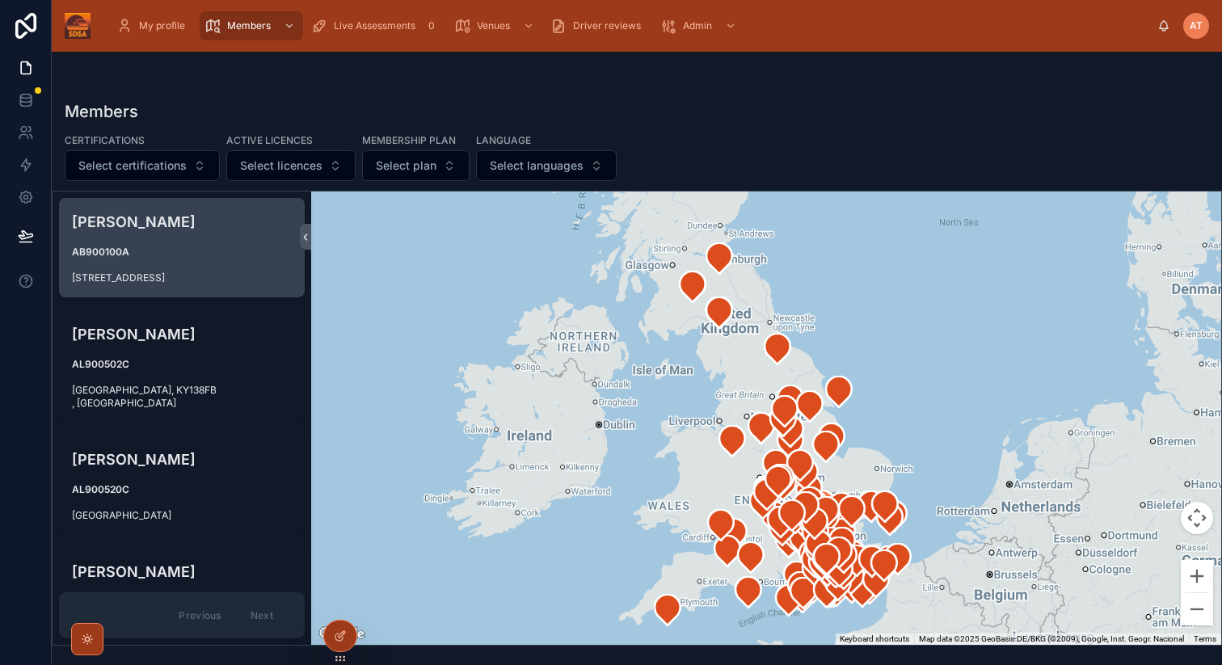
click at [118, 249] on strong "AB900100A" at bounding box center [100, 252] width 57 height 12
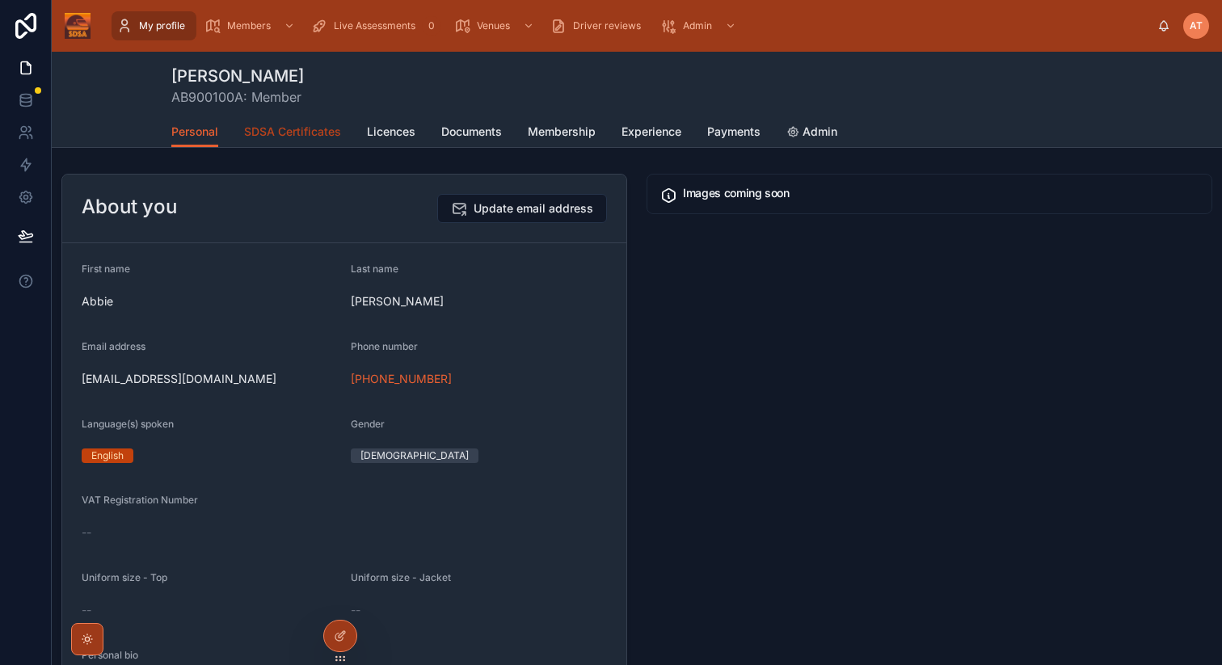
click at [297, 132] on span "SDSA Certificates" at bounding box center [292, 132] width 97 height 16
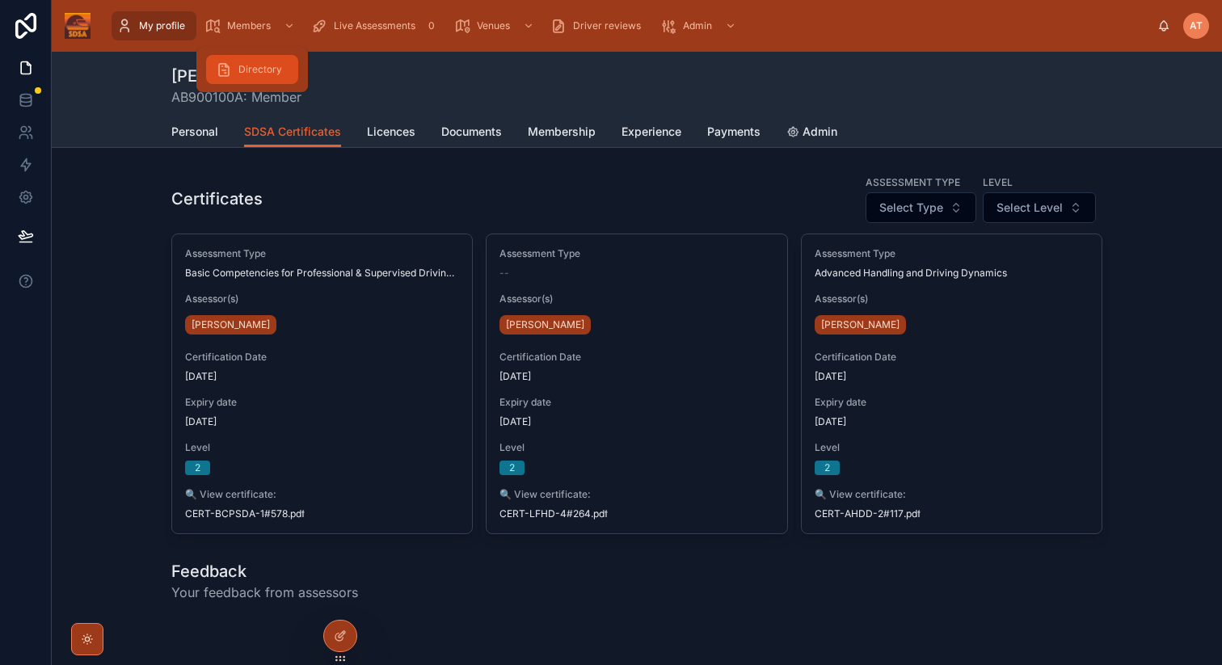
click at [242, 71] on span "Directory" at bounding box center [260, 69] width 44 height 13
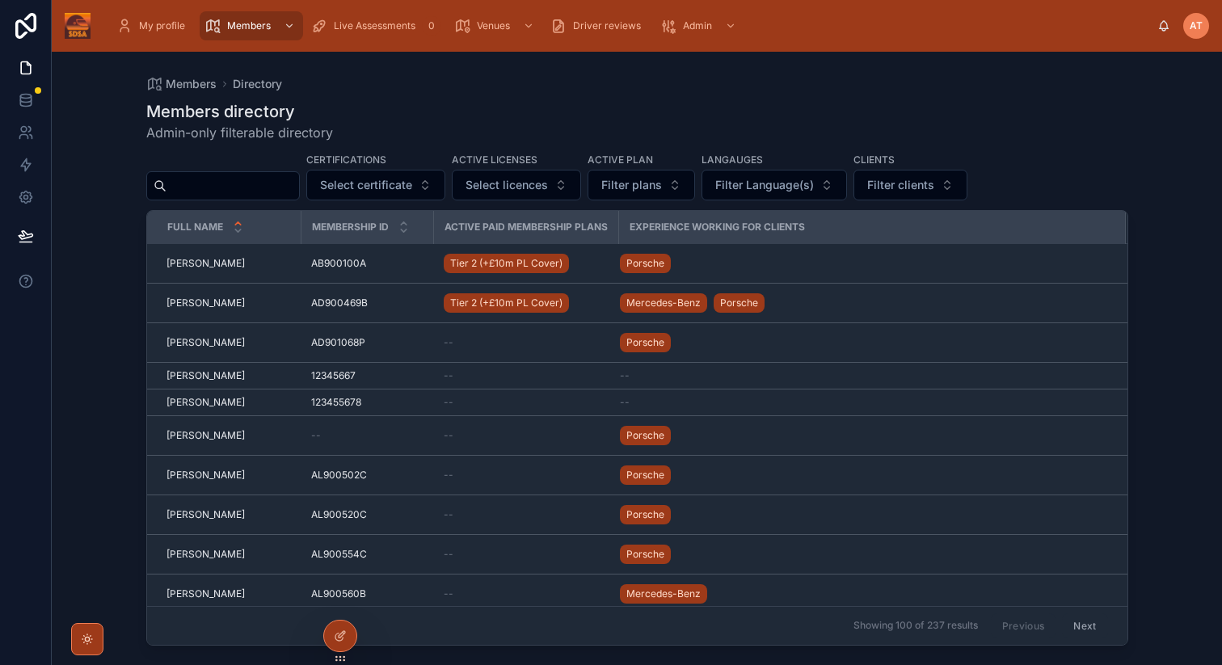
click at [216, 187] on input "text" at bounding box center [233, 186] width 133 height 23
type input "****"
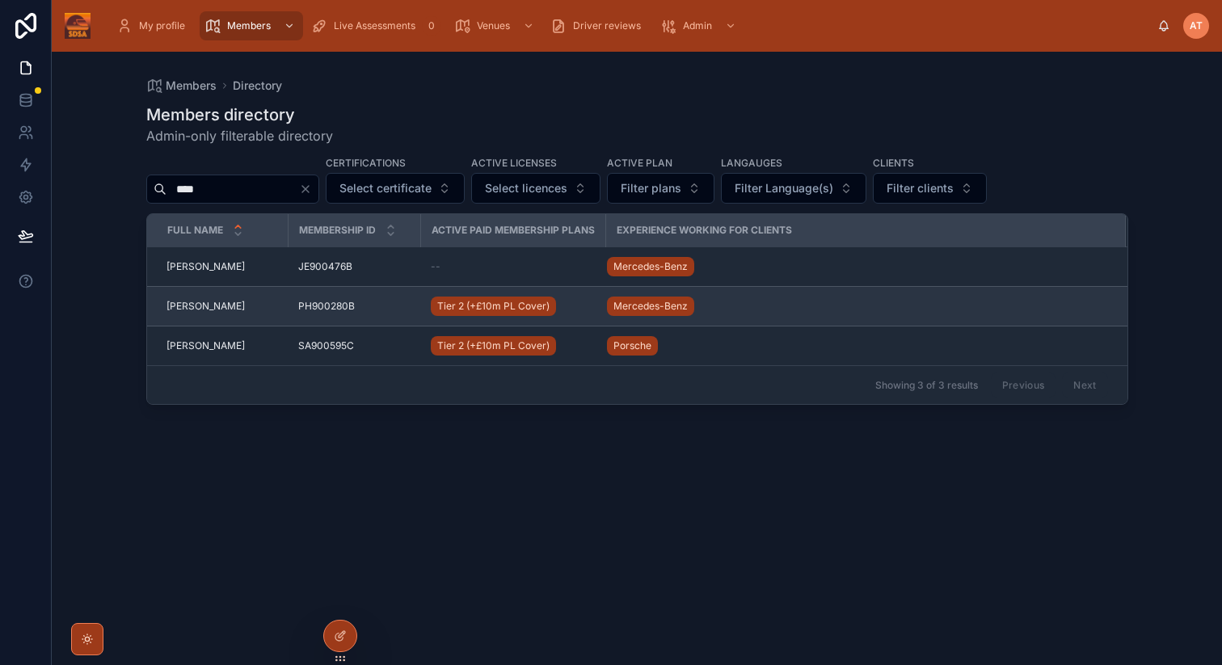
click at [189, 305] on span "[PERSON_NAME]" at bounding box center [206, 306] width 78 height 13
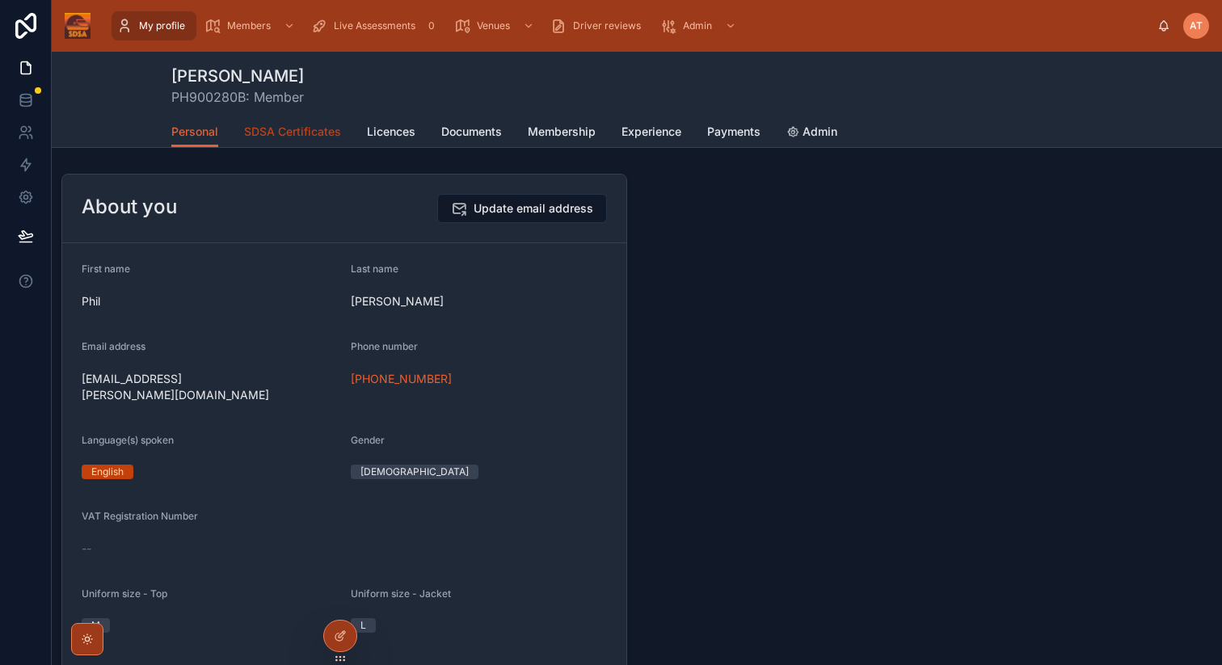
click at [310, 134] on span "SDSA Certificates" at bounding box center [292, 132] width 97 height 16
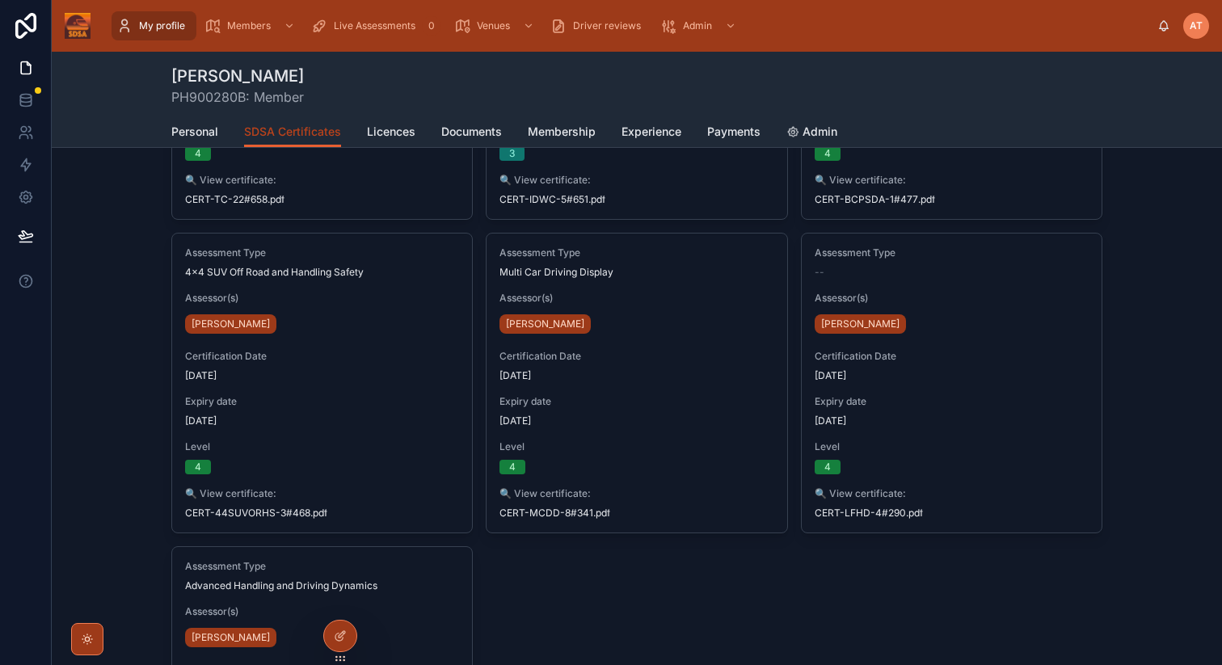
scroll to position [663, 0]
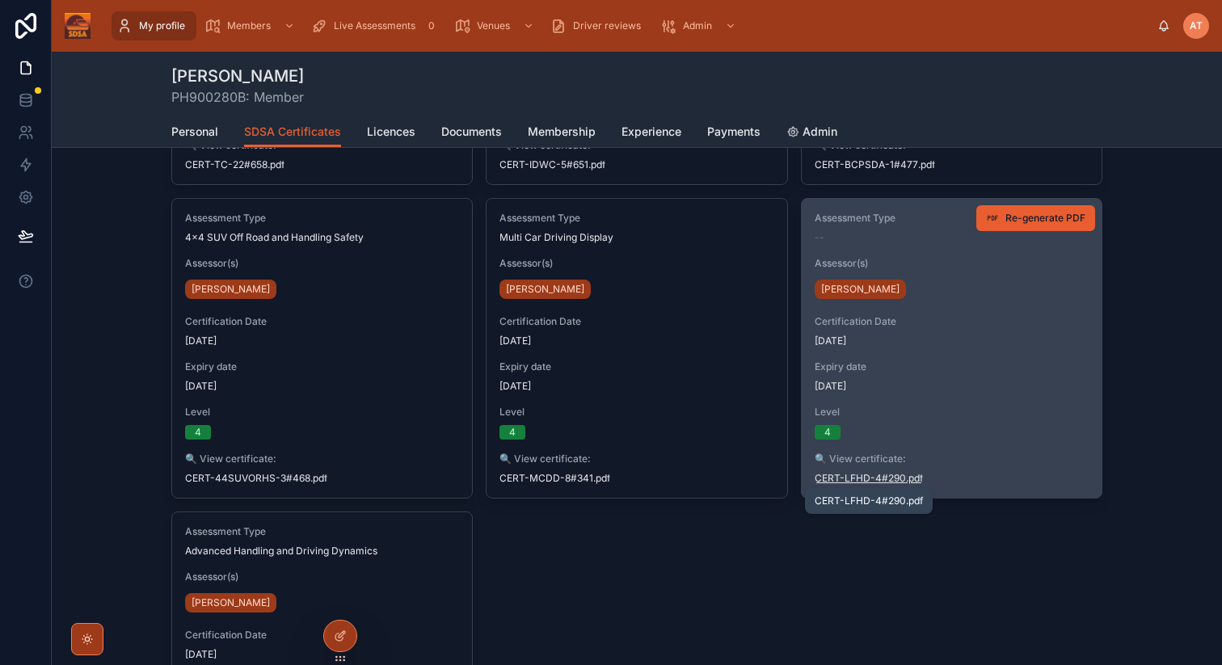
click at [854, 479] on span "CERT-LFHD-4#290" at bounding box center [860, 478] width 91 height 13
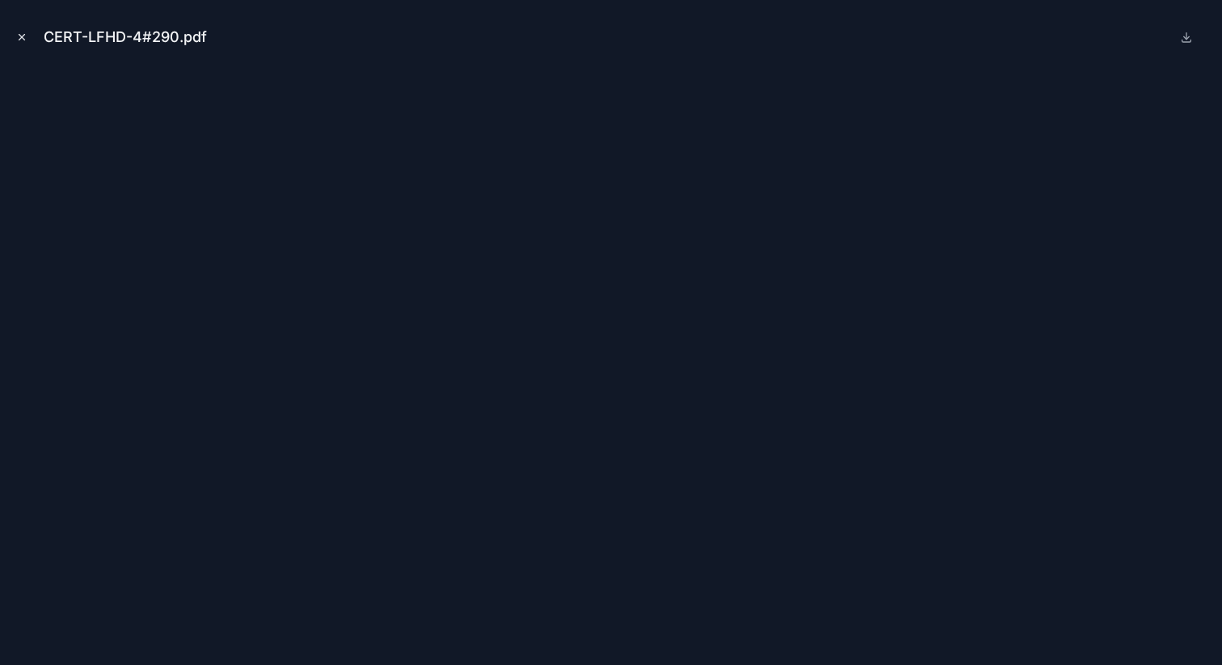
click at [22, 38] on icon "Close modal" at bounding box center [22, 38] width 6 height 6
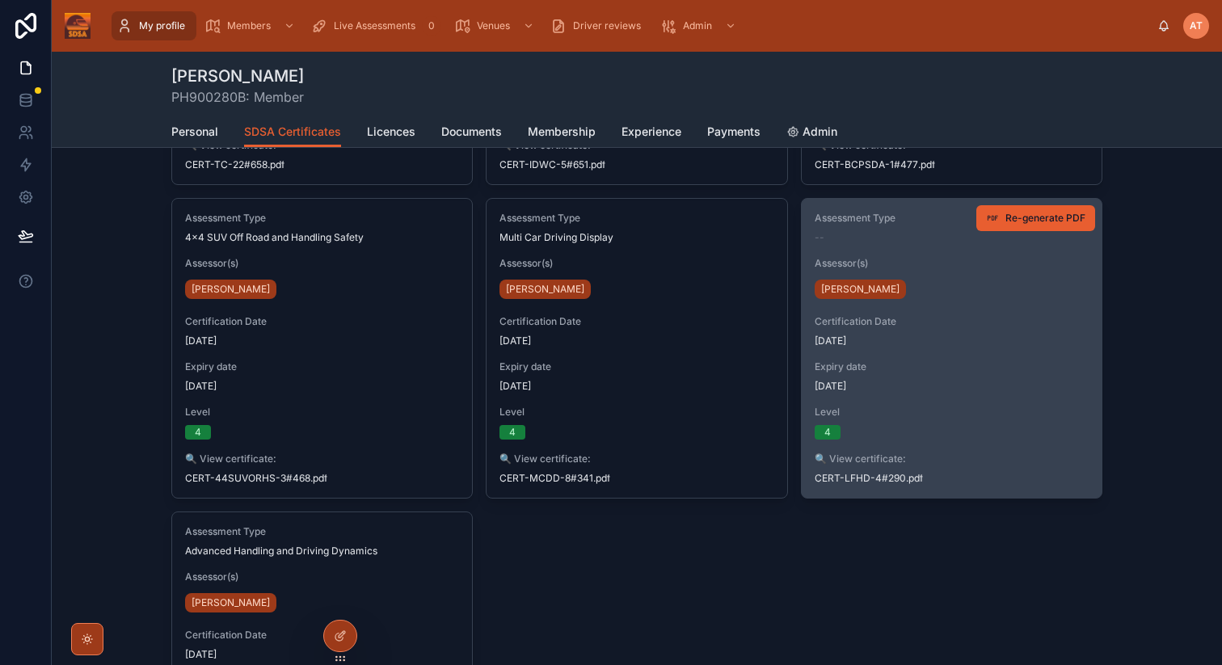
click at [878, 235] on div "--" at bounding box center [952, 237] width 274 height 13
click at [861, 383] on span "[DATE]" at bounding box center [952, 386] width 274 height 13
click at [848, 222] on span "Assessment Type" at bounding box center [952, 218] width 274 height 13
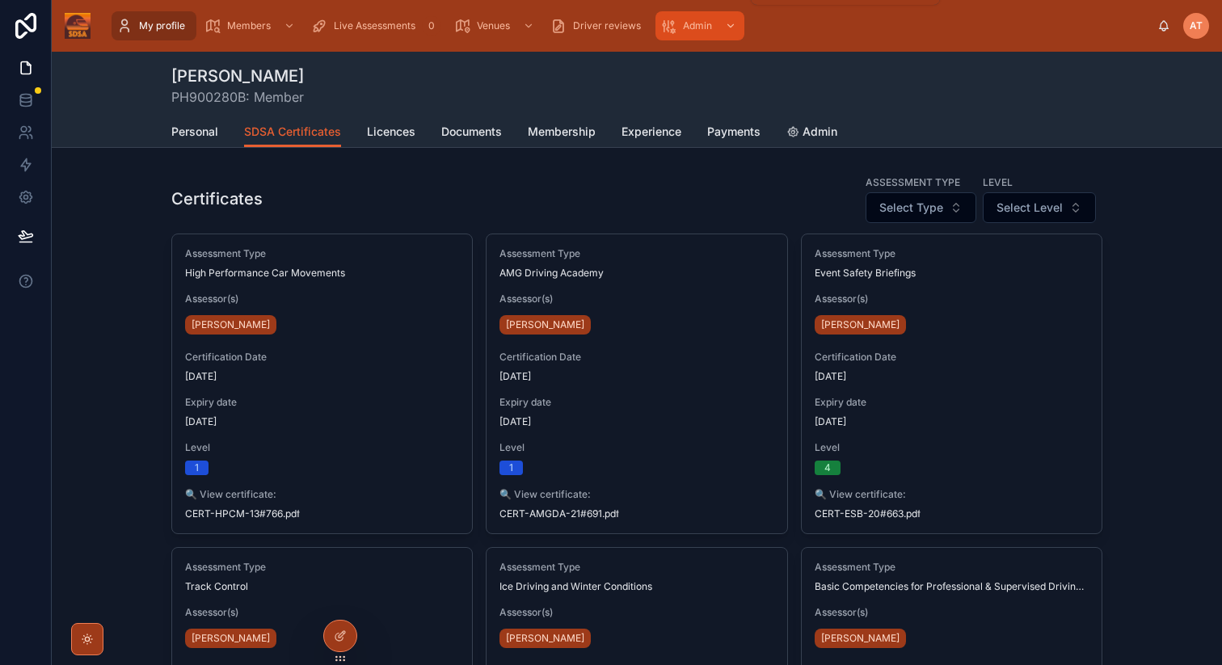
click at [683, 27] on span "Admin" at bounding box center [697, 25] width 29 height 13
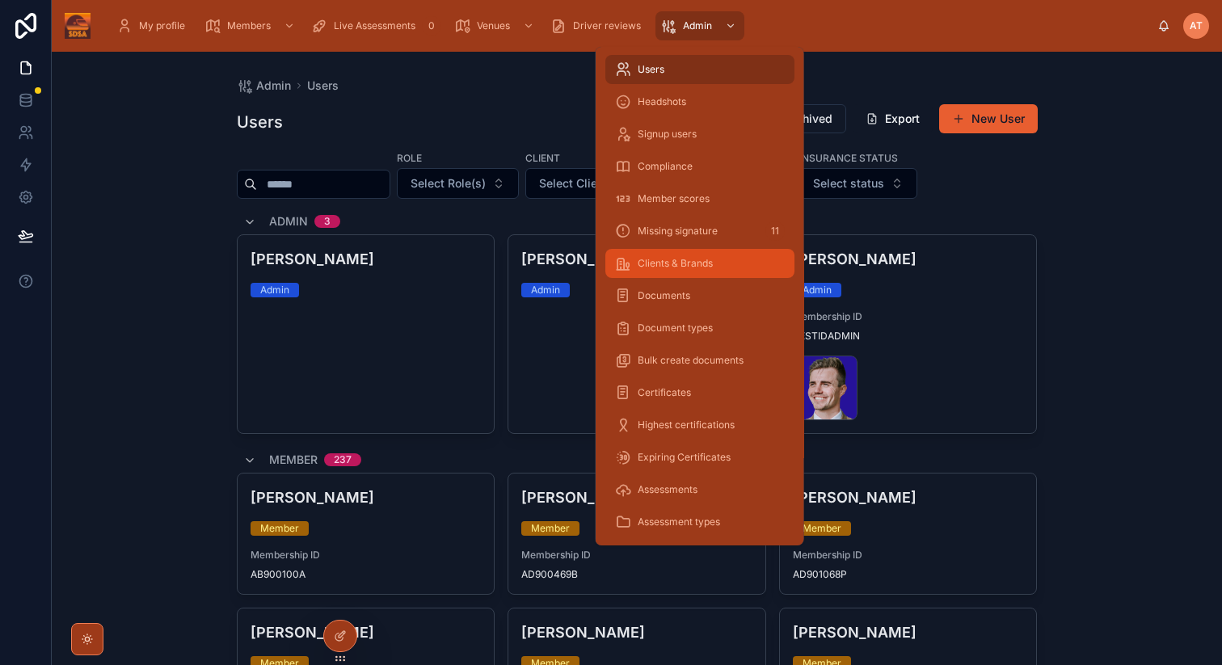
click at [659, 270] on div "Clients & Brands" at bounding box center [700, 264] width 170 height 26
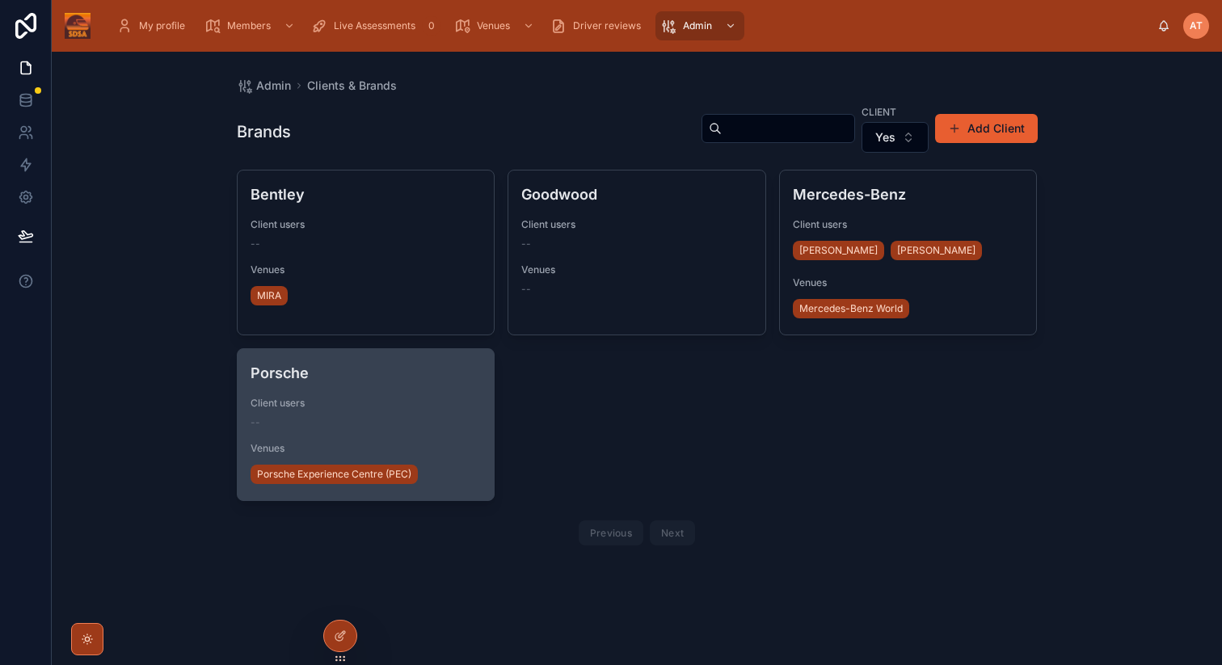
click at [386, 418] on div "--" at bounding box center [366, 422] width 231 height 13
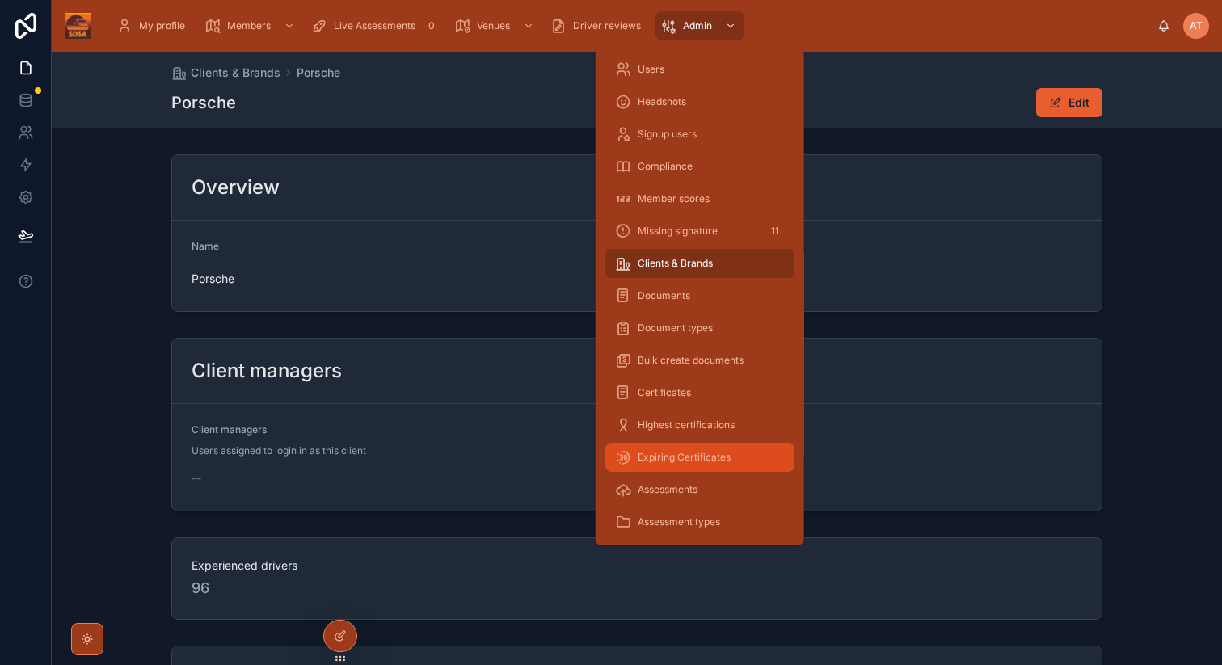
click at [679, 461] on span "Expiring Certificates" at bounding box center [684, 457] width 93 height 13
